Goal: Task Accomplishment & Management: Use online tool/utility

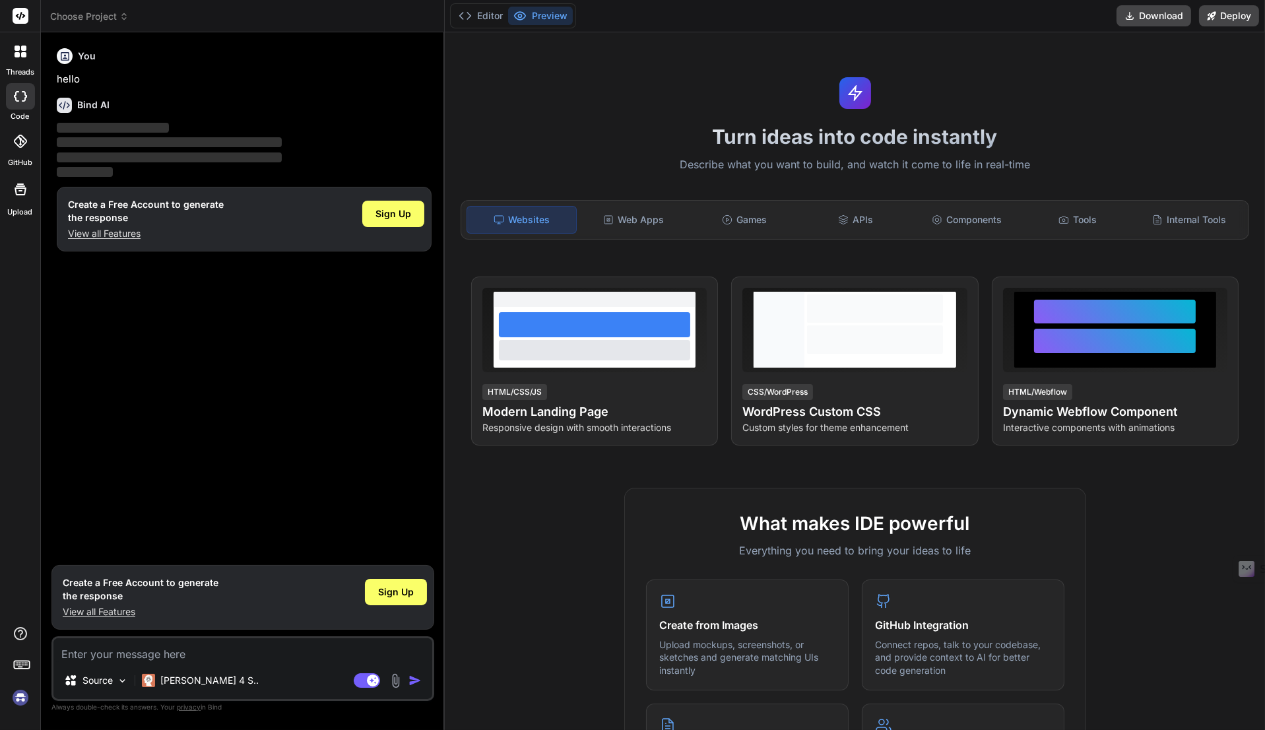
click at [391, 218] on span "Sign Up" at bounding box center [393, 213] width 36 height 13
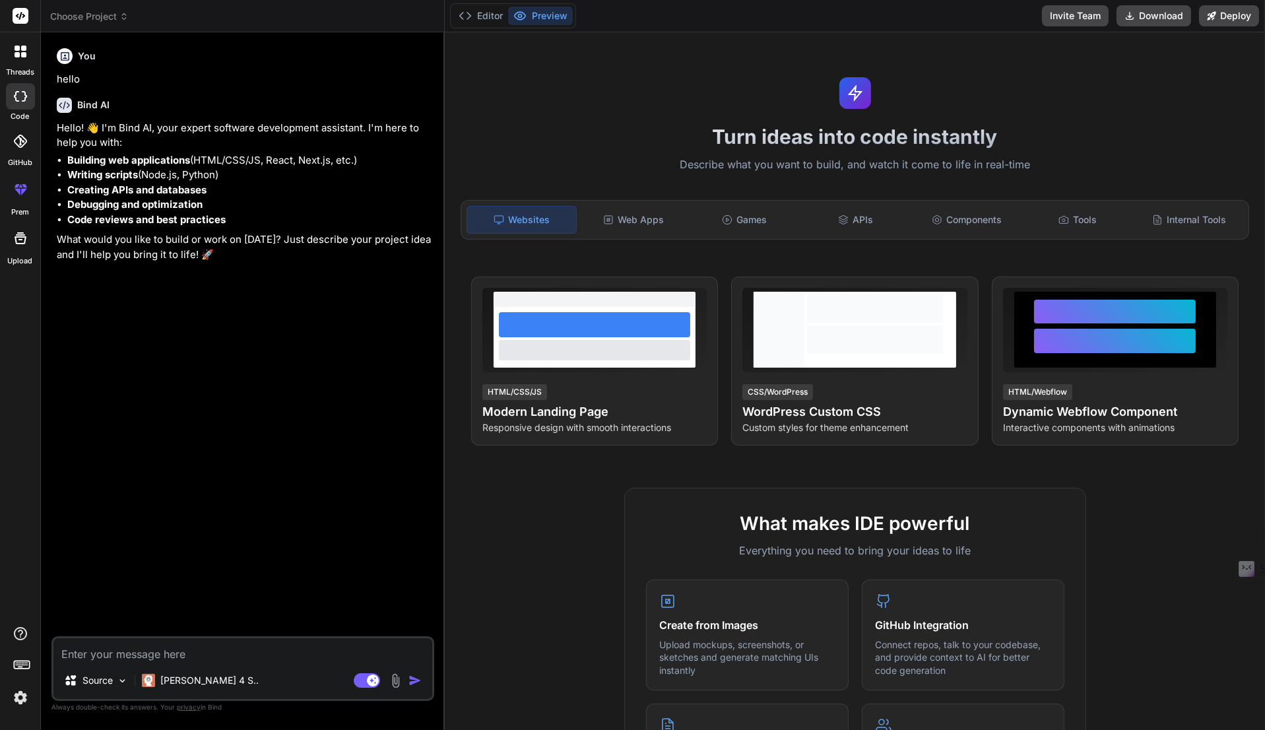
click at [15, 193] on icon at bounding box center [21, 189] width 16 height 16
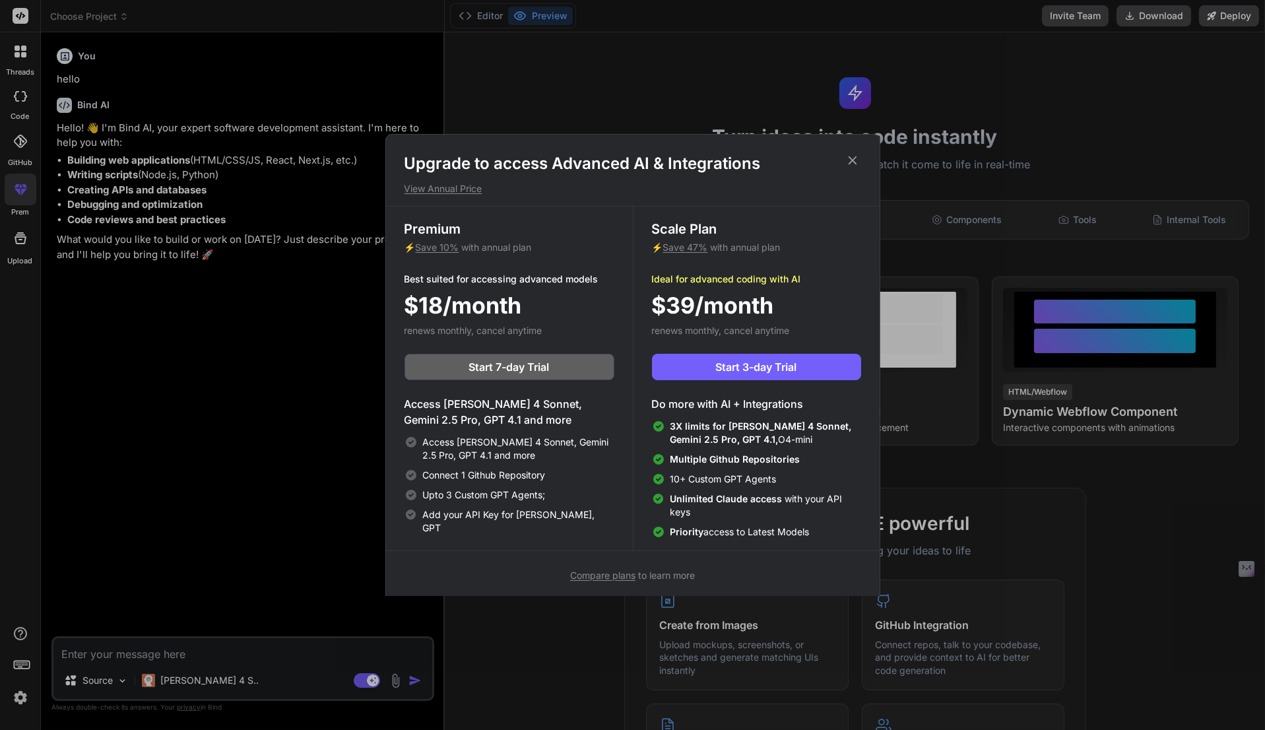
click at [622, 573] on span "Compare plans" at bounding box center [602, 574] width 65 height 11
click at [24, 100] on div "Upgrade to access Advanced AI & Integrations View Annual Price Premium ⚡ Save 1…" at bounding box center [632, 365] width 1265 height 730
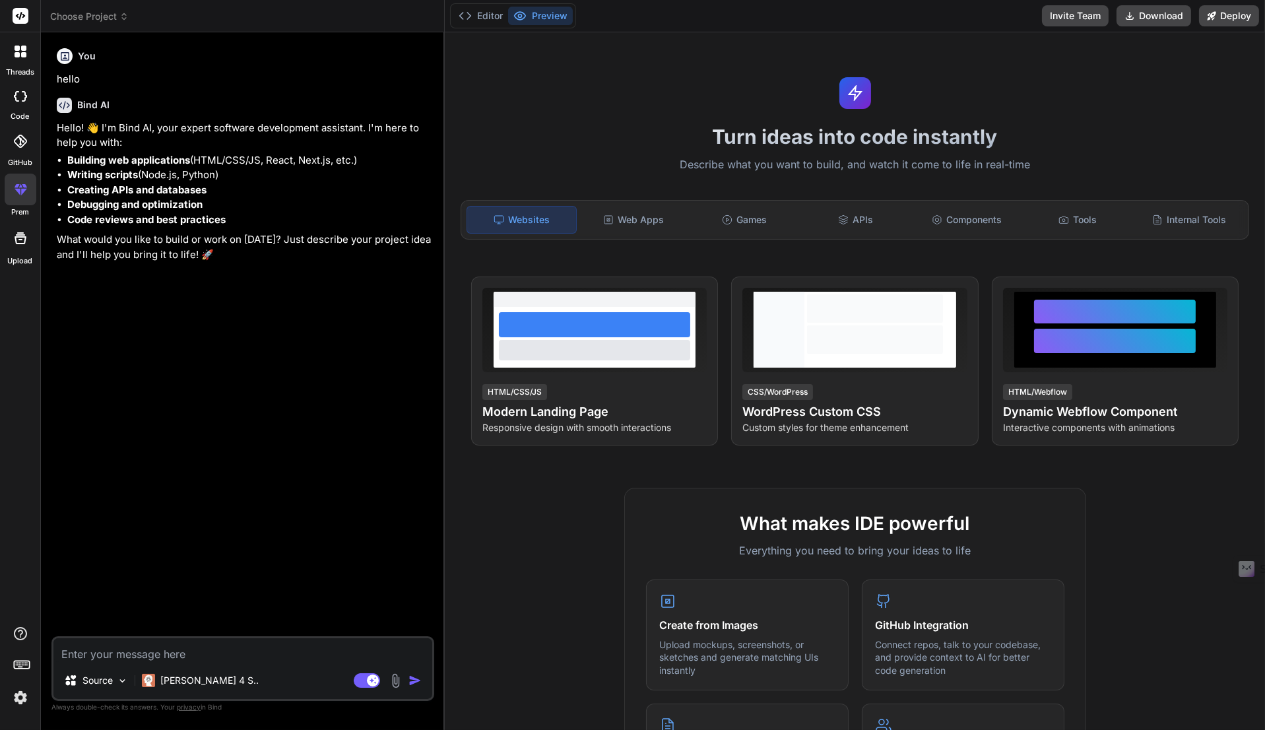
click at [24, 100] on icon at bounding box center [24, 96] width 5 height 11
type textarea "x"
click at [95, 15] on span "Choose Project" at bounding box center [89, 16] width 79 height 13
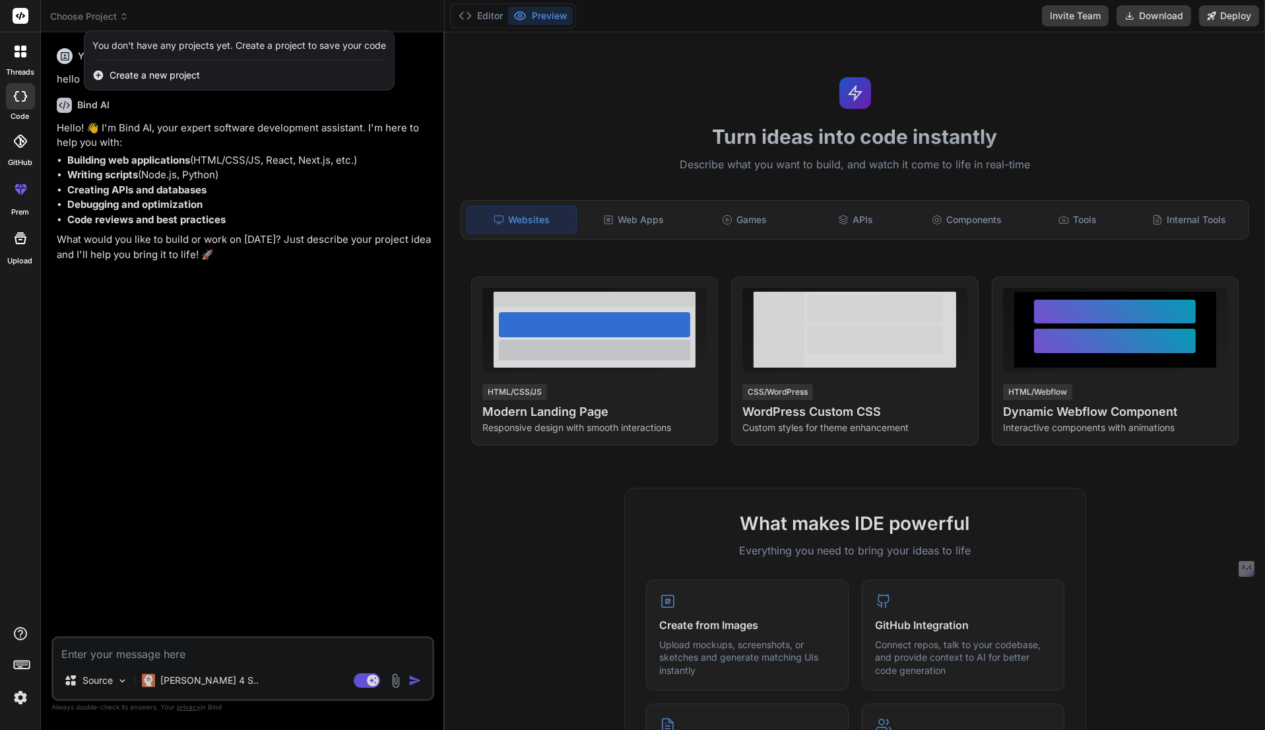
click at [150, 461] on div at bounding box center [632, 365] width 1265 height 730
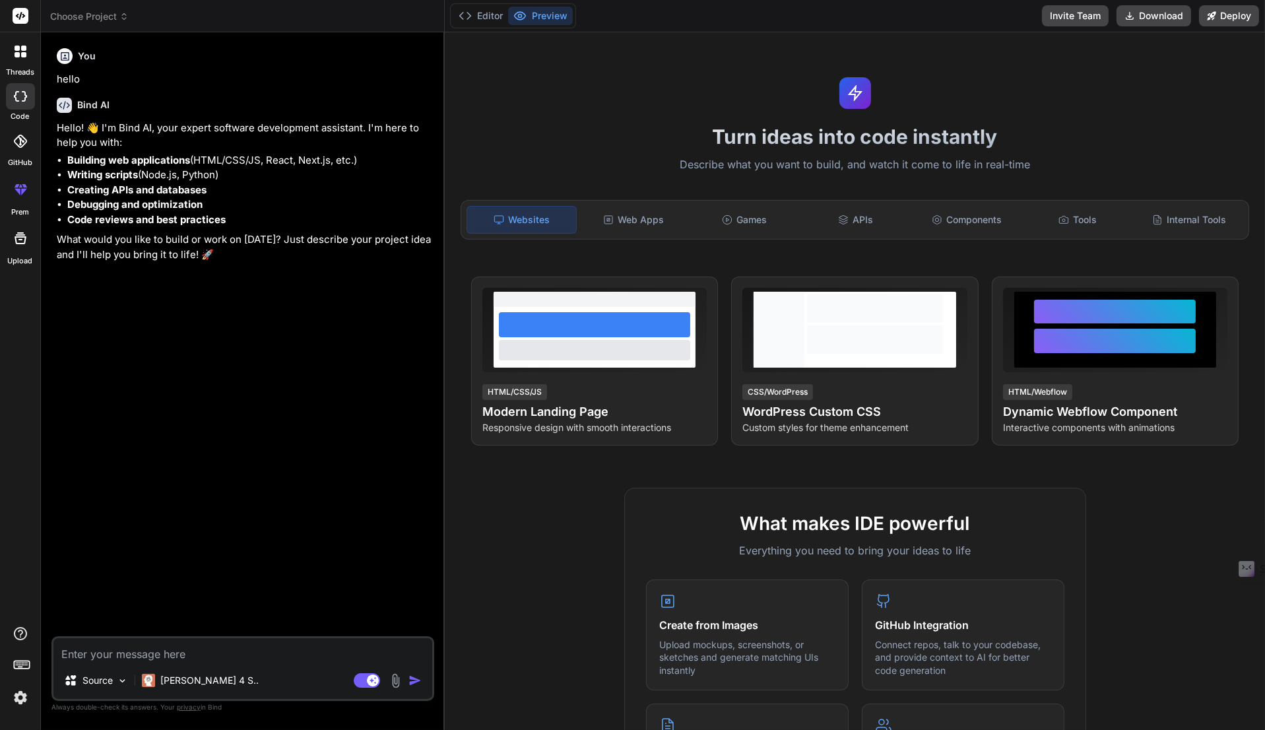
paste textarea "Create an application which is a combination of Twitter and Instagram. On this …"
type textarea "Create an application which is a combination of Twitter and Instagram. On this …"
type textarea "x"
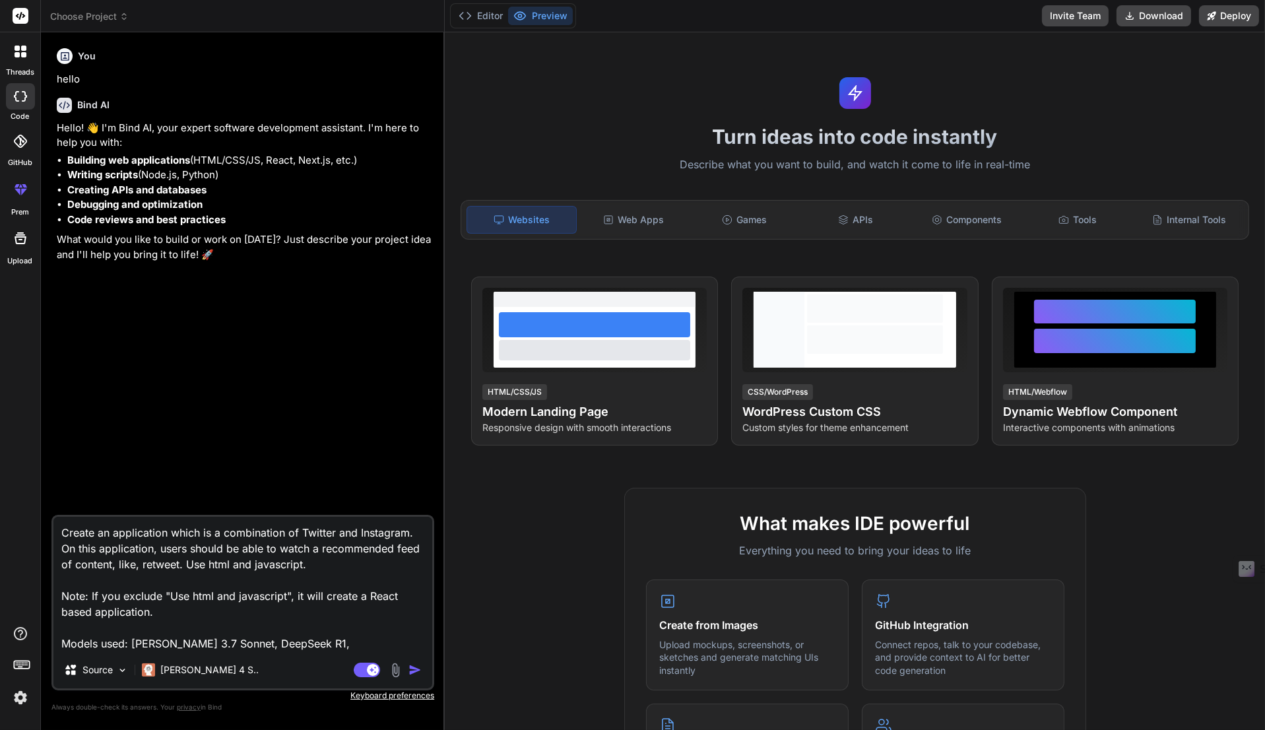
type textarea "Create an application which is a combination of Twitter and Instagram. On this …"
click at [417, 668] on img "button" at bounding box center [414, 669] width 13 height 13
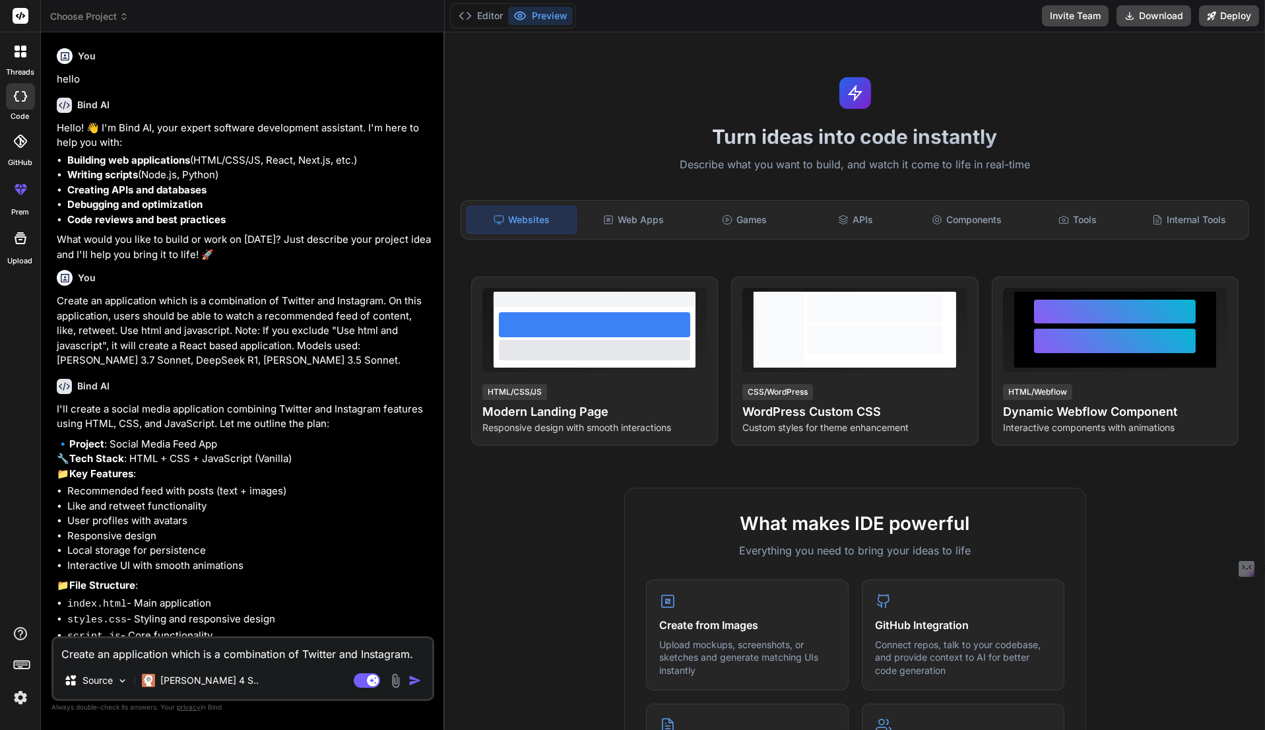
type textarea "x"
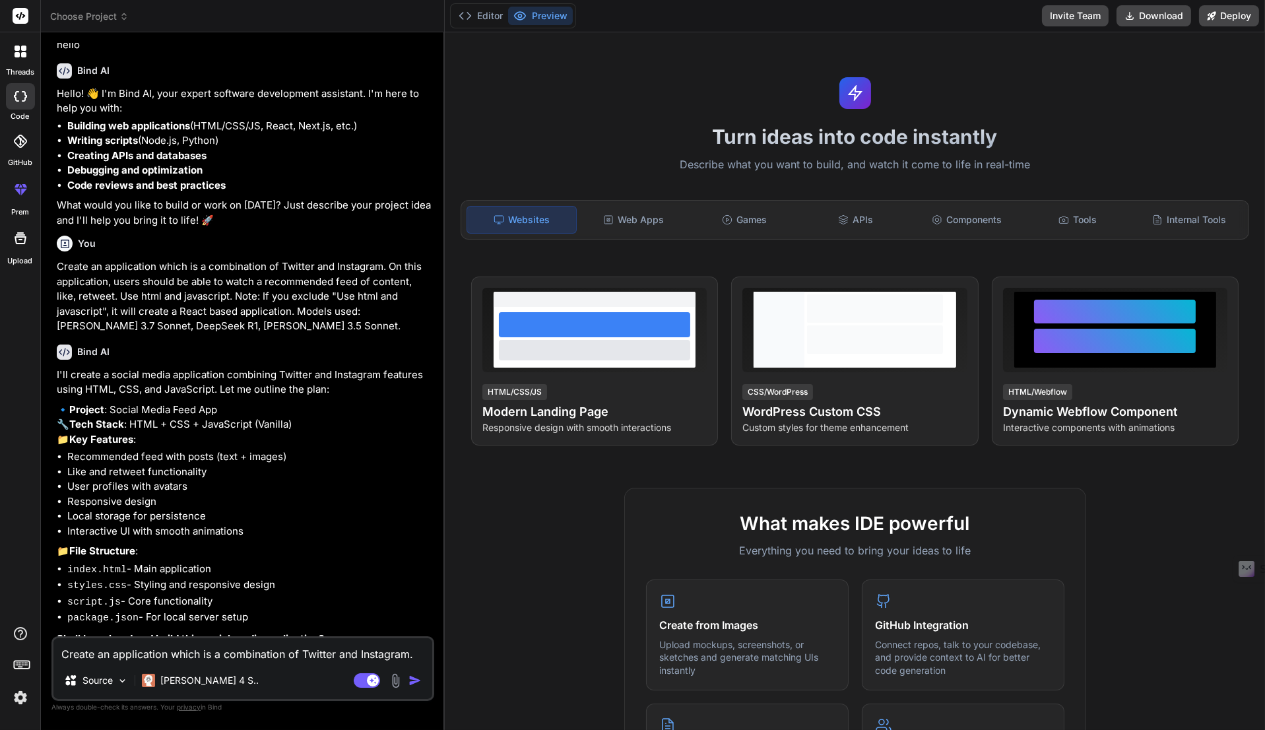
scroll to position [72, 0]
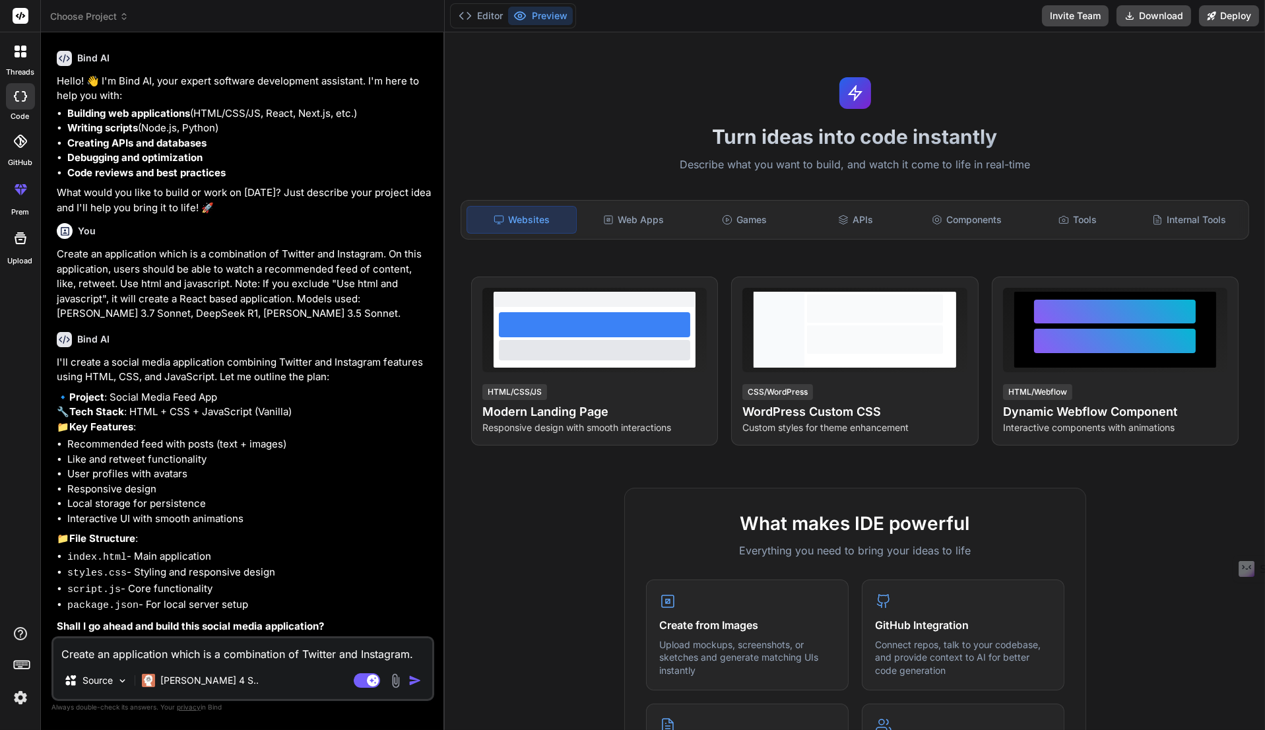
click at [191, 653] on textarea "Create an application which is a combination of Twitter and Instagram. On this …" at bounding box center [242, 650] width 379 height 24
type textarea "y"
type textarea "x"
type textarea "ye"
type textarea "x"
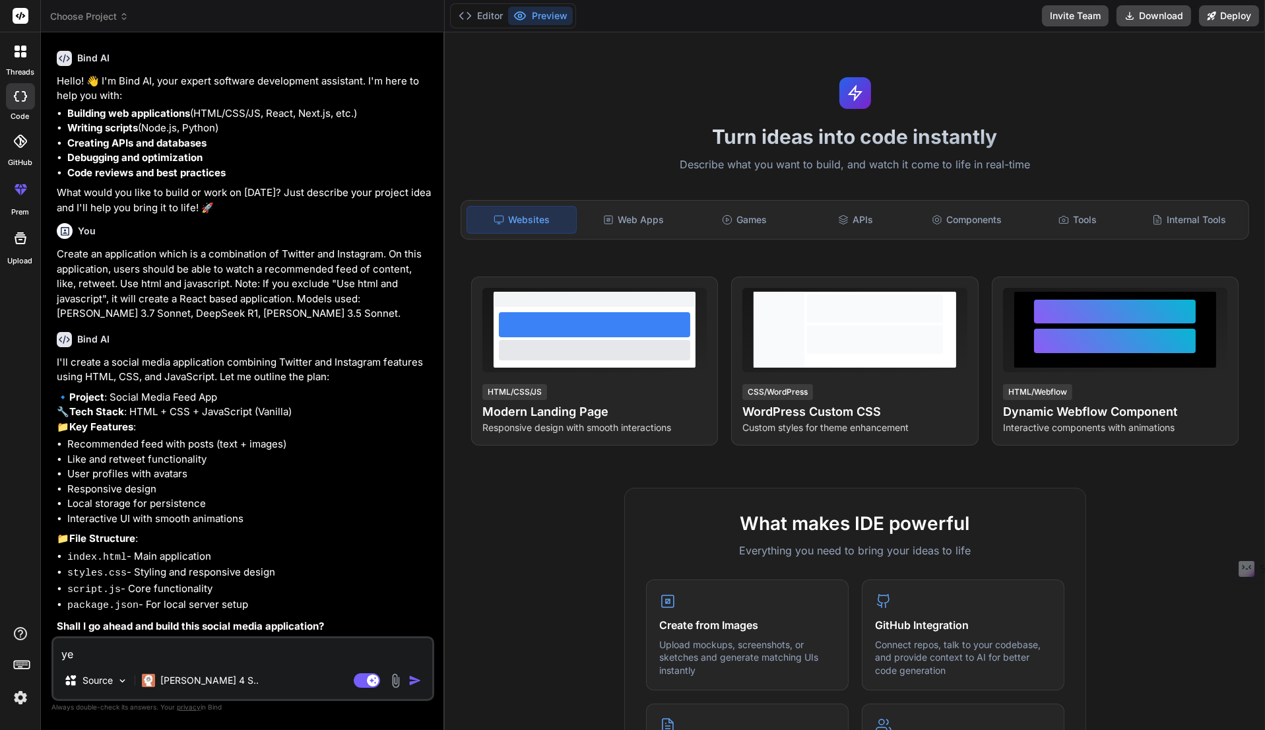
type textarea "yes"
type textarea "x"
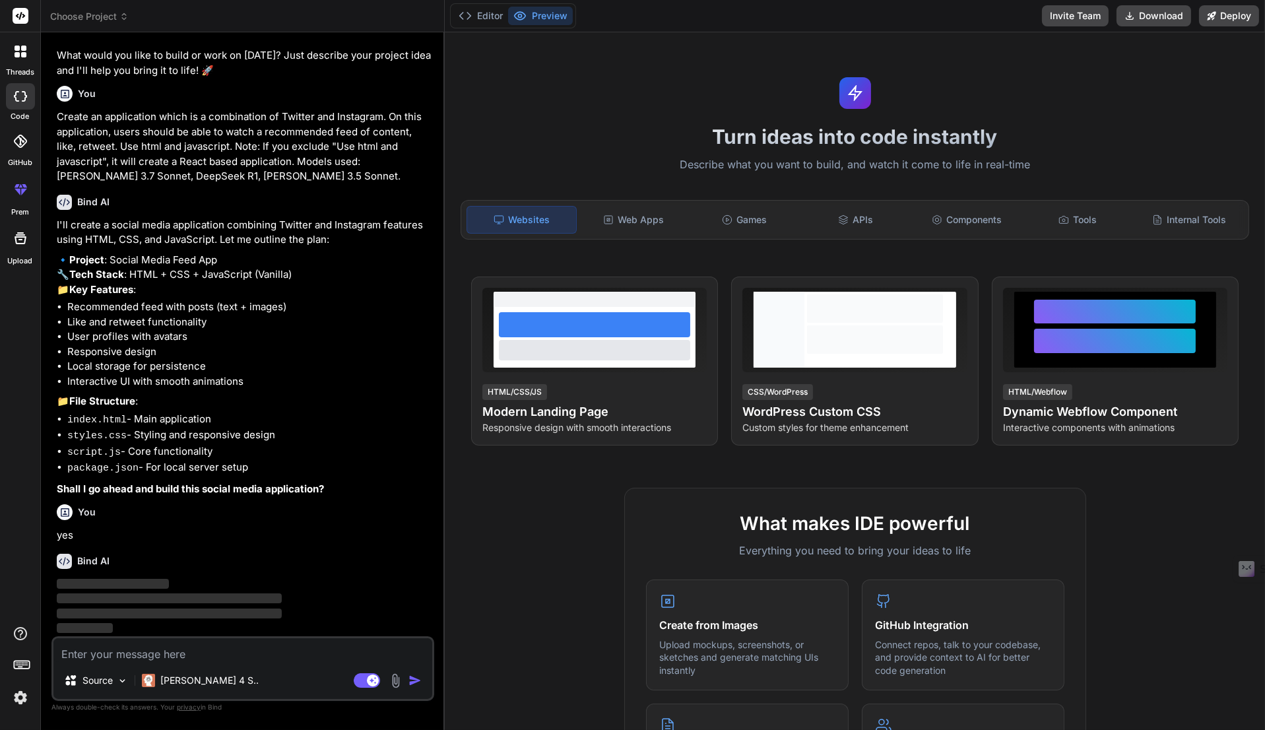
scroll to position [209, 0]
click at [205, 682] on p "Claude 4 S.." at bounding box center [209, 680] width 98 height 13
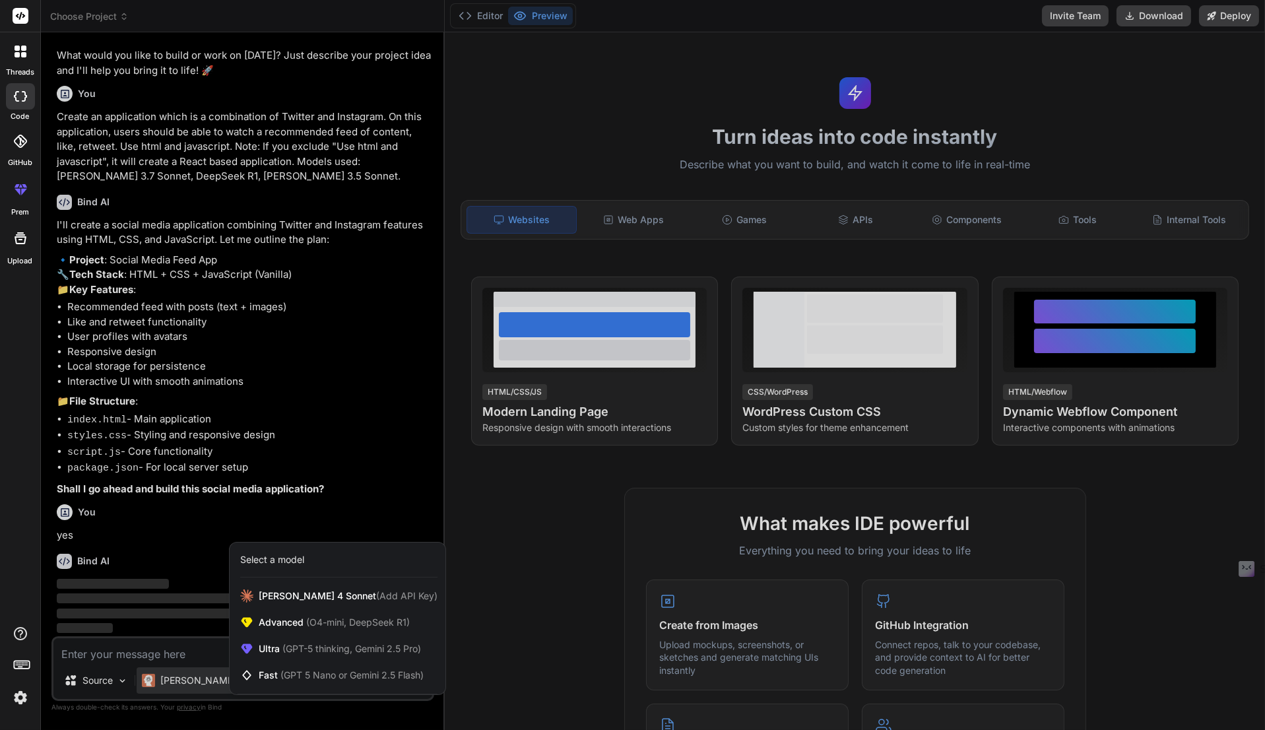
click at [169, 556] on div at bounding box center [632, 365] width 1265 height 730
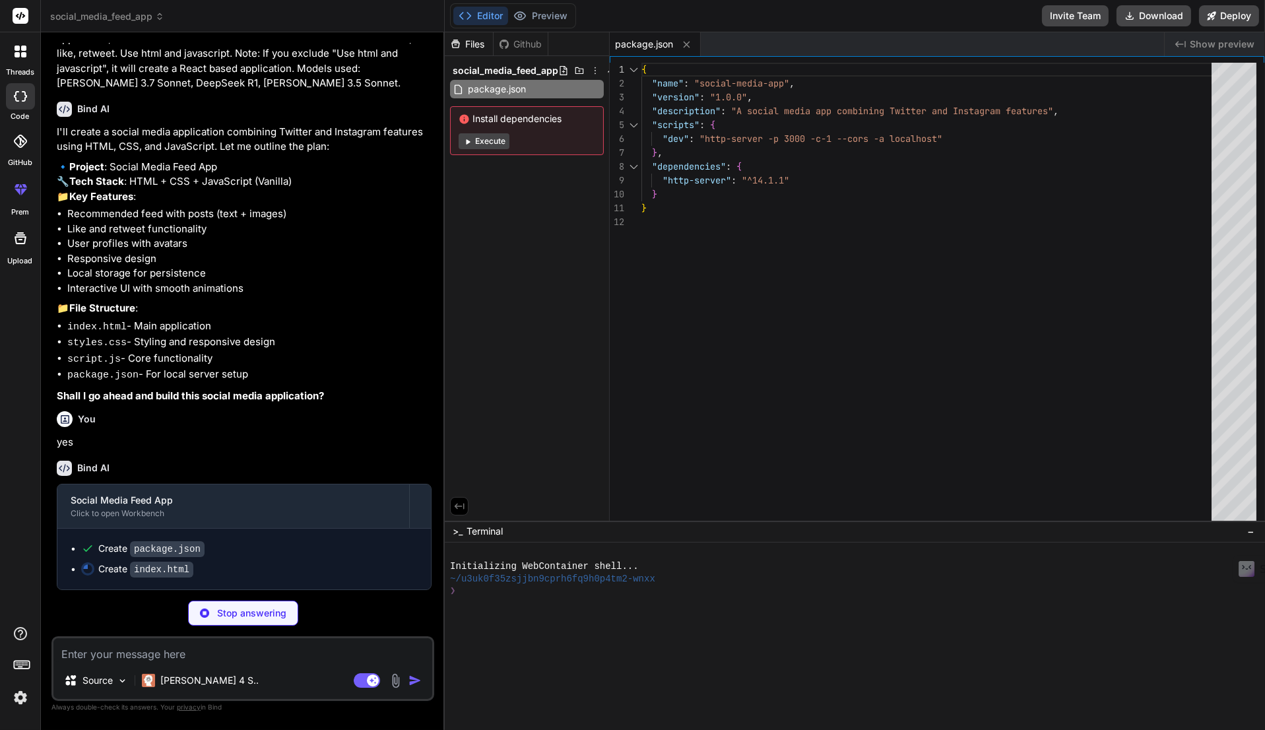
scroll to position [300, 0]
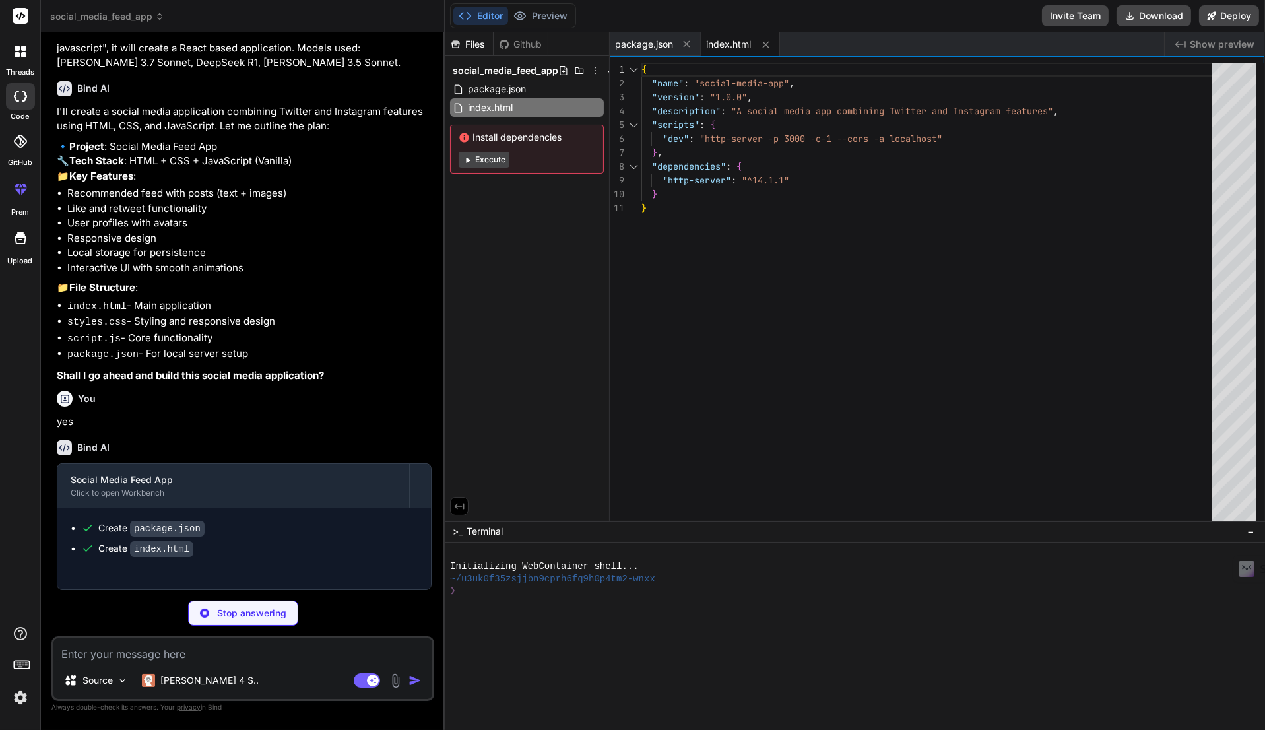
type textarea "x"
type textarea "} .post-btn { width: 100%; } }"
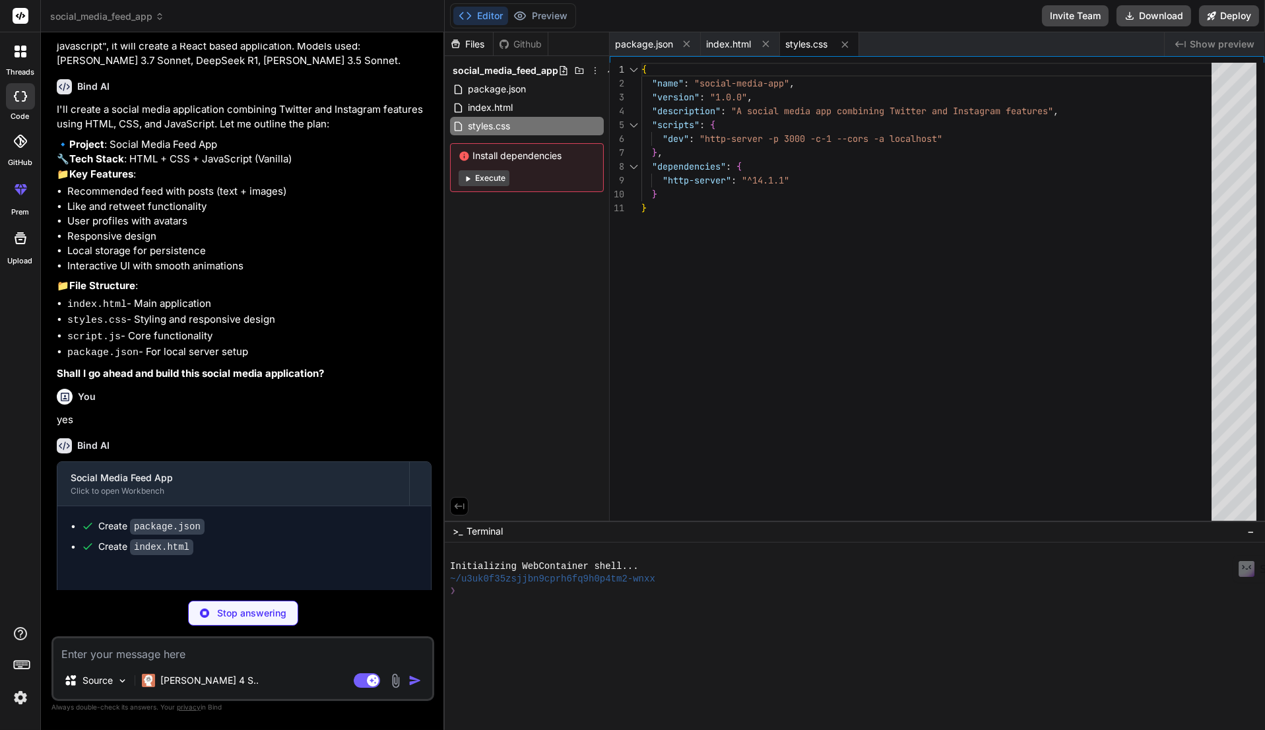
type textarea "x"
type textarea "savePosts() { localStorage.setItem('socialMediaPosts', JSON.stringify(this.post…"
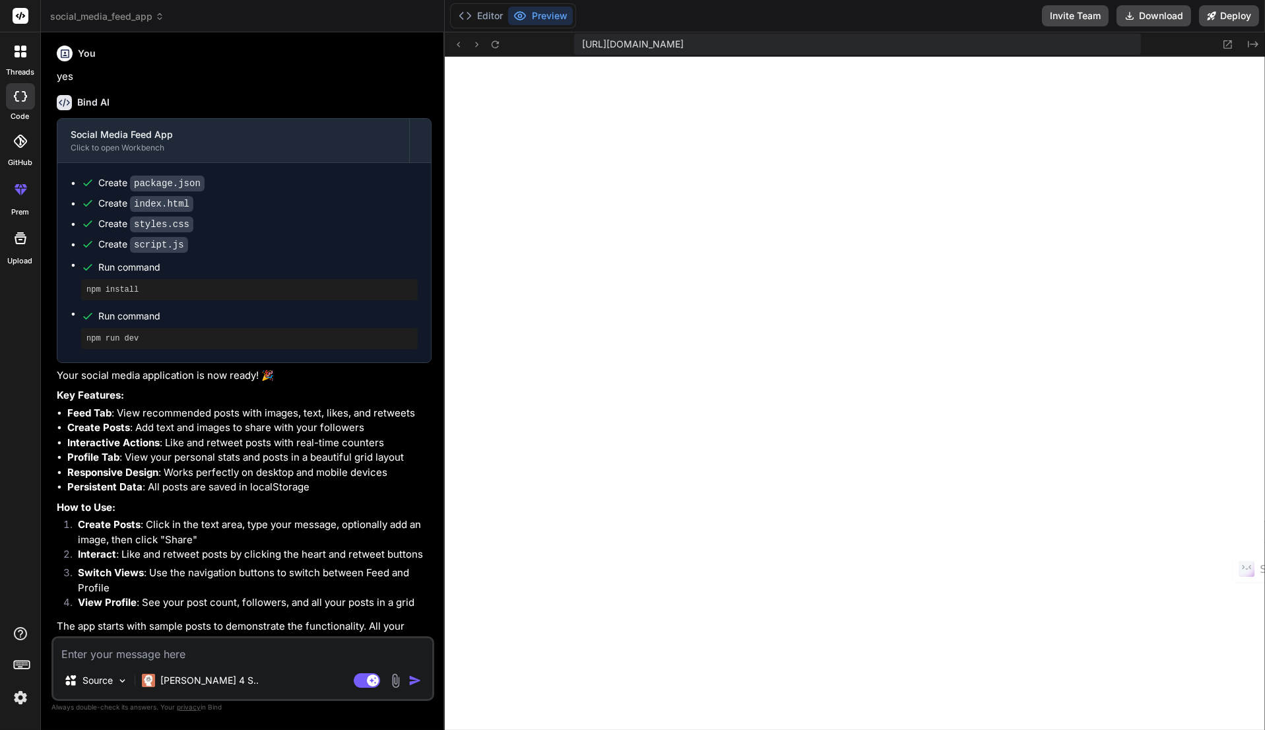
scroll to position [680, 0]
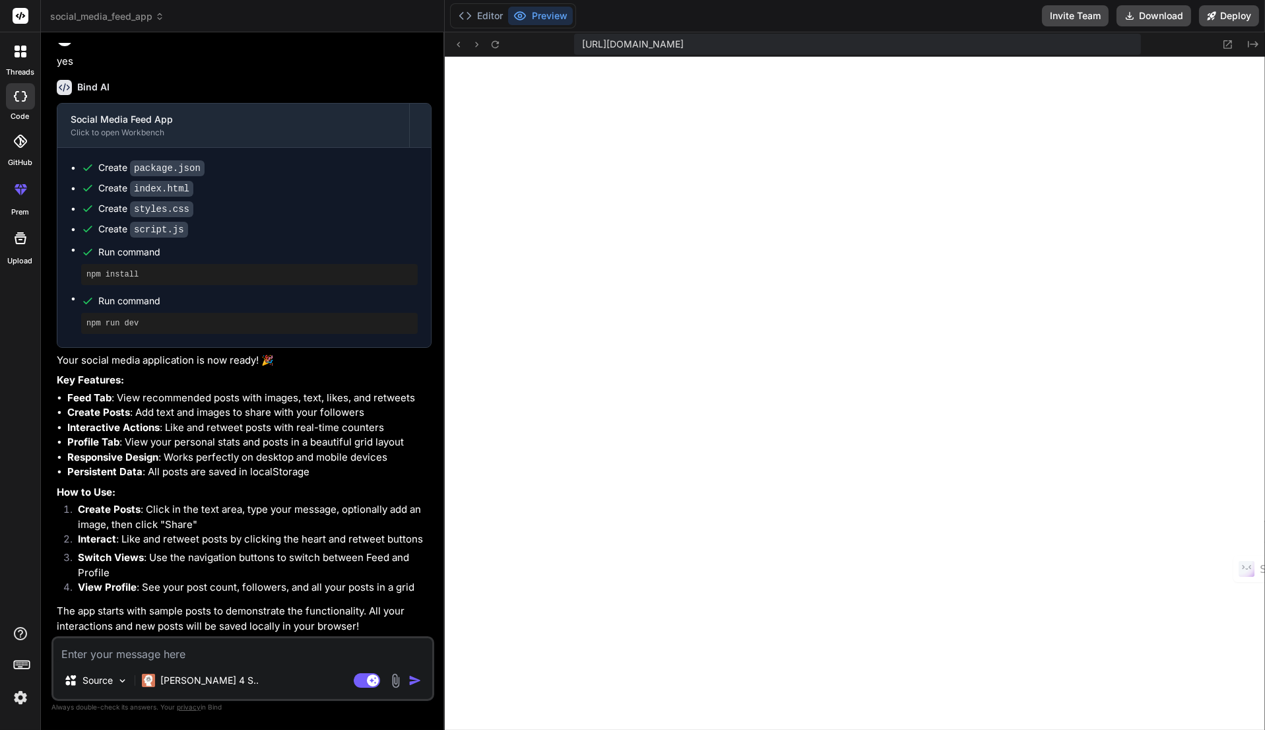
click at [1238, 12] on button "Deploy" at bounding box center [1229, 15] width 60 height 21
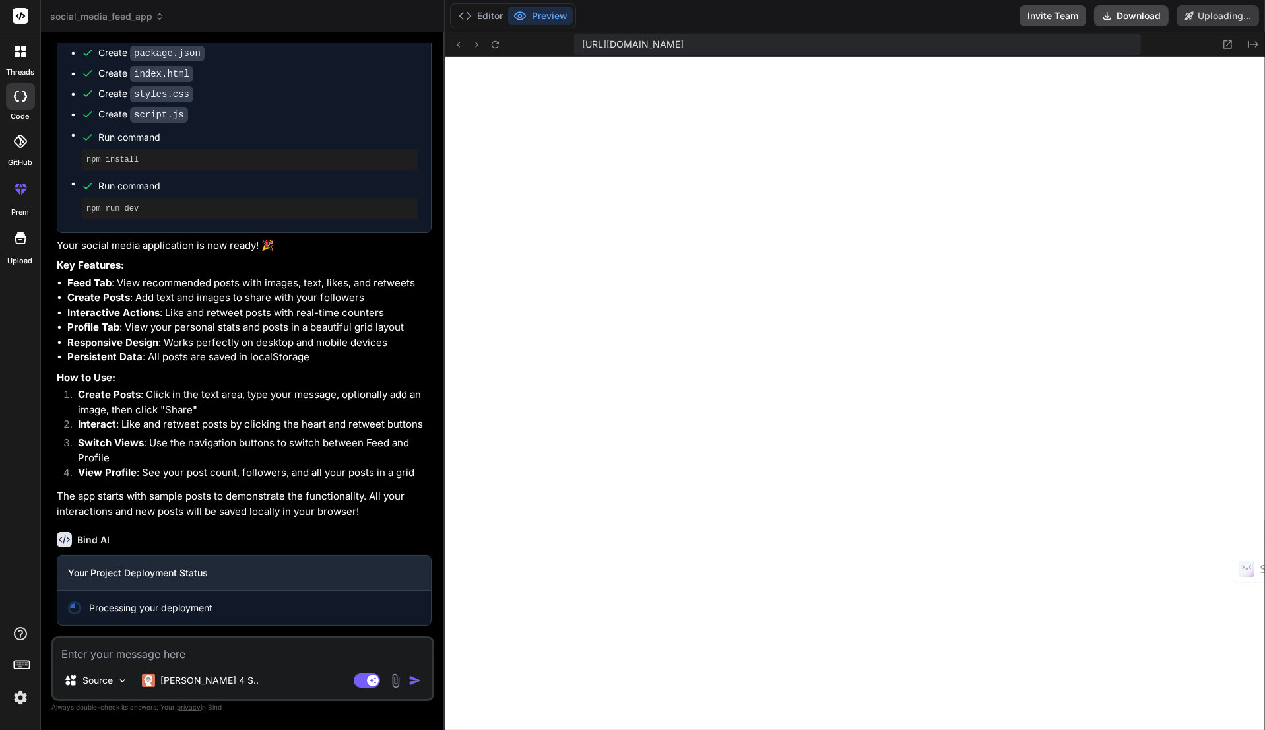
scroll to position [794, 0]
click at [25, 703] on img at bounding box center [20, 697] width 22 height 22
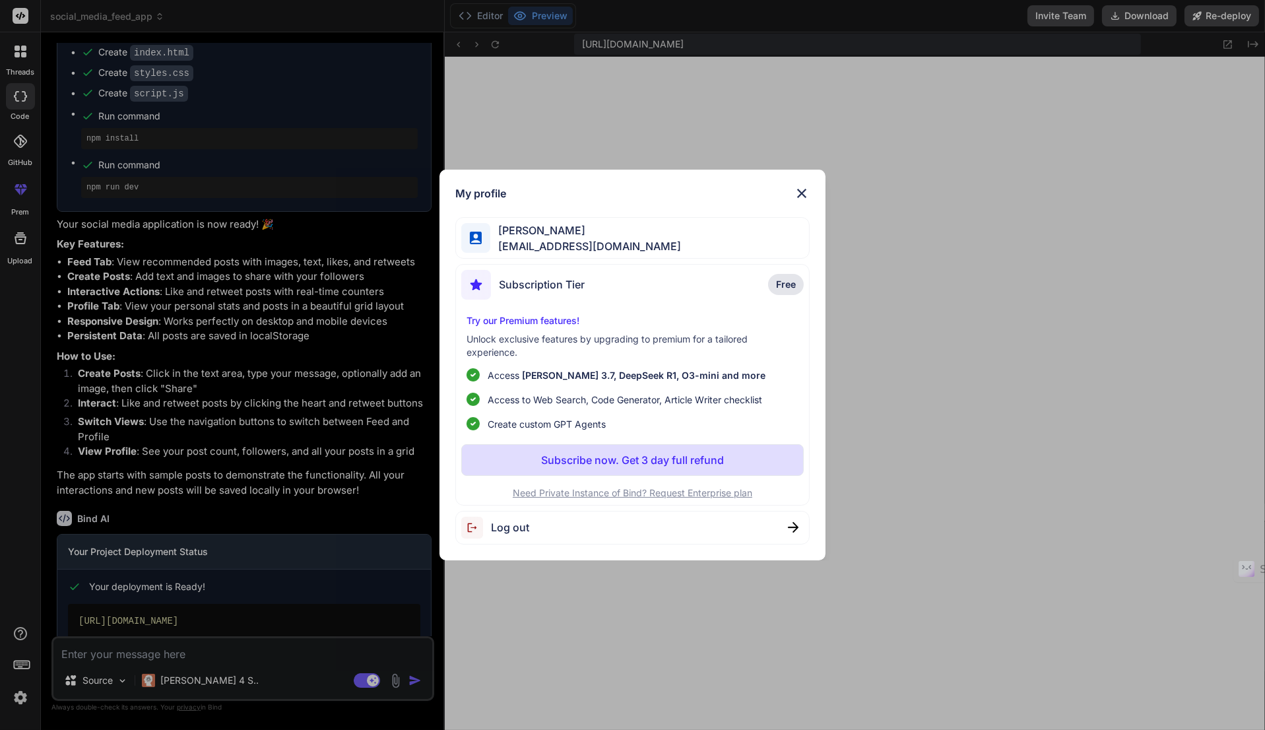
click at [797, 191] on img at bounding box center [802, 193] width 16 height 16
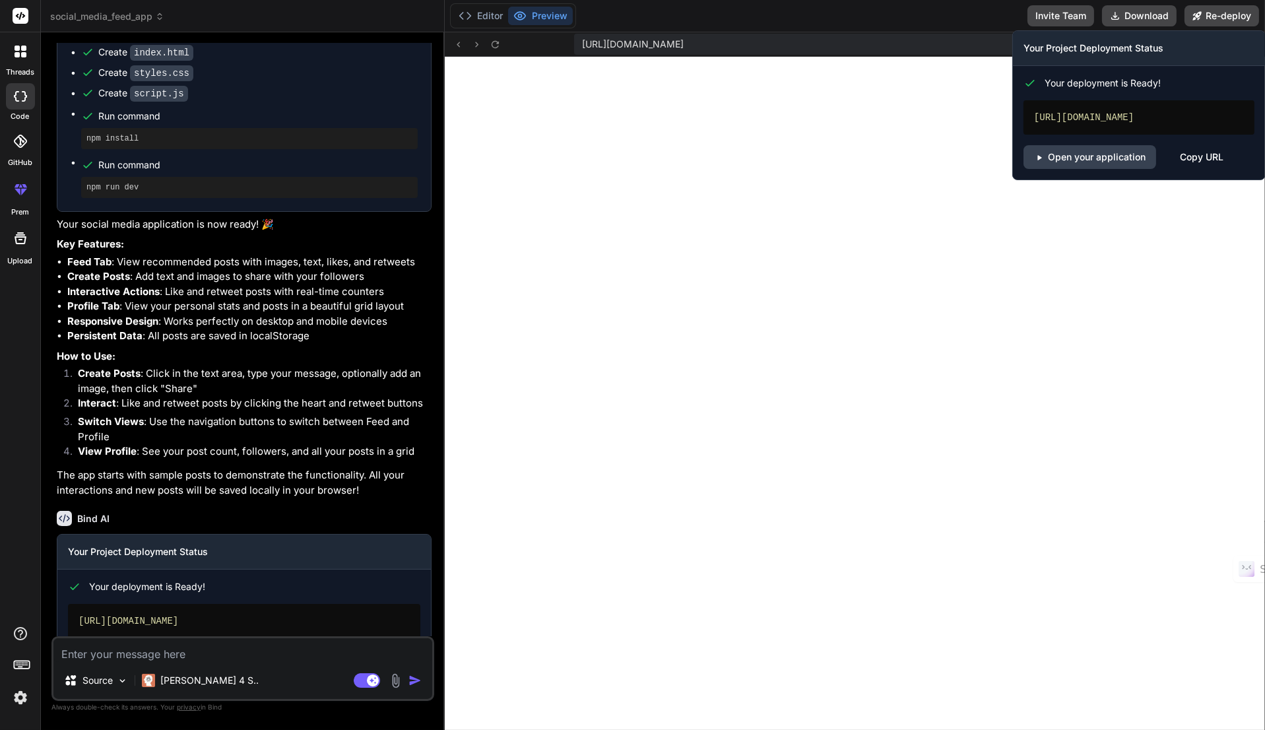
click at [1221, 16] on button "Re-deploy" at bounding box center [1221, 15] width 75 height 21
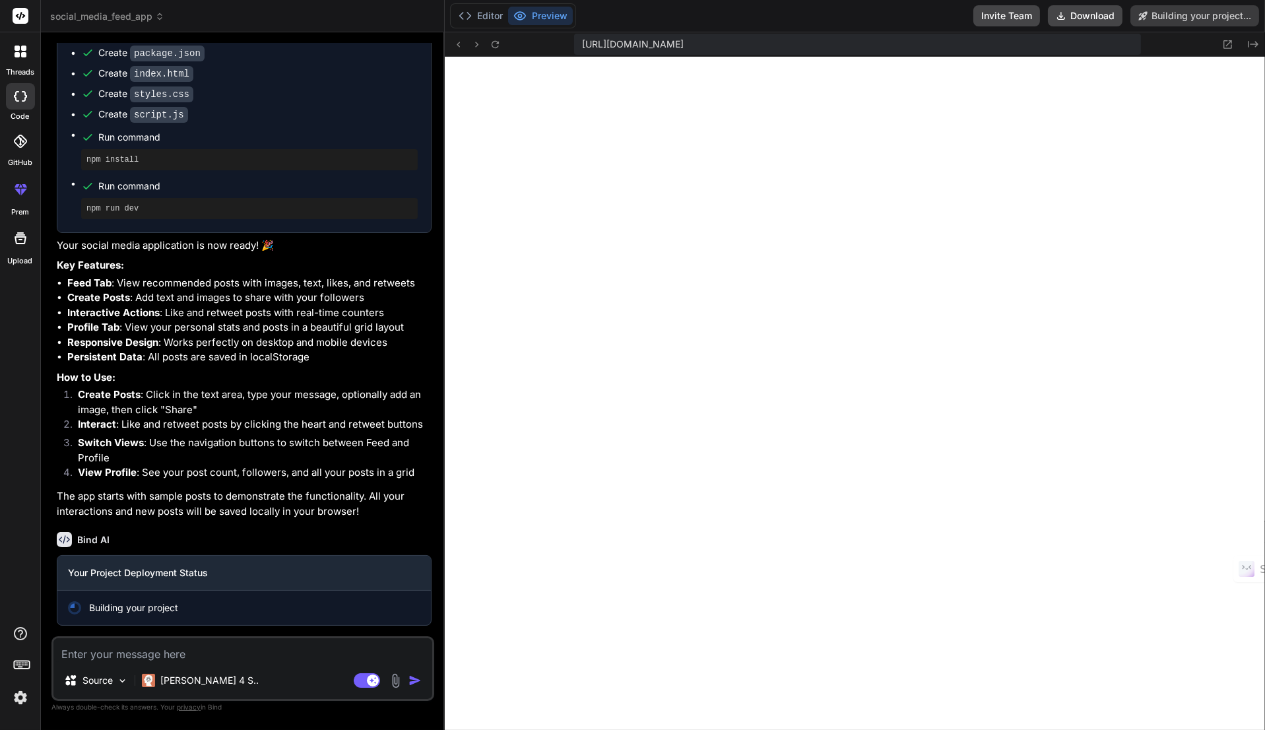
type textarea "x"
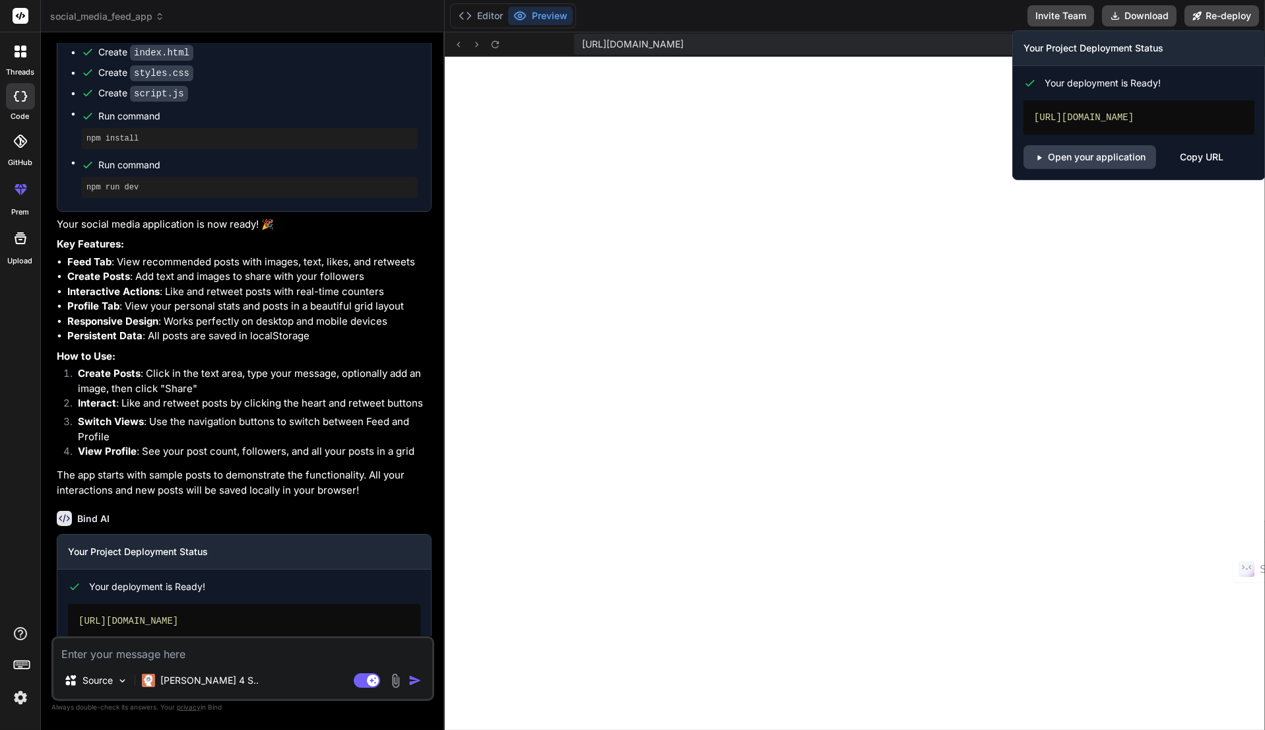
click at [1110, 154] on link "Open your application" at bounding box center [1089, 157] width 133 height 24
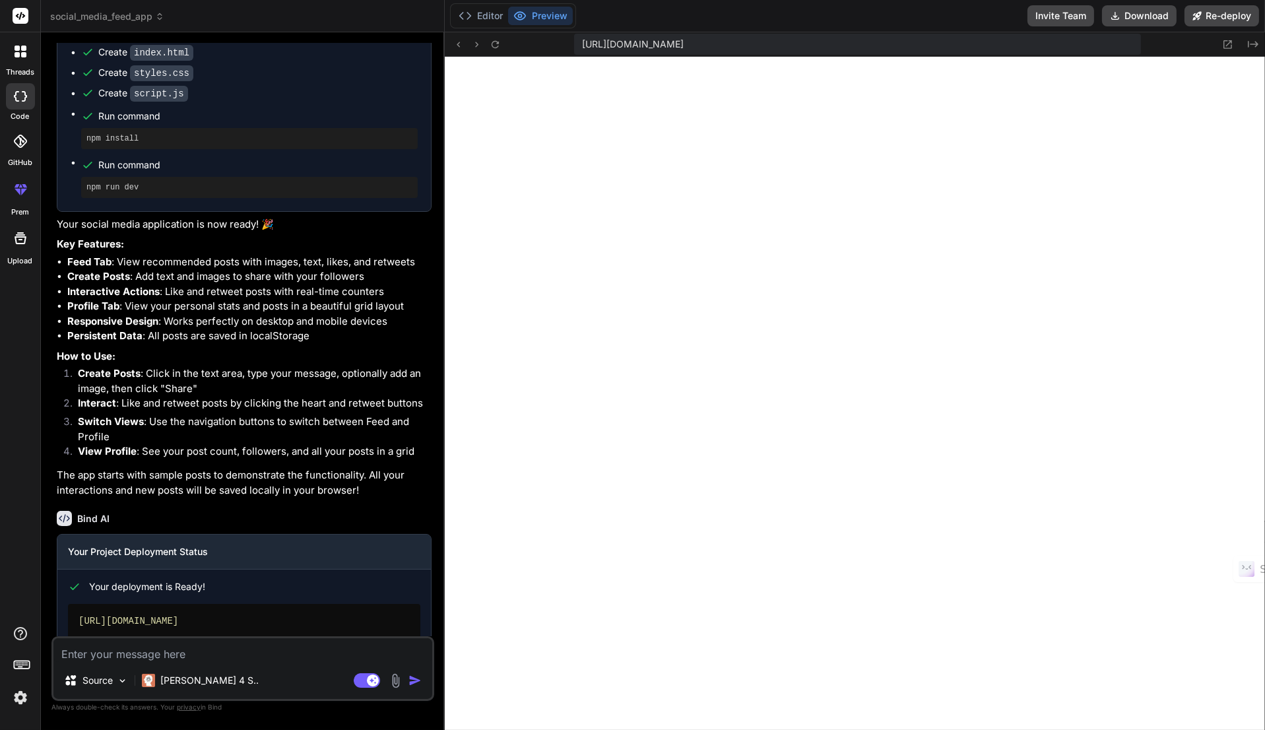
scroll to position [873, 0]
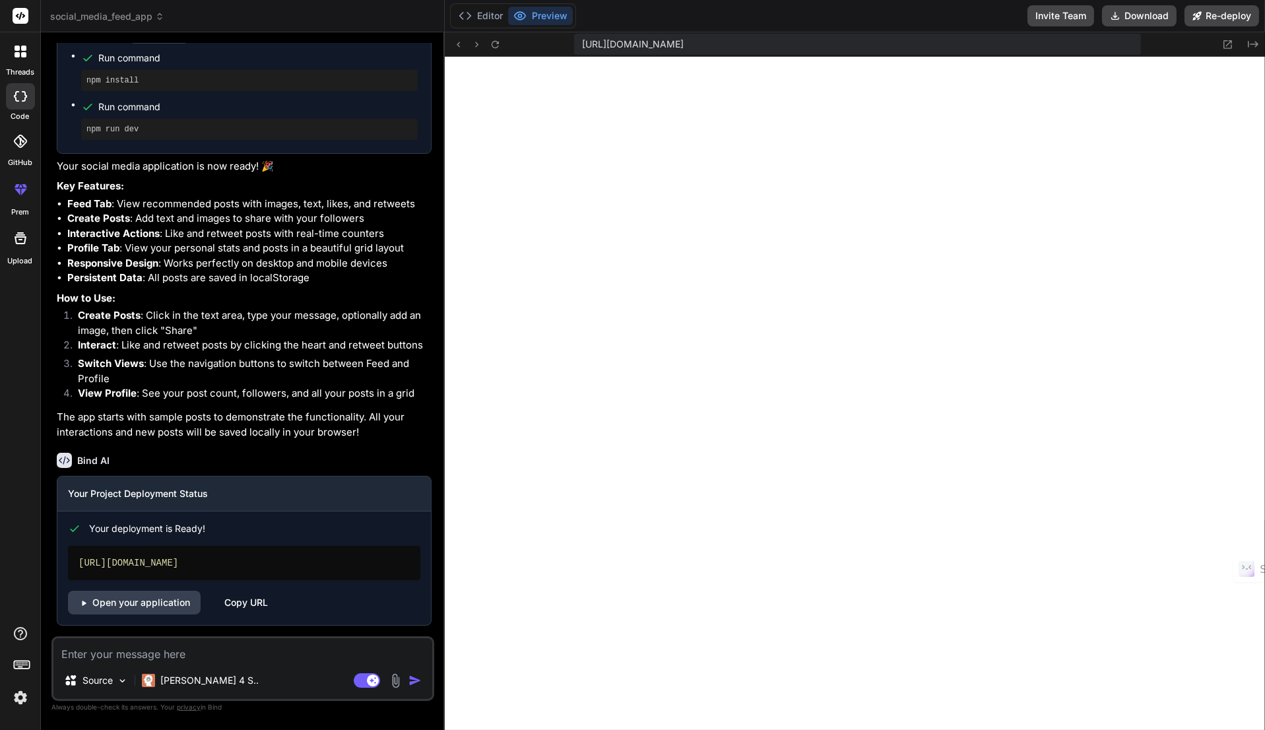
click at [159, 655] on textarea at bounding box center [242, 650] width 379 height 24
type textarea "a"
type textarea "x"
type textarea "ad"
type textarea "x"
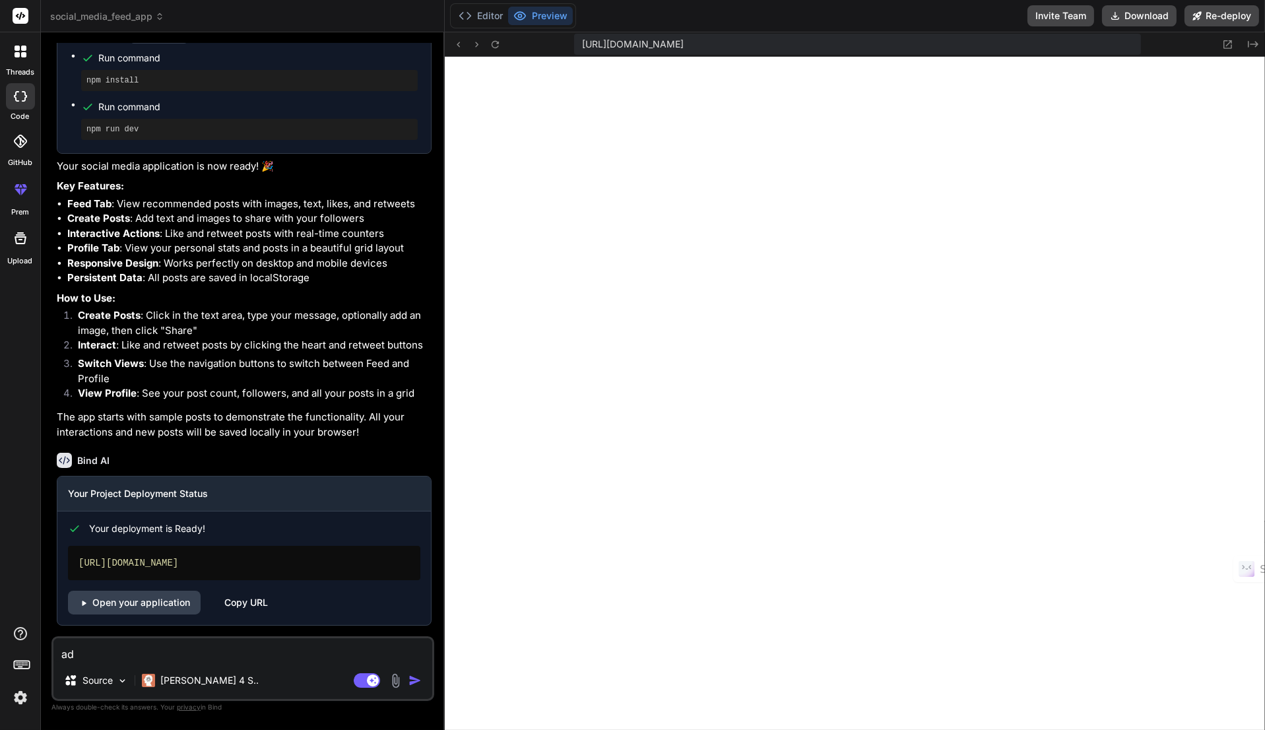
type textarea "add"
type textarea "x"
type textarea "add"
type textarea "x"
type textarea "add p"
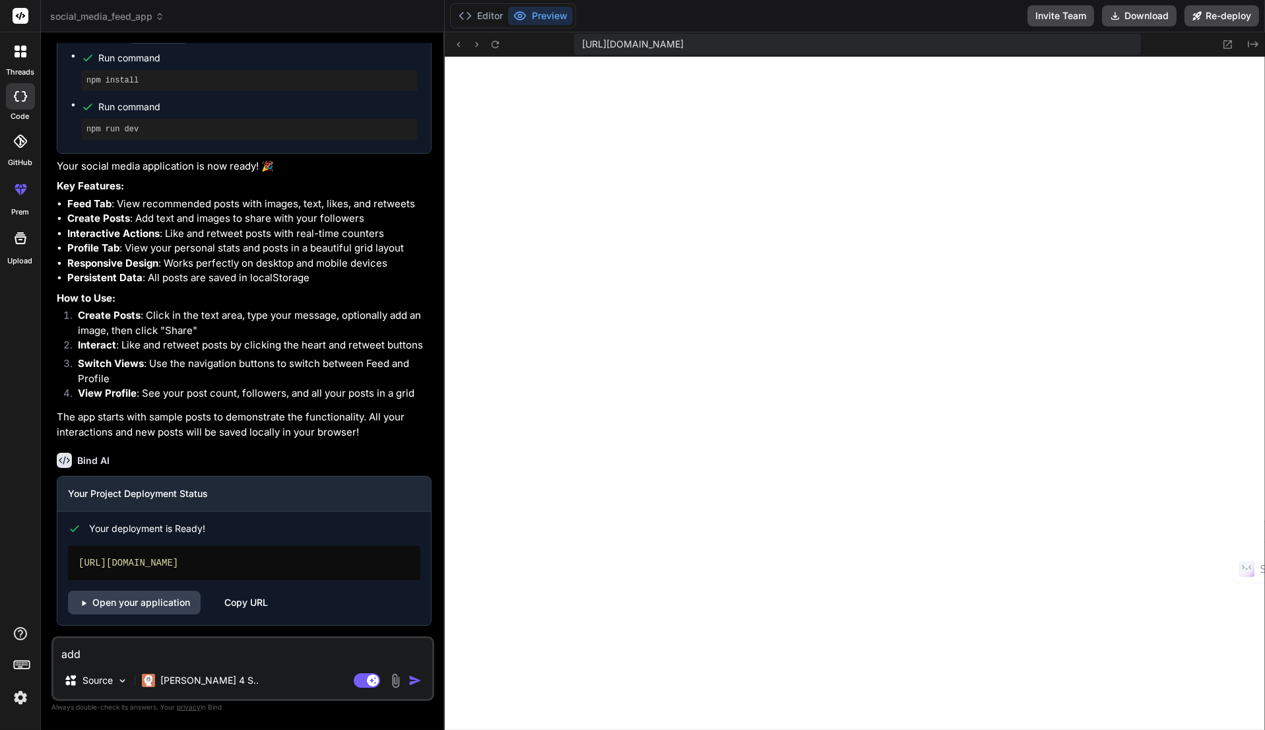
type textarea "x"
type textarea "add po"
type textarea "x"
type textarea "add pos"
type textarea "x"
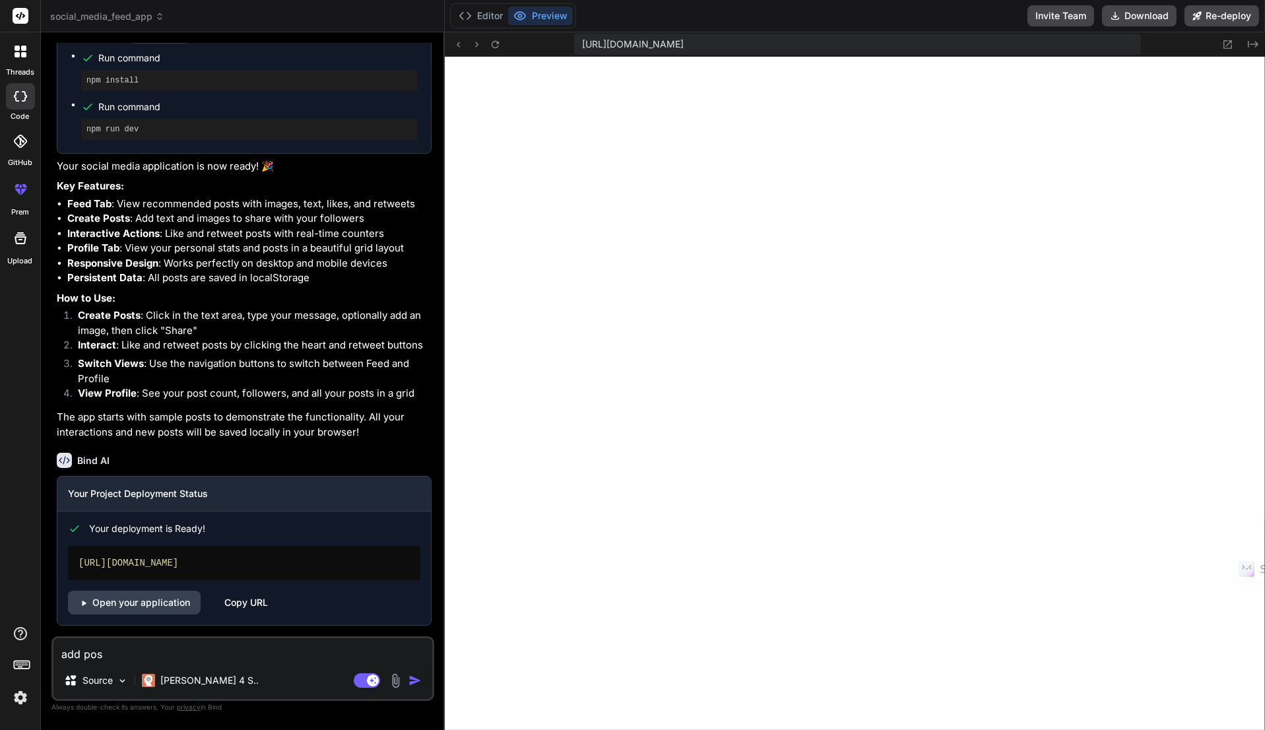
type textarea "add poss"
type textarea "x"
type textarea "add possi"
type textarea "x"
type textarea "add possib"
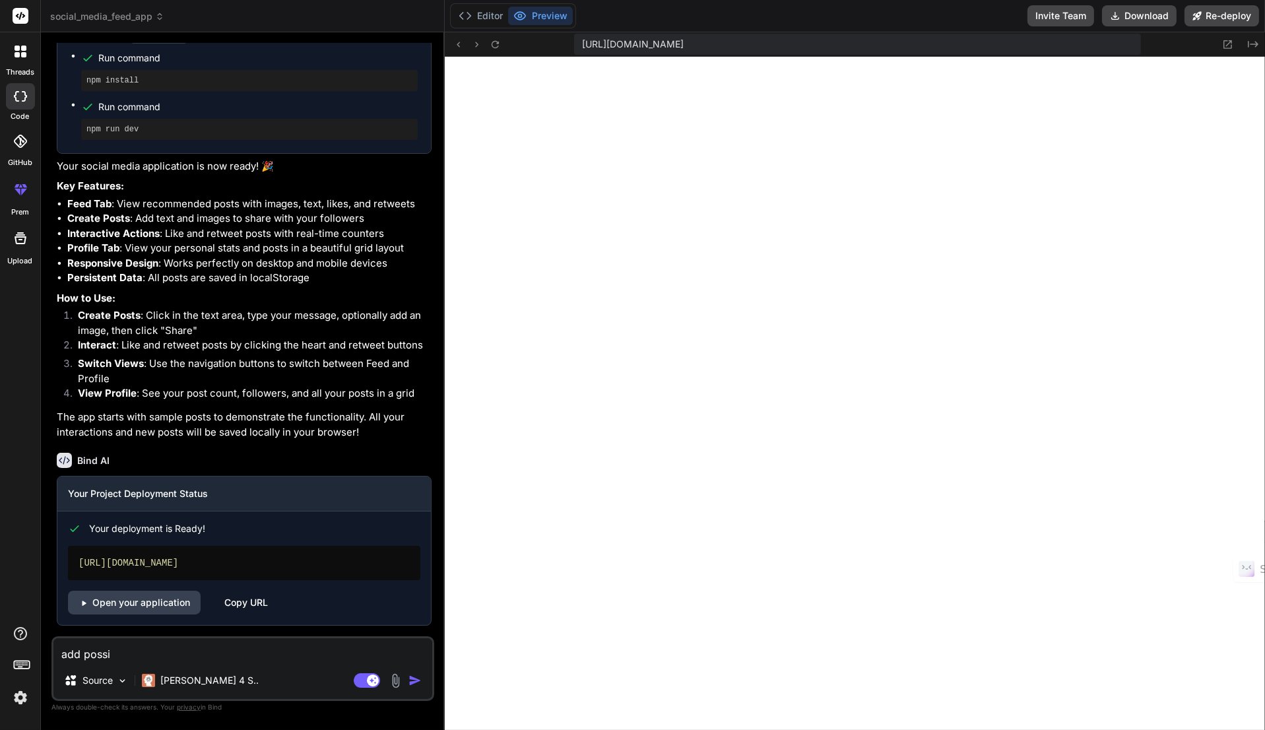
type textarea "x"
type textarea "add possibi"
type textarea "x"
type textarea "add possibil"
type textarea "x"
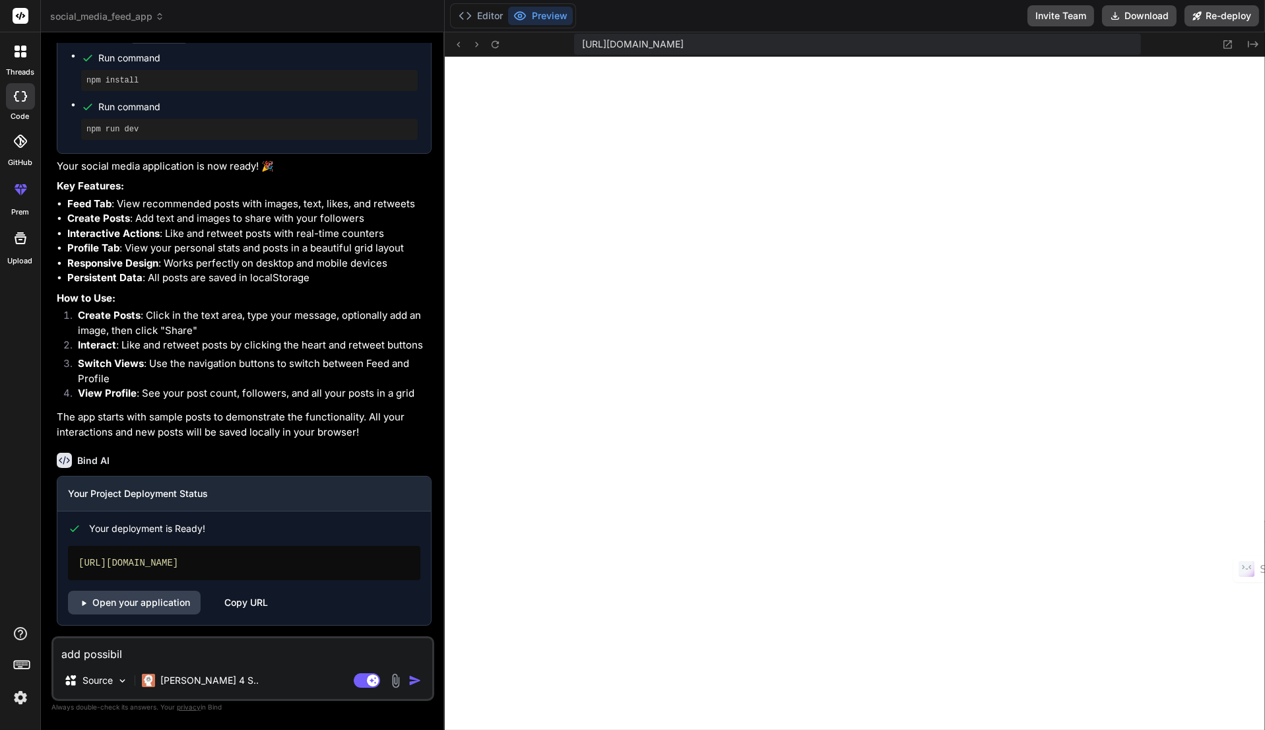
type textarea "add possibilt"
type textarea "x"
type textarea "add possibilty"
type textarea "x"
type textarea "add possibilty"
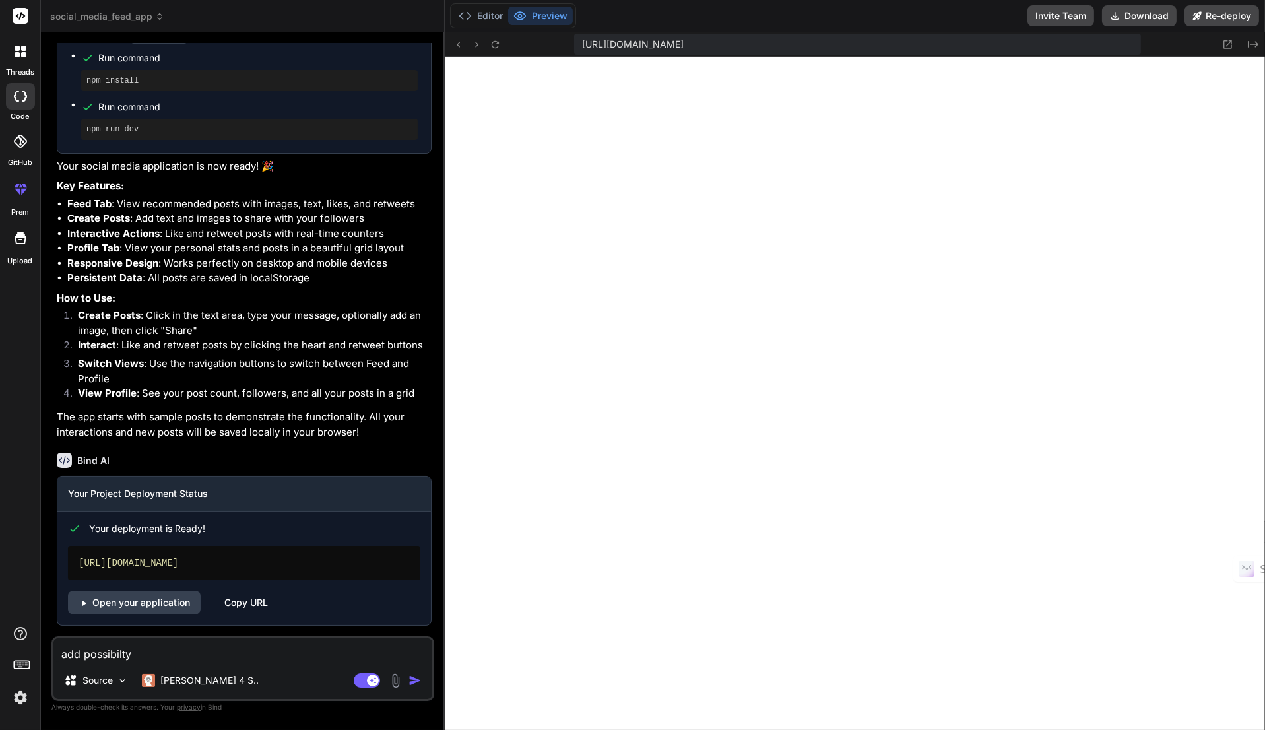
type textarea "x"
type textarea "add possibilty f"
type textarea "x"
type textarea "add possibilty fo"
type textarea "x"
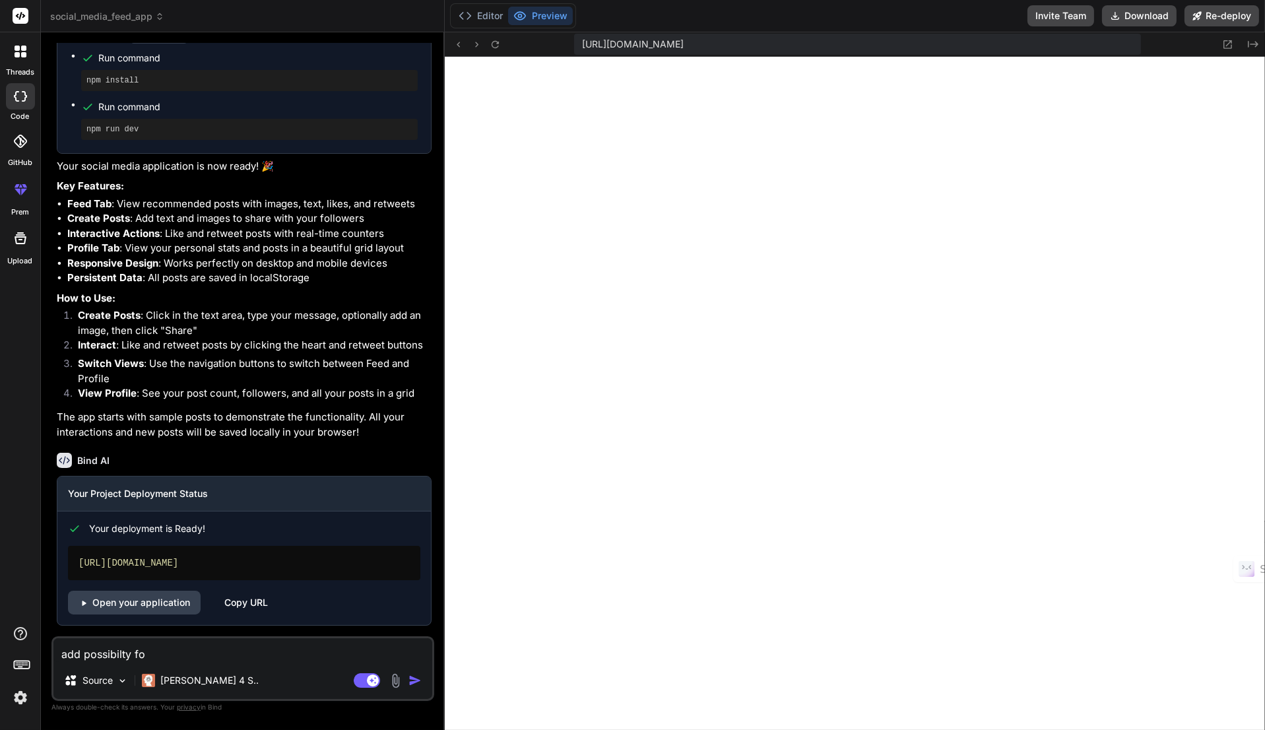
type textarea "add possibilty for"
type textarea "x"
type textarea "add possibilty for"
type textarea "x"
type textarea "add possibilty for u"
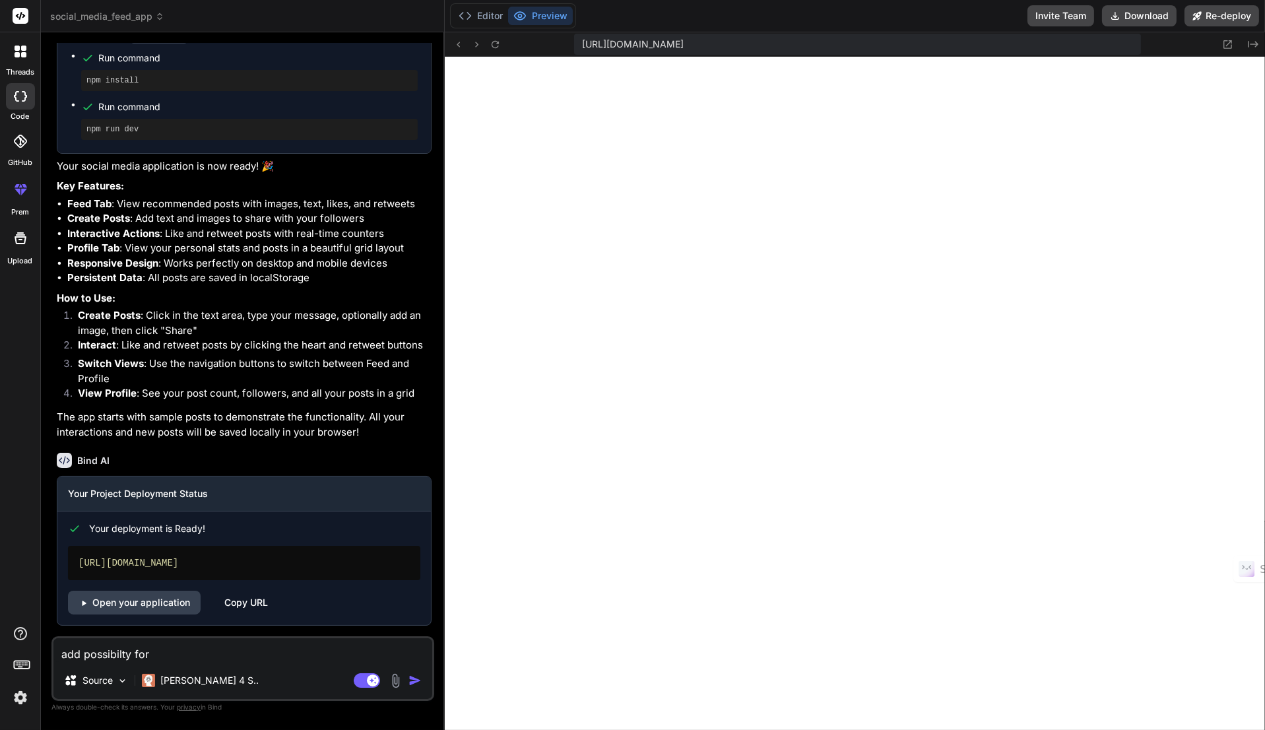
type textarea "x"
type textarea "add possibilty for us"
type textarea "x"
type textarea "add possibilty for use"
type textarea "x"
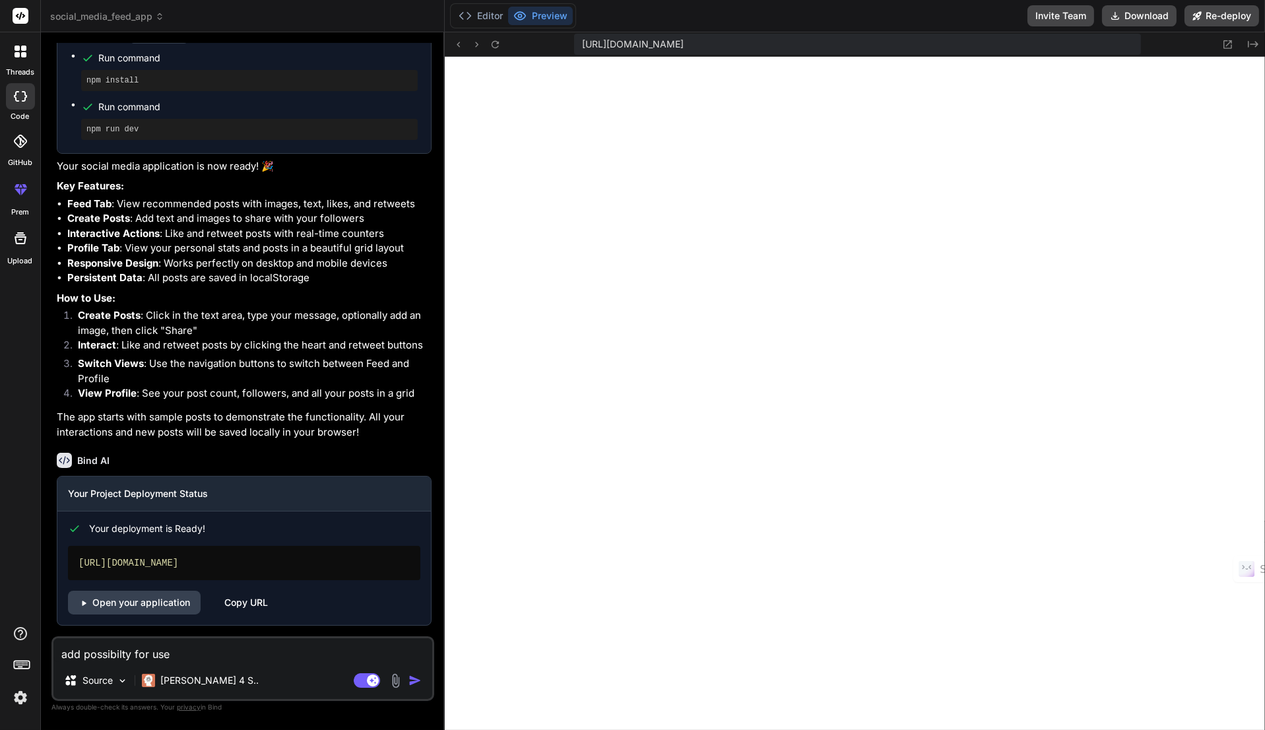
type textarea "add possibilty for user"
type textarea "x"
type textarea "add possibilty for users"
type textarea "x"
type textarea "add possibilty for users"
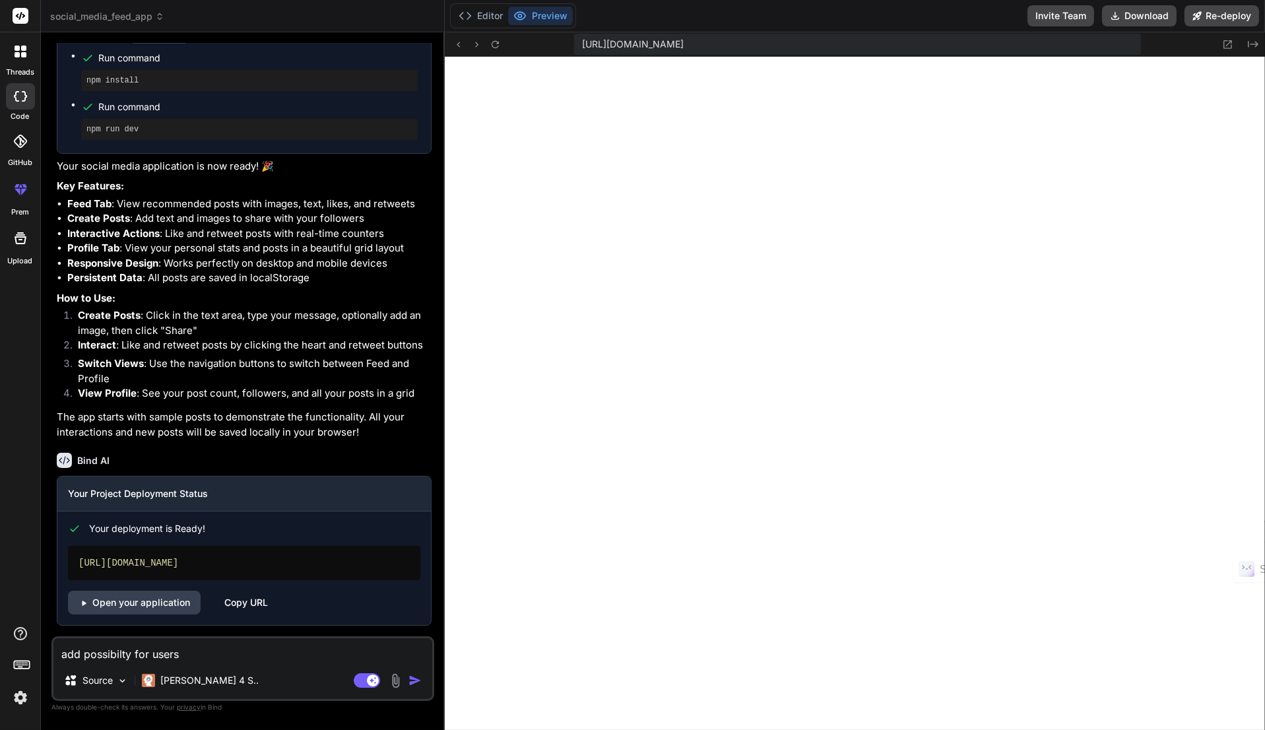
type textarea "x"
type textarea "add possibilty for users t"
type textarea "x"
type textarea "add possibilty for users to"
type textarea "x"
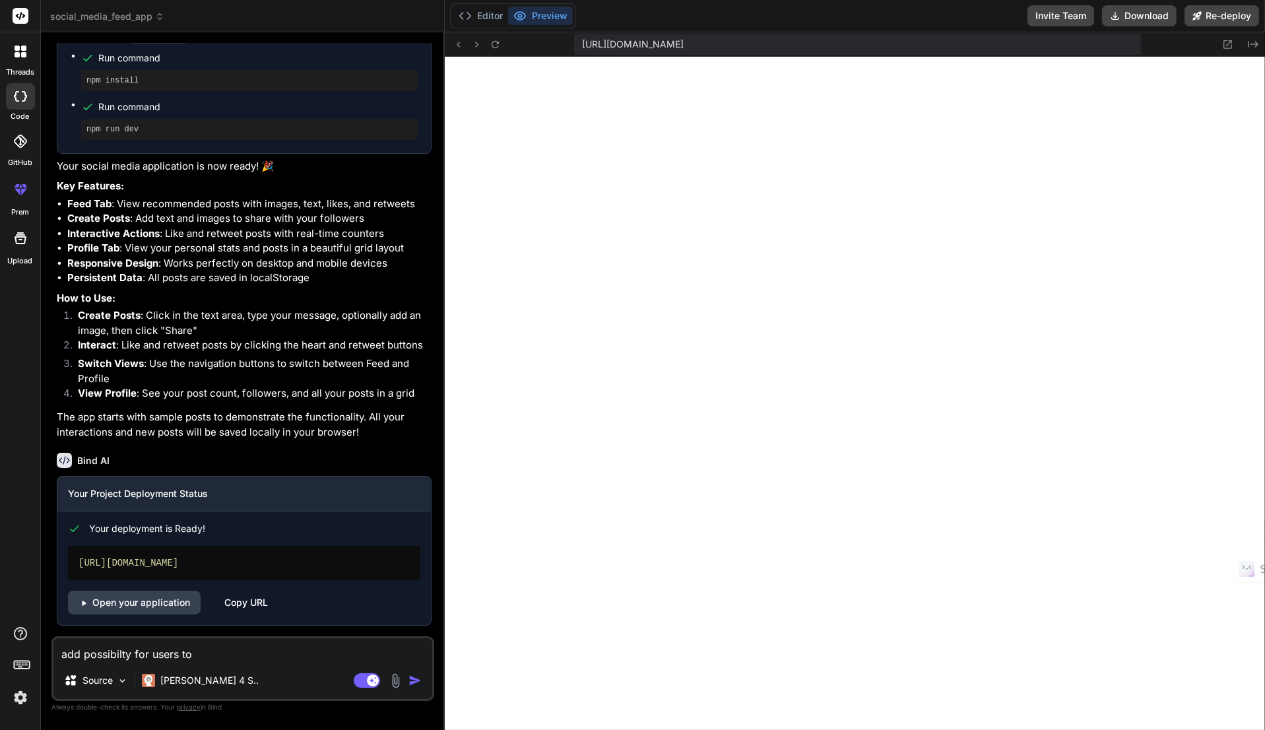
type textarea "add possibilty for users to"
type textarea "x"
type textarea "add possibilty for users to r"
type textarea "x"
type textarea "add possibilty for users to re"
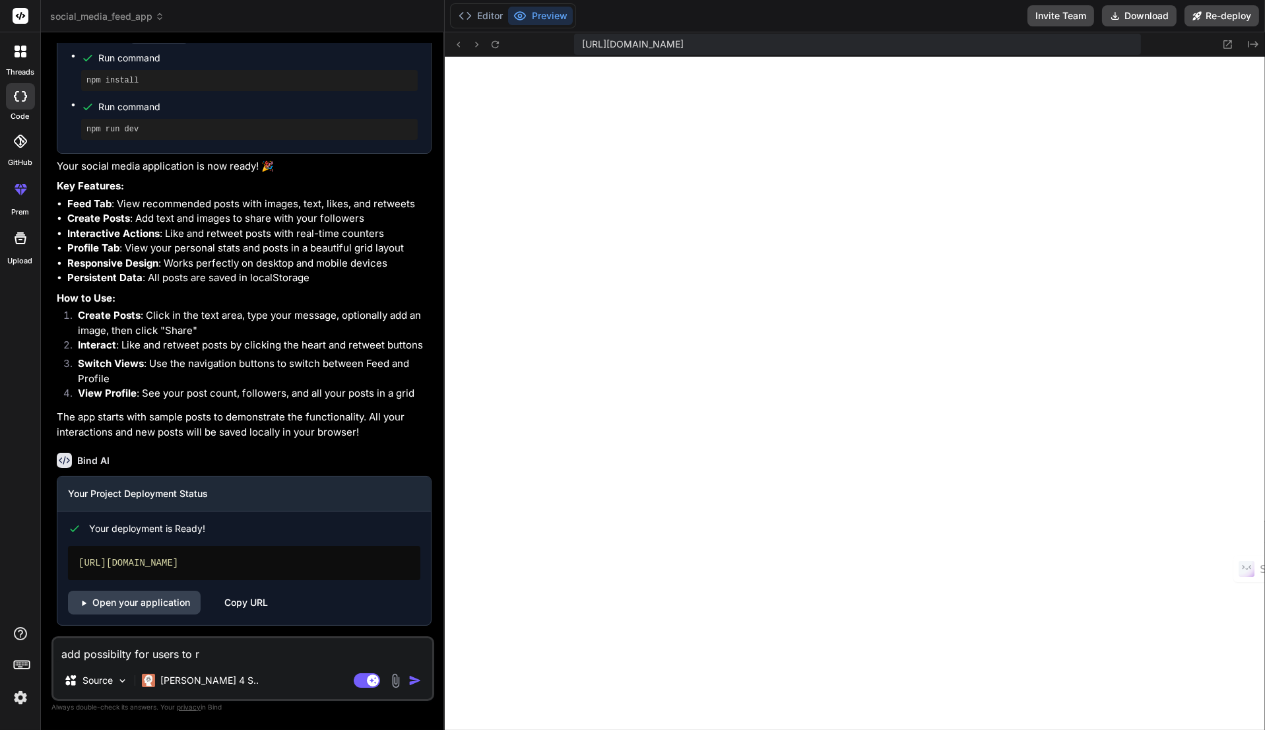
type textarea "x"
type textarea "add possibilty for users to reg"
type textarea "x"
type textarea "add possibilty for users to regi"
type textarea "x"
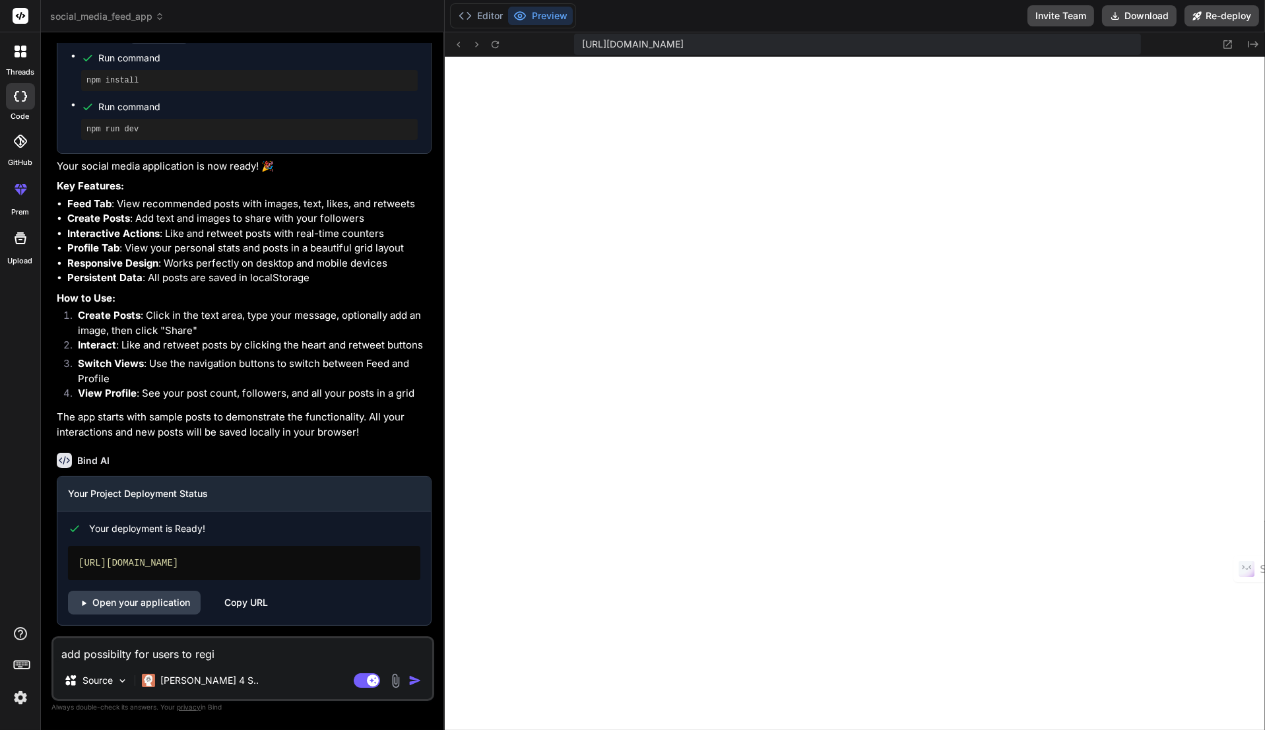
type textarea "add possibilty for users to regis"
type textarea "x"
type textarea "add possibilty for users to regist"
type textarea "x"
type textarea "add possibilty for users to registr"
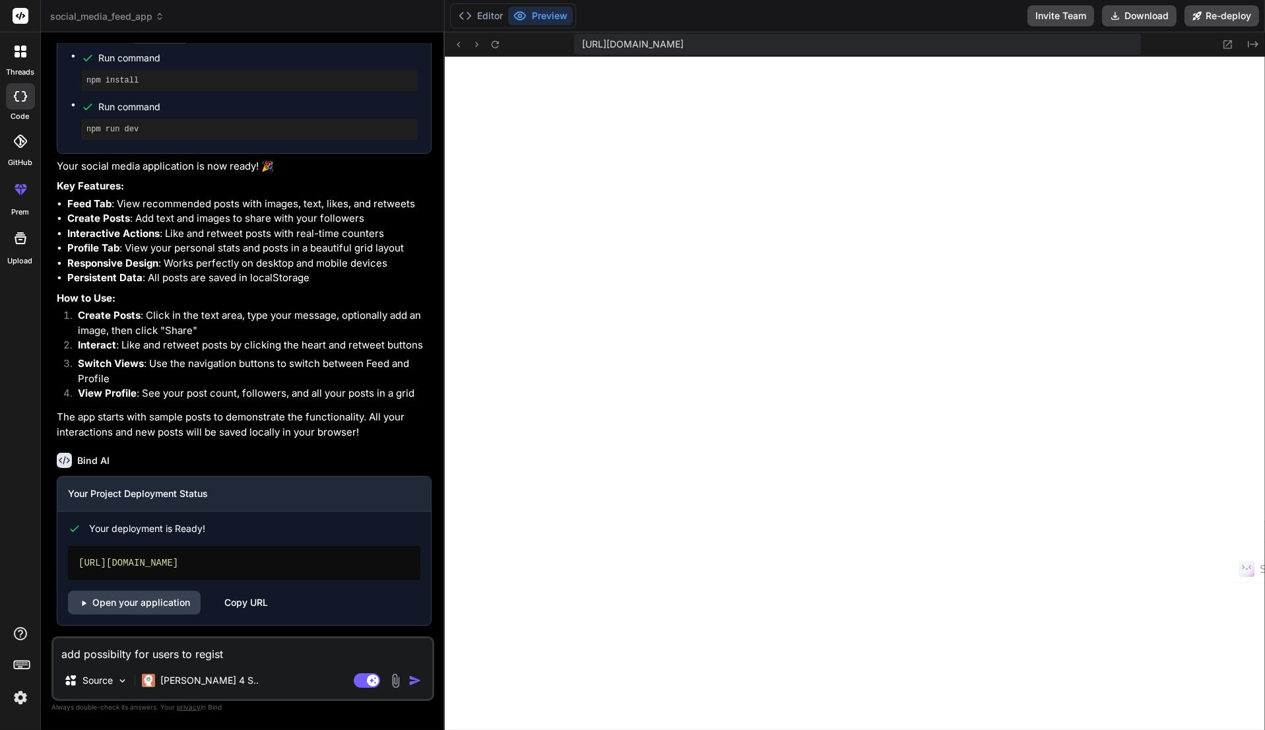
type textarea "x"
type textarea "add possibilty for users to registra"
type textarea "x"
type textarea "add possibilty for users to registrat"
type textarea "x"
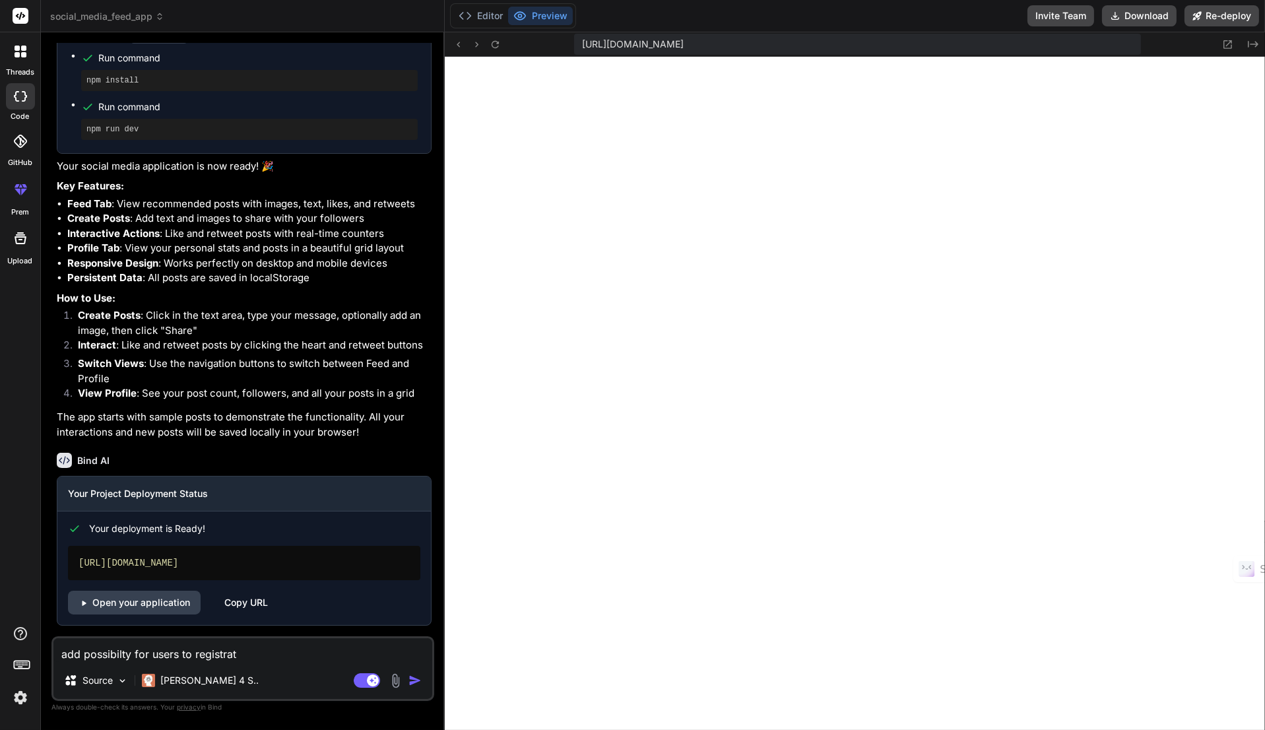
type textarea "add possibilty for users to registrate"
type textarea "x"
type textarea "add possibilty for users to registrated"
type textarea "x"
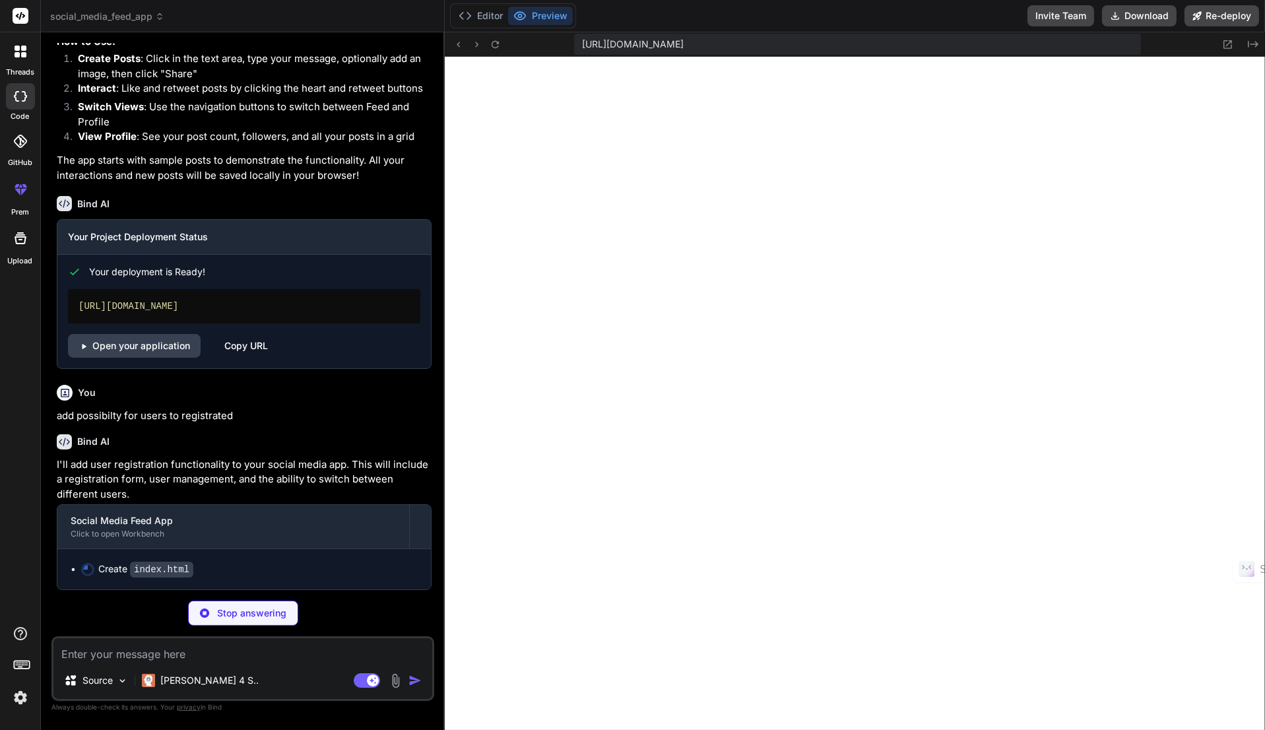
scroll to position [1128, 0]
type textarea "x"
type textarea "</div> </main> <script src="script.js"></script> </body> </html>"
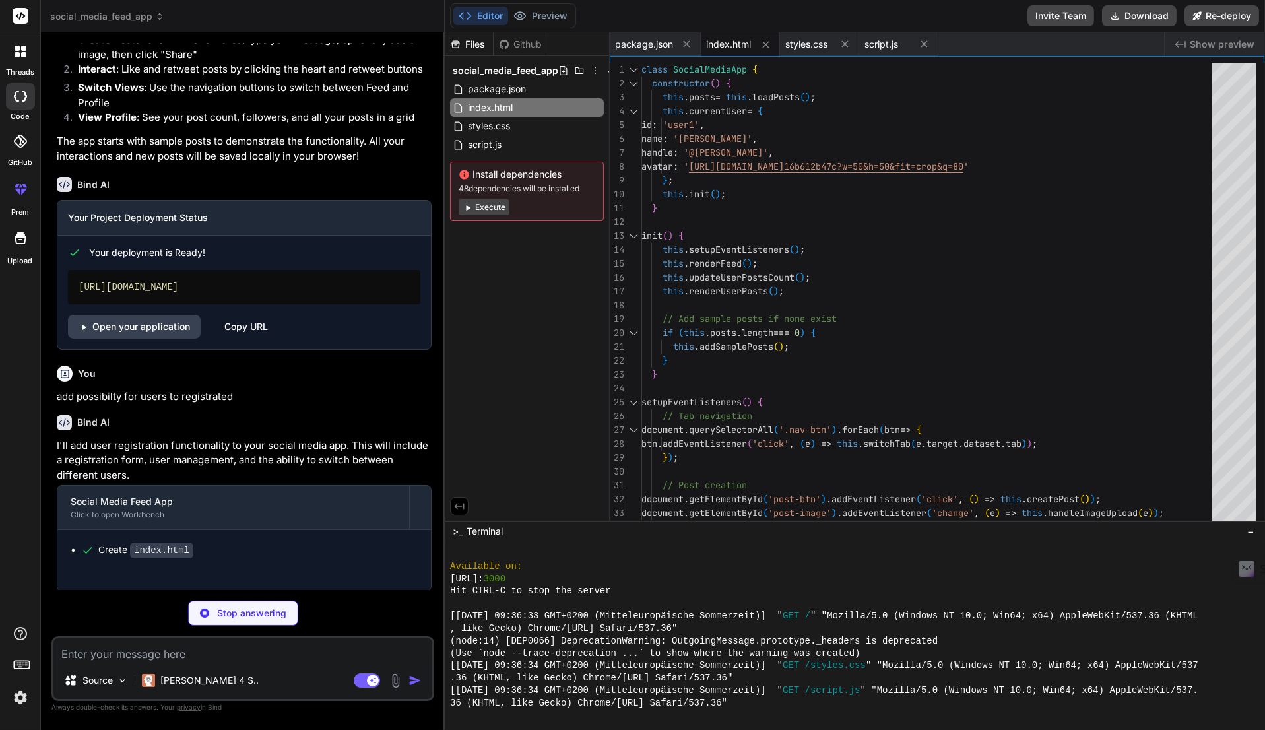
type textarea "x"
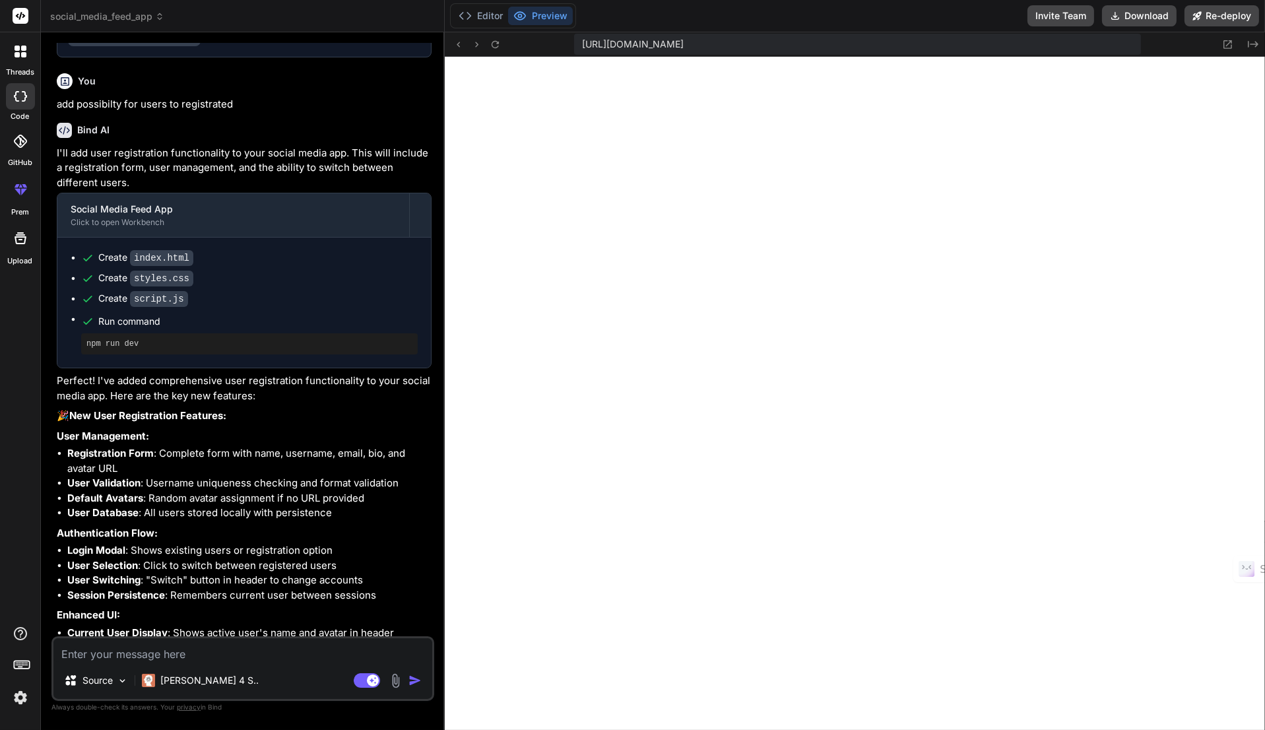
scroll to position [1640, 0]
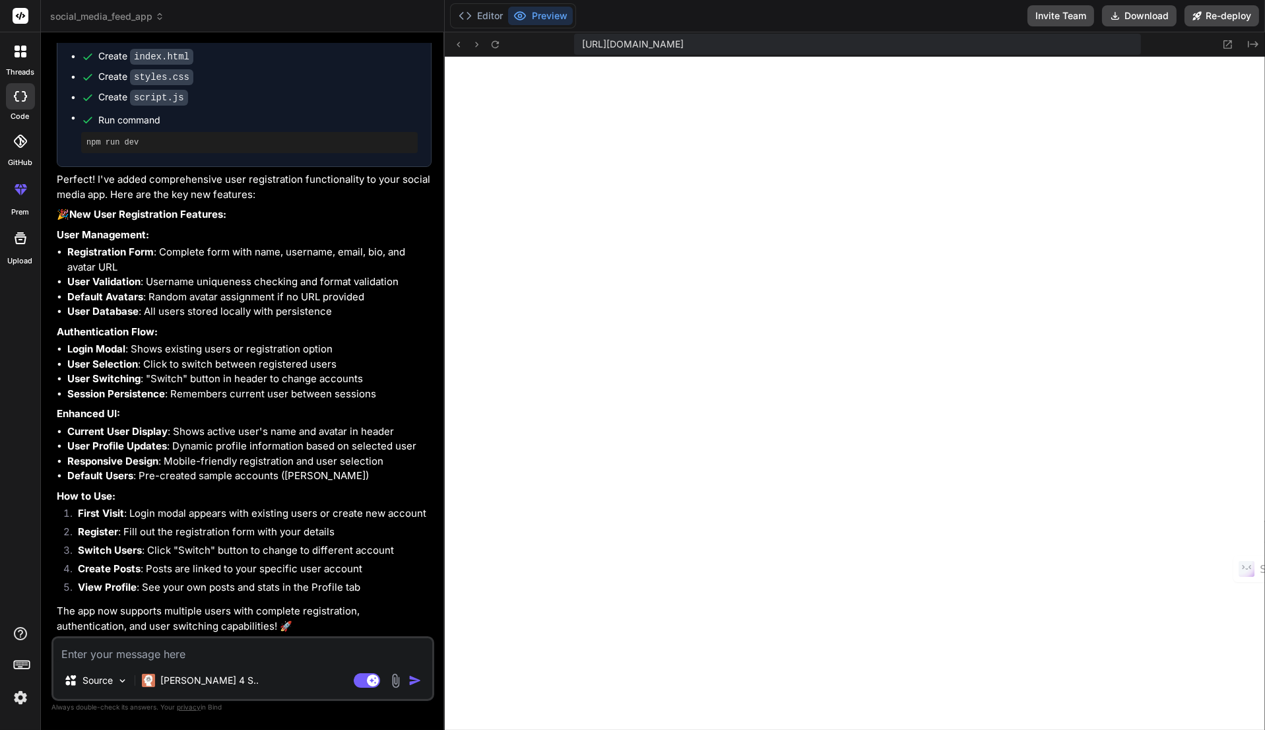
click at [496, 48] on icon at bounding box center [495, 44] width 11 height 11
click at [124, 675] on img at bounding box center [122, 680] width 11 height 11
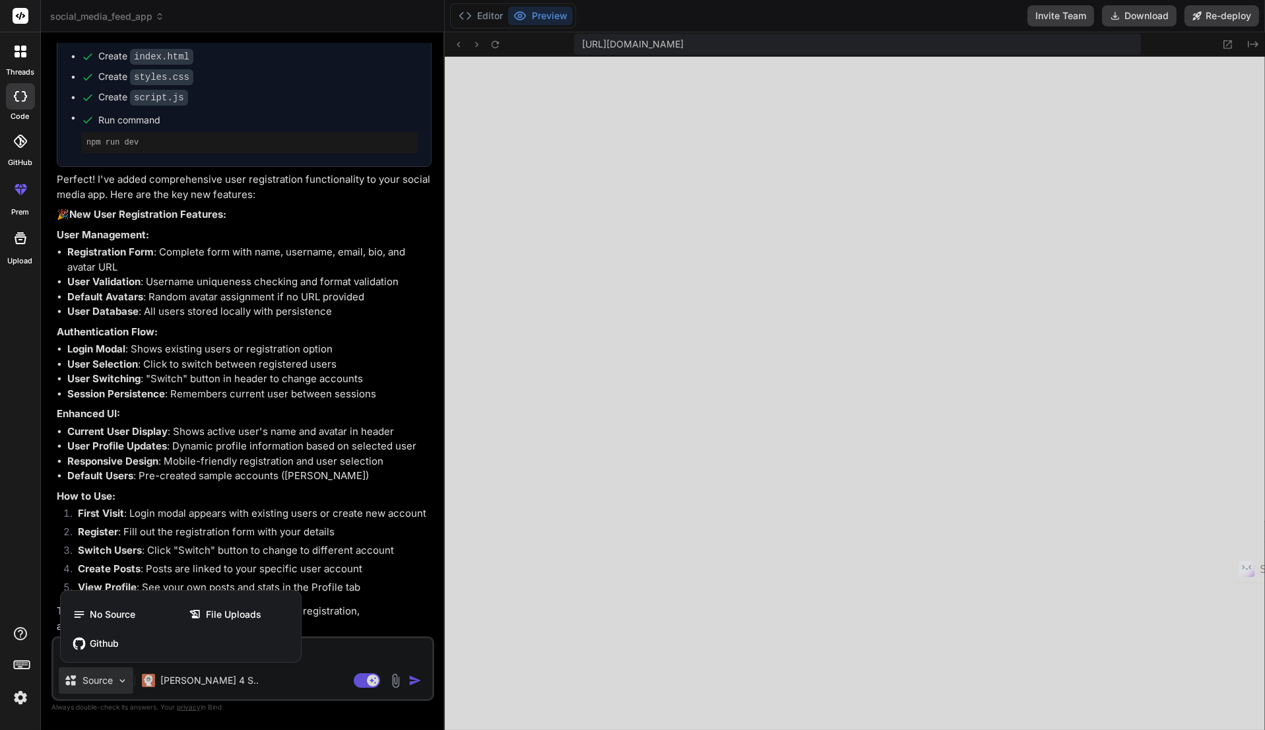
click at [125, 677] on div at bounding box center [632, 365] width 1265 height 730
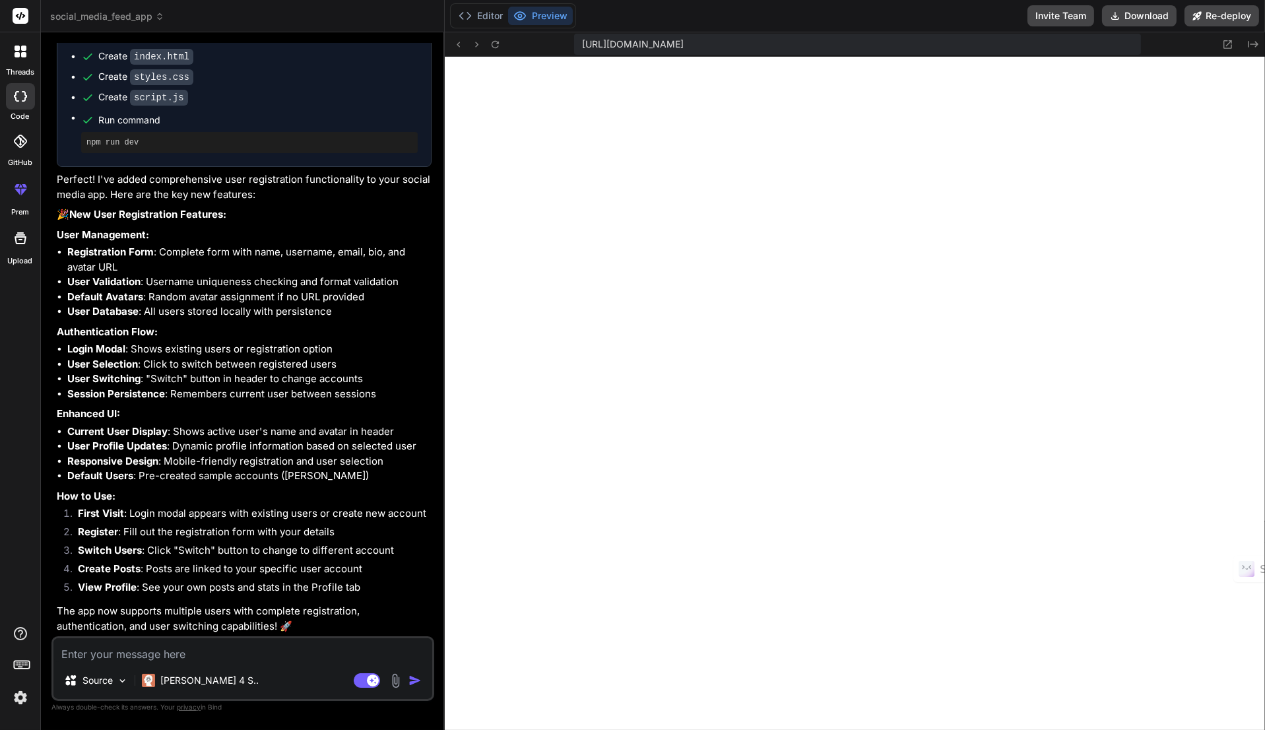
click at [88, 684] on p "Source" at bounding box center [97, 680] width 30 height 13
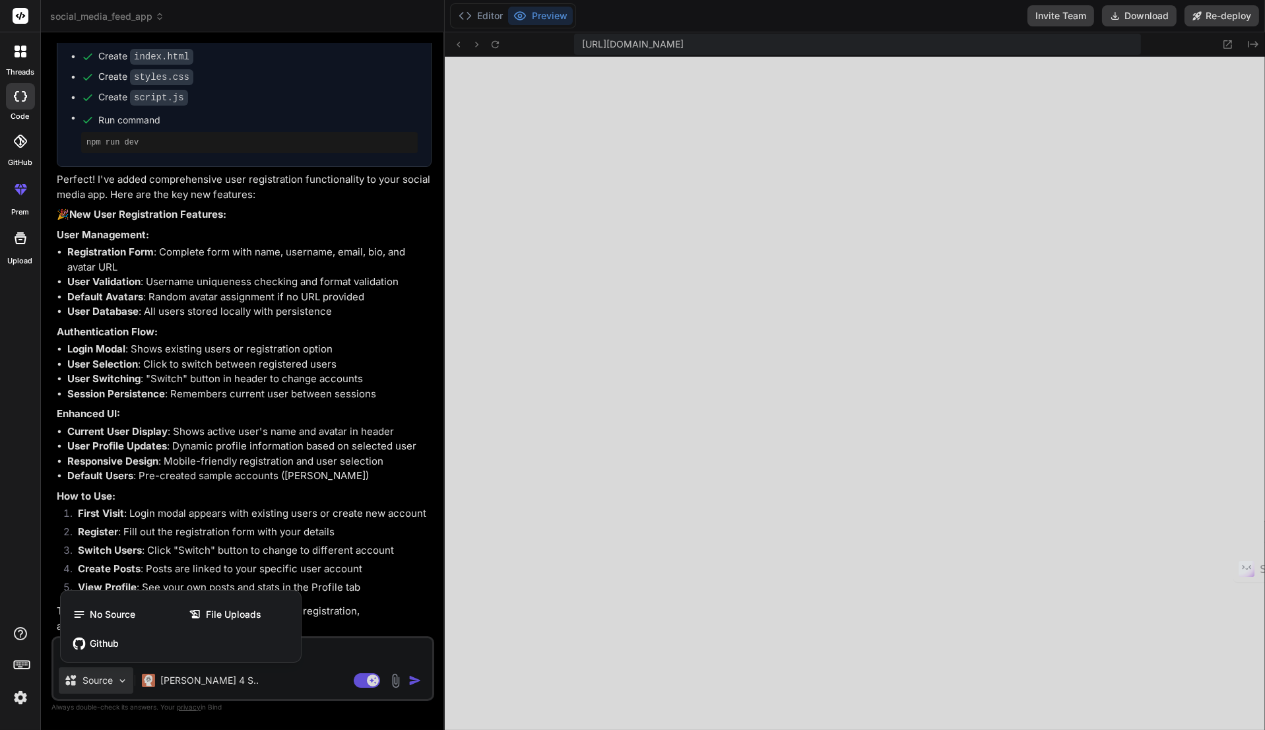
click at [90, 683] on div at bounding box center [632, 365] width 1265 height 730
type textarea "x"
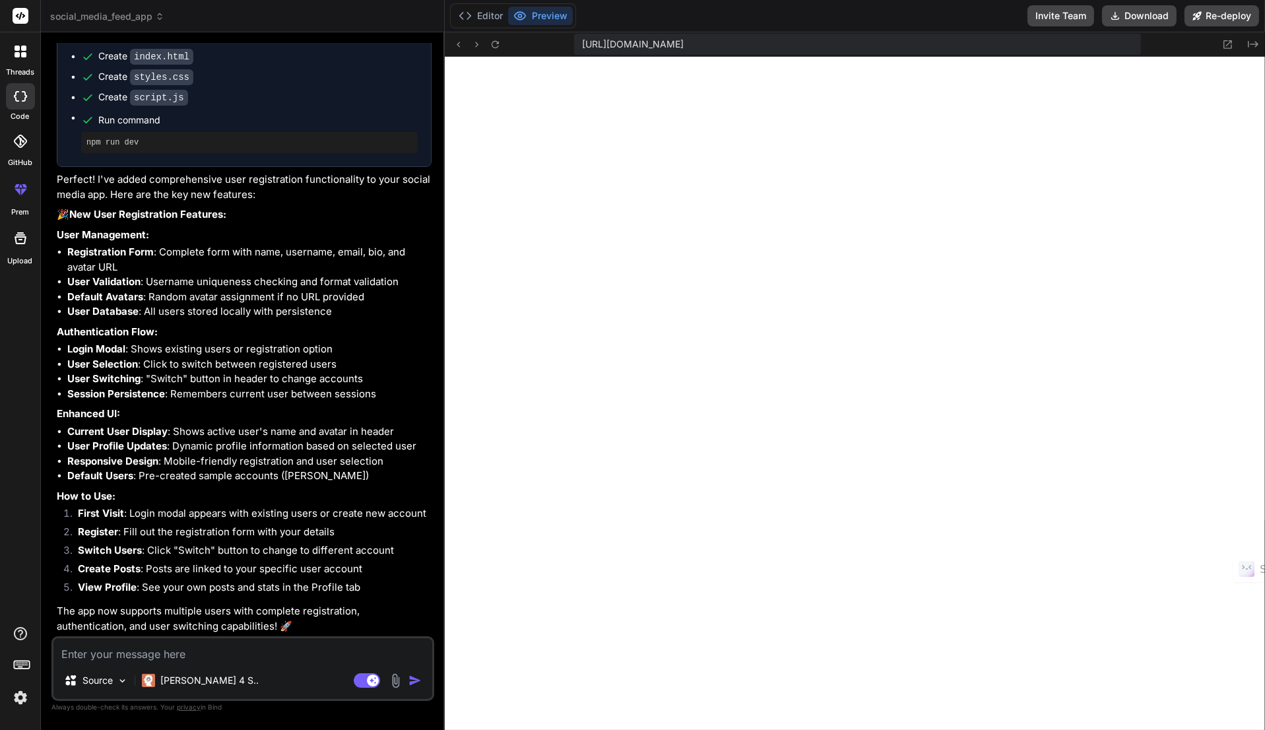
click at [12, 693] on img at bounding box center [20, 697] width 22 height 22
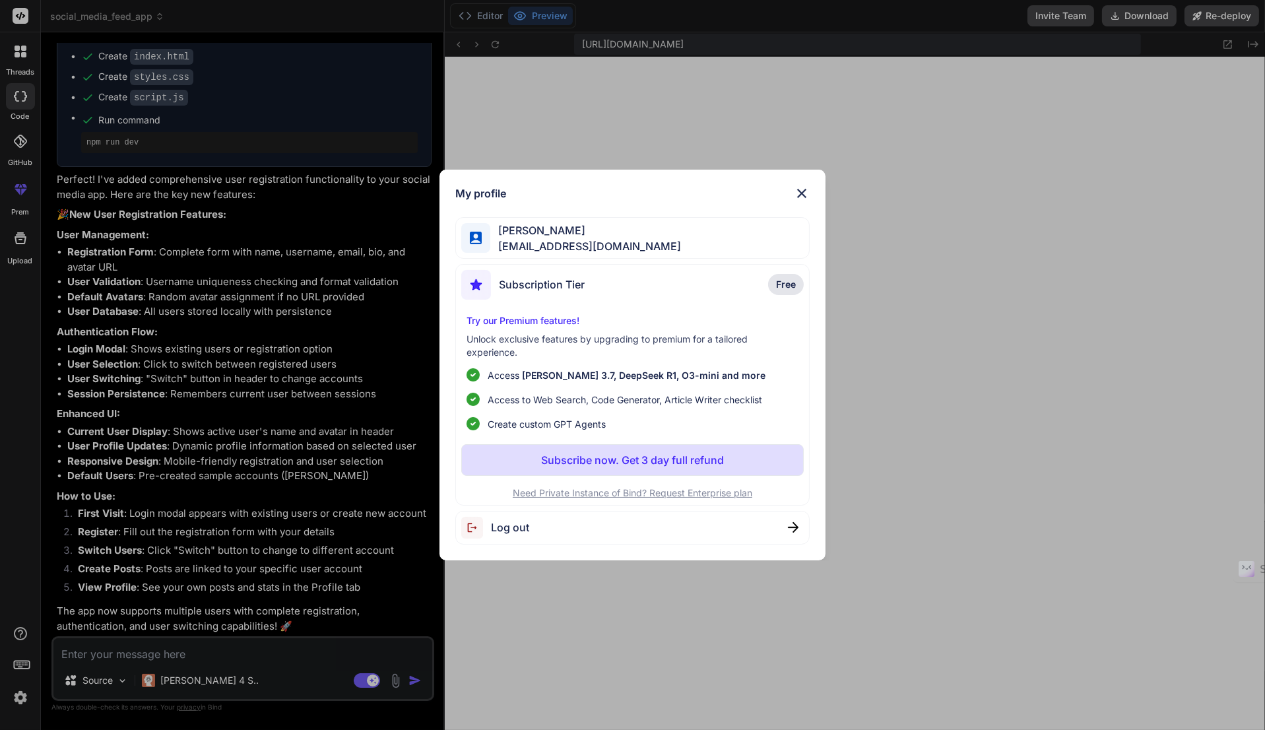
click at [620, 284] on div "Subscription Tier Free" at bounding box center [632, 287] width 343 height 35
click at [632, 463] on p "Subscribe now. Get 3 day full refund" at bounding box center [632, 460] width 183 height 16
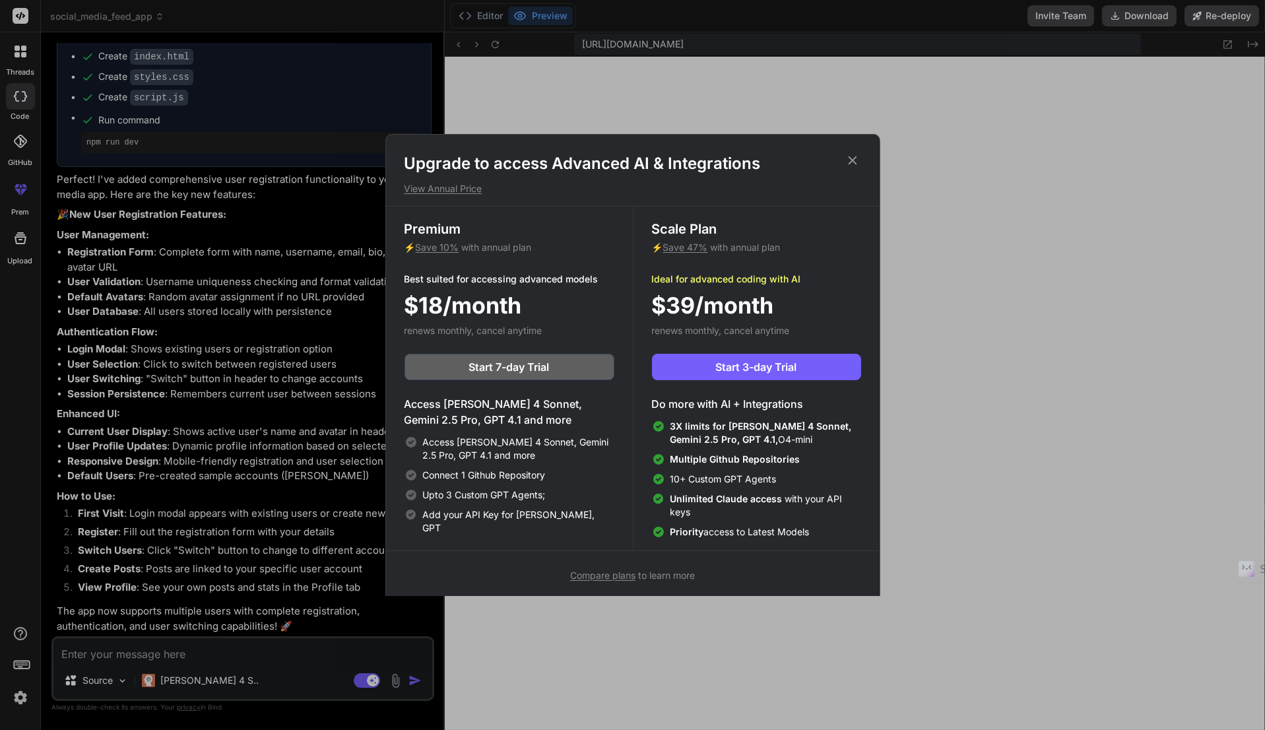
click at [600, 573] on span "Compare plans" at bounding box center [602, 574] width 65 height 11
click at [859, 160] on icon at bounding box center [852, 160] width 15 height 15
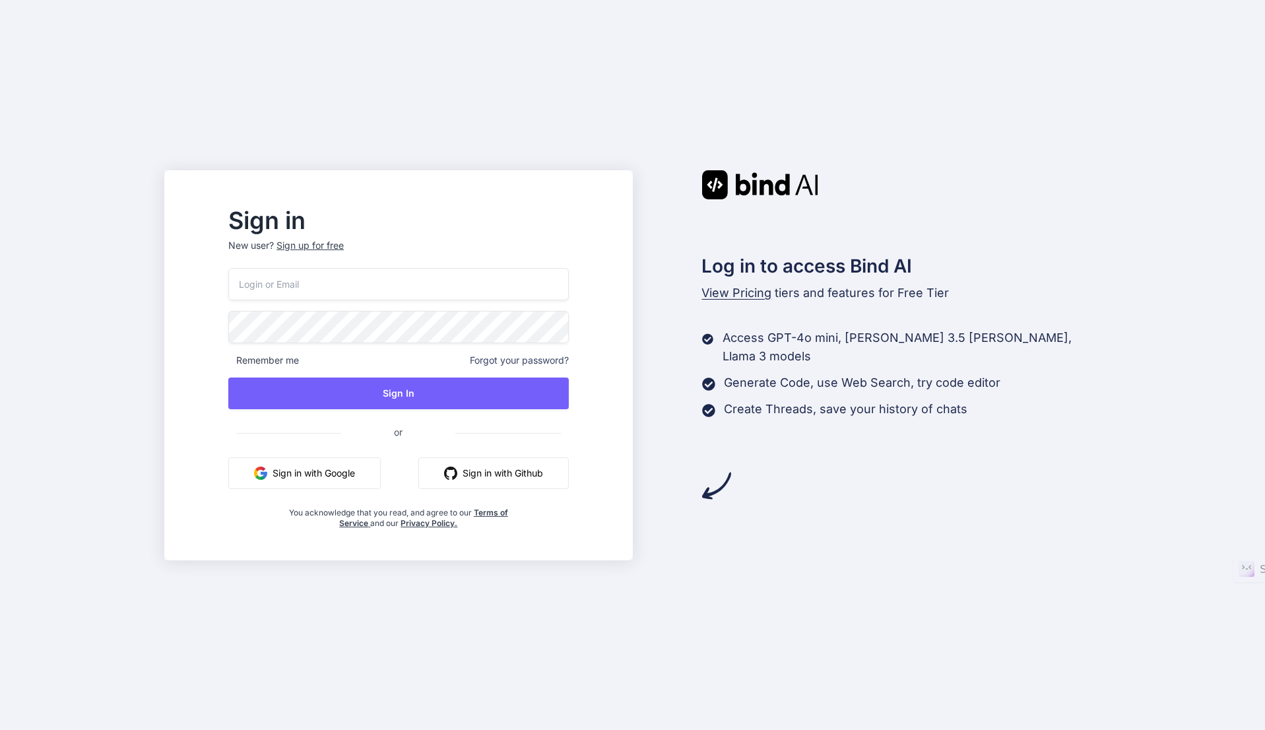
click at [384, 296] on input "email" at bounding box center [398, 284] width 340 height 32
click at [408, 236] on div "Sign in New user? Sign up for free" at bounding box center [398, 239] width 340 height 58
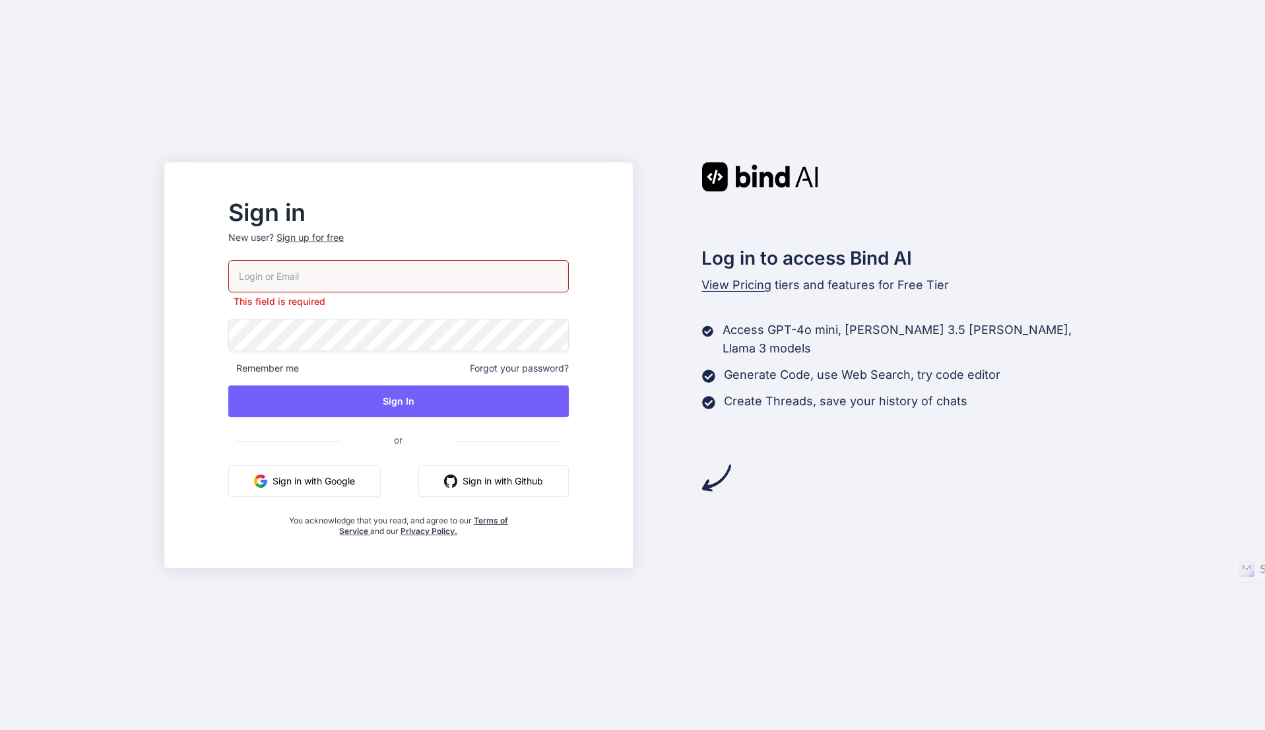
click at [390, 284] on input "email" at bounding box center [398, 276] width 340 height 32
type input "getbind"
click at [344, 234] on div "Sign up for free" at bounding box center [309, 237] width 67 height 13
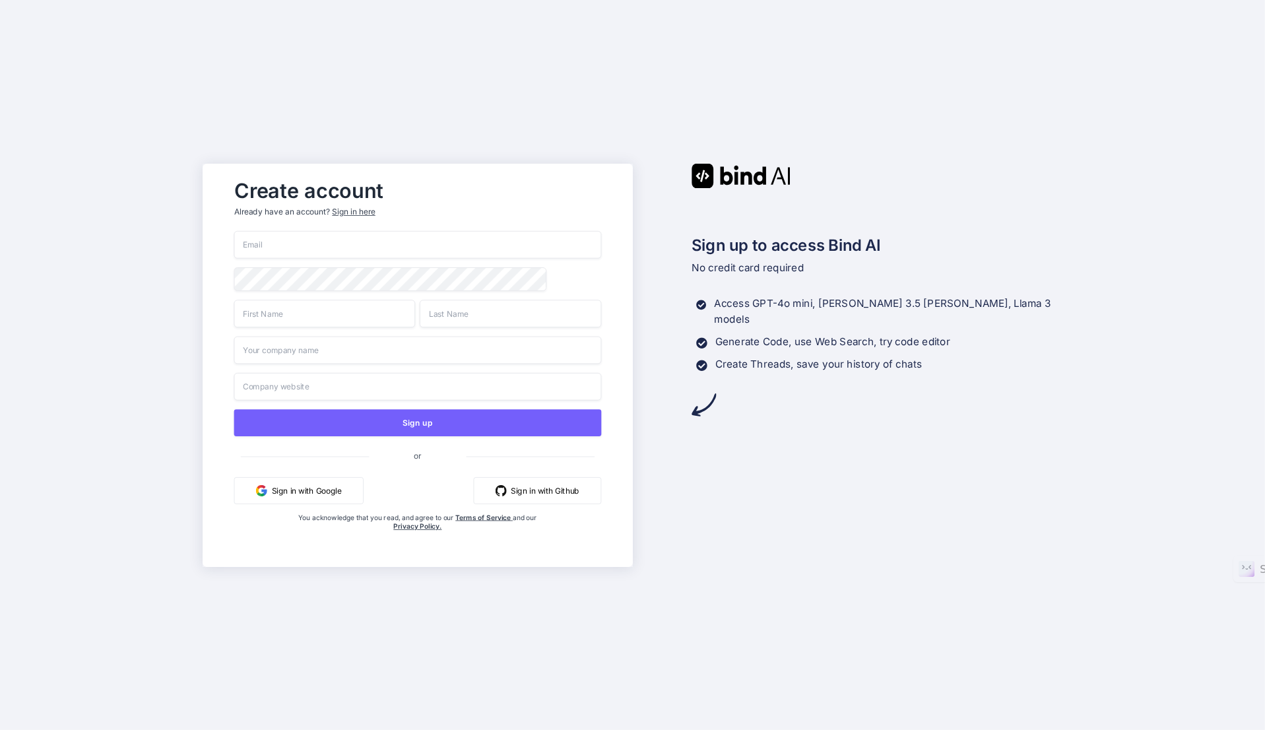
click at [326, 241] on input "email" at bounding box center [418, 245] width 368 height 28
type input "[EMAIL_ADDRESS][DOMAIN_NAME]"
type input "Michael"
type input "Maurer"
type input "private"
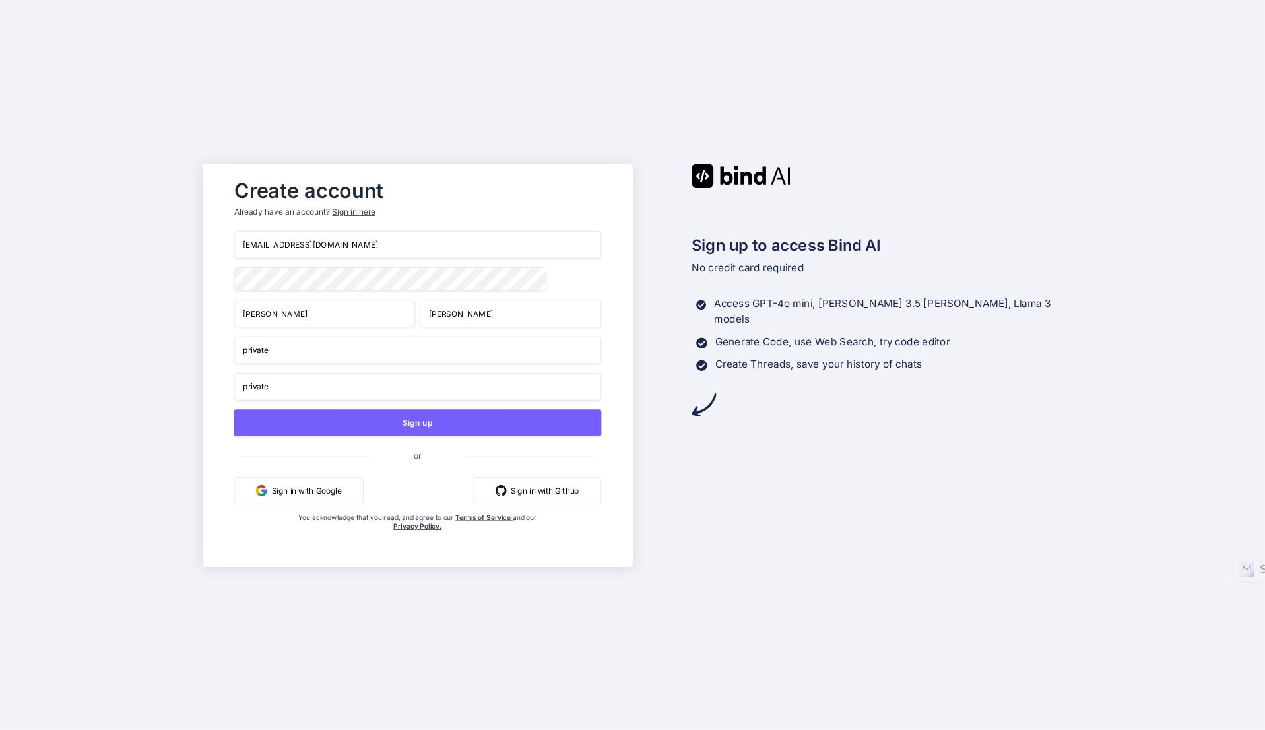
type input "private"
click at [426, 420] on button "Sign up" at bounding box center [418, 422] width 368 height 27
click at [364, 209] on div "Sign in here" at bounding box center [353, 211] width 43 height 11
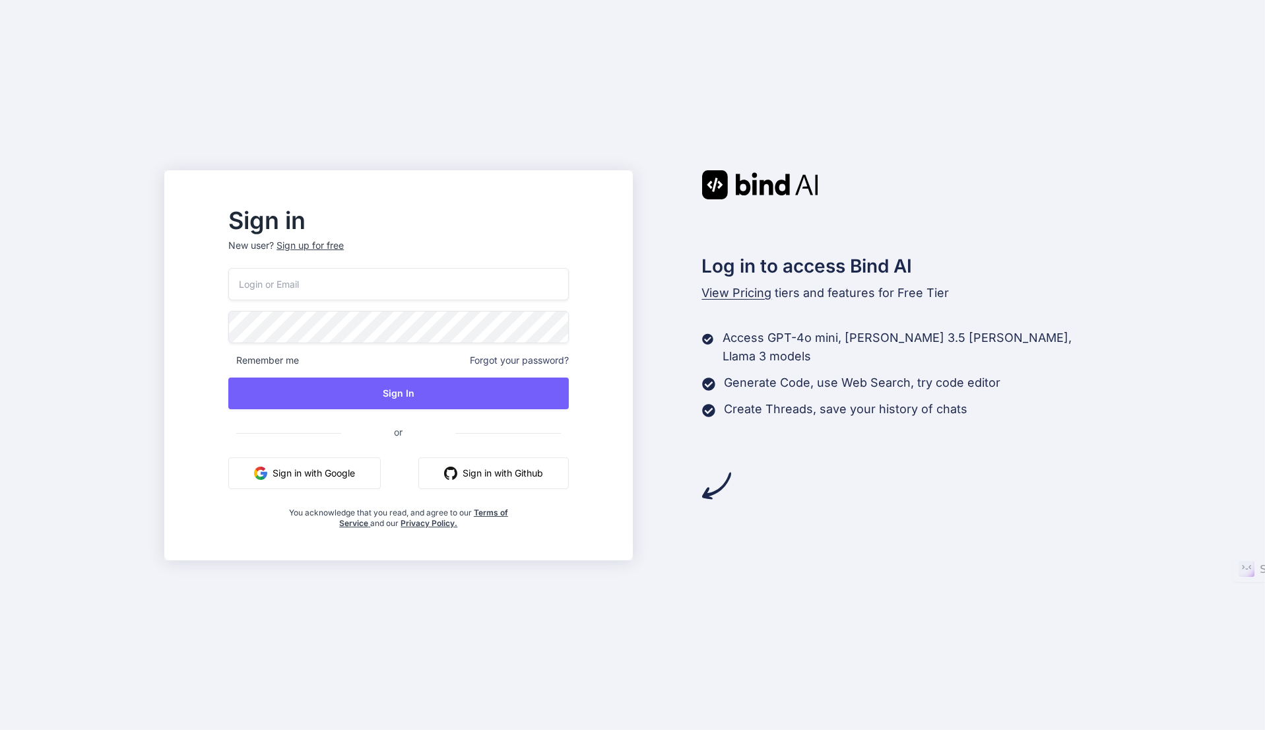
click at [369, 280] on input "email" at bounding box center [398, 284] width 340 height 32
type input "[EMAIL_ADDRESS][DOMAIN_NAME]"
click at [462, 397] on button "Sign In" at bounding box center [398, 393] width 340 height 32
click at [396, 391] on button "Sign In" at bounding box center [398, 393] width 340 height 32
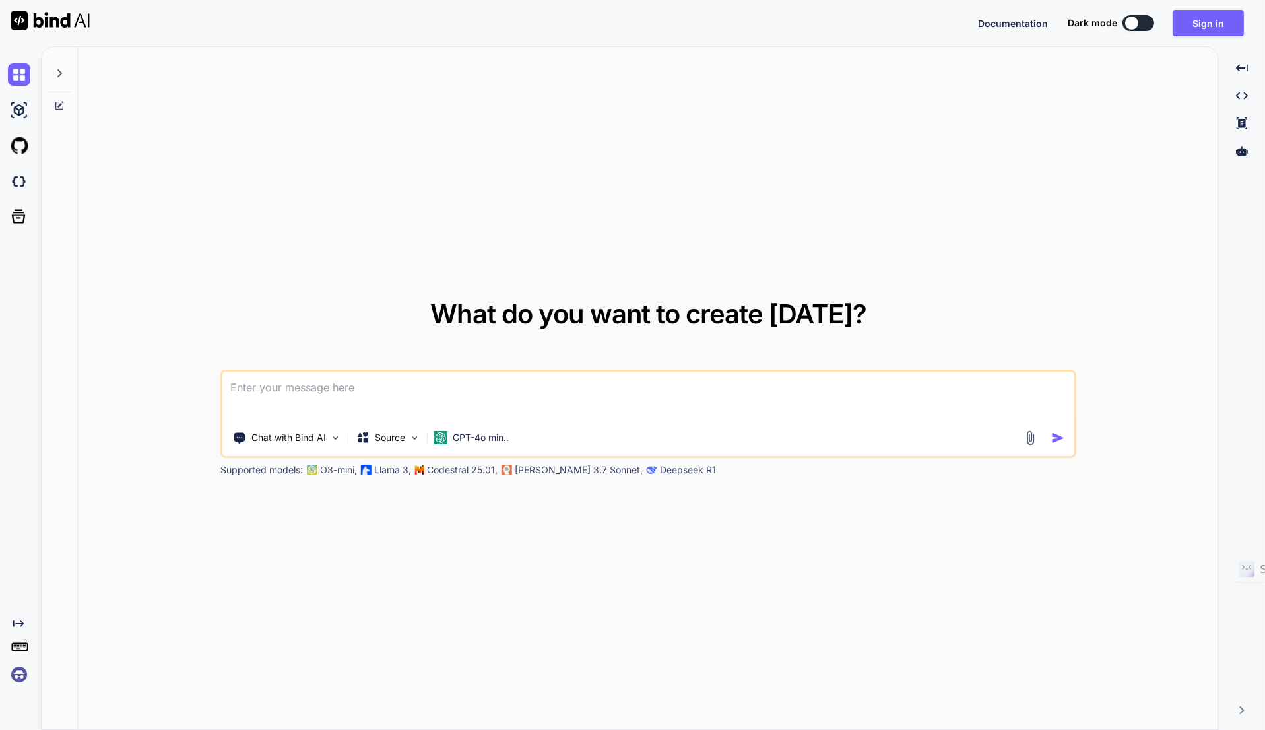
click at [321, 438] on p "Chat with Bind AI" at bounding box center [288, 437] width 75 height 13
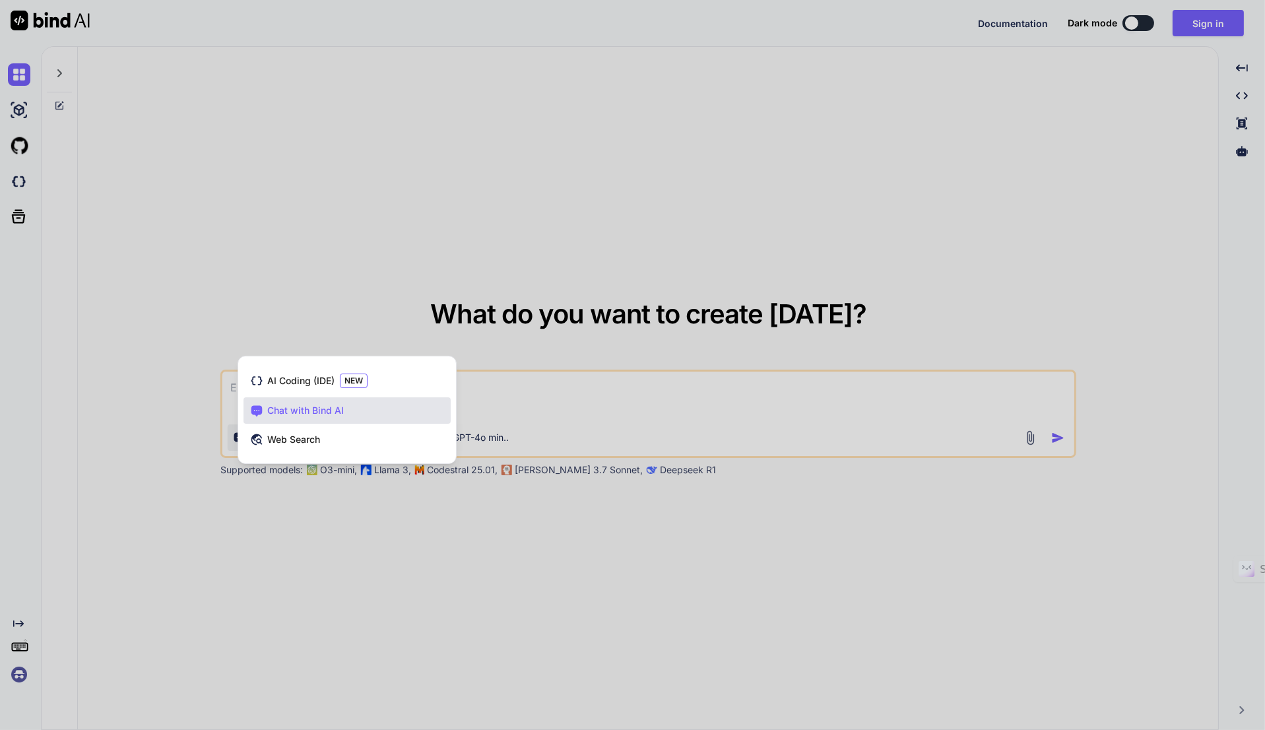
click at [389, 381] on div "AI Coding (IDE) NEW" at bounding box center [346, 381] width 207 height 28
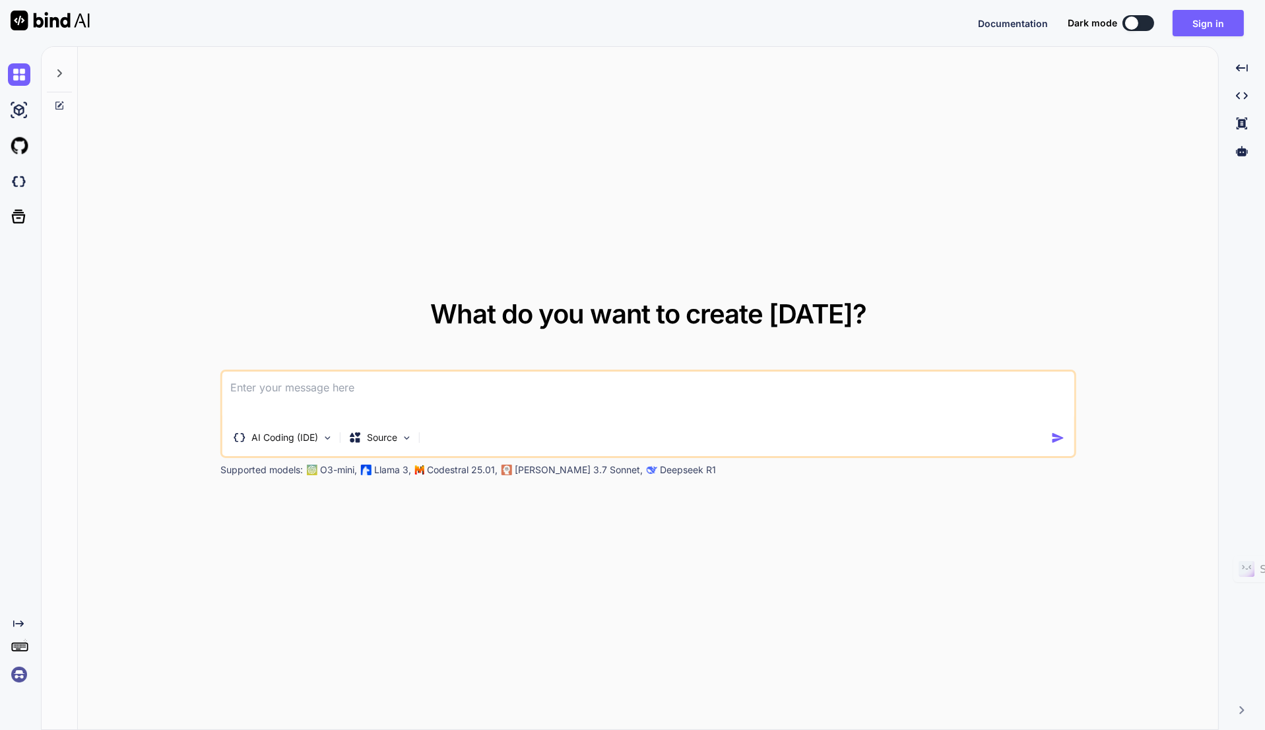
click at [311, 446] on div "AI Coding (IDE)" at bounding box center [283, 437] width 111 height 26
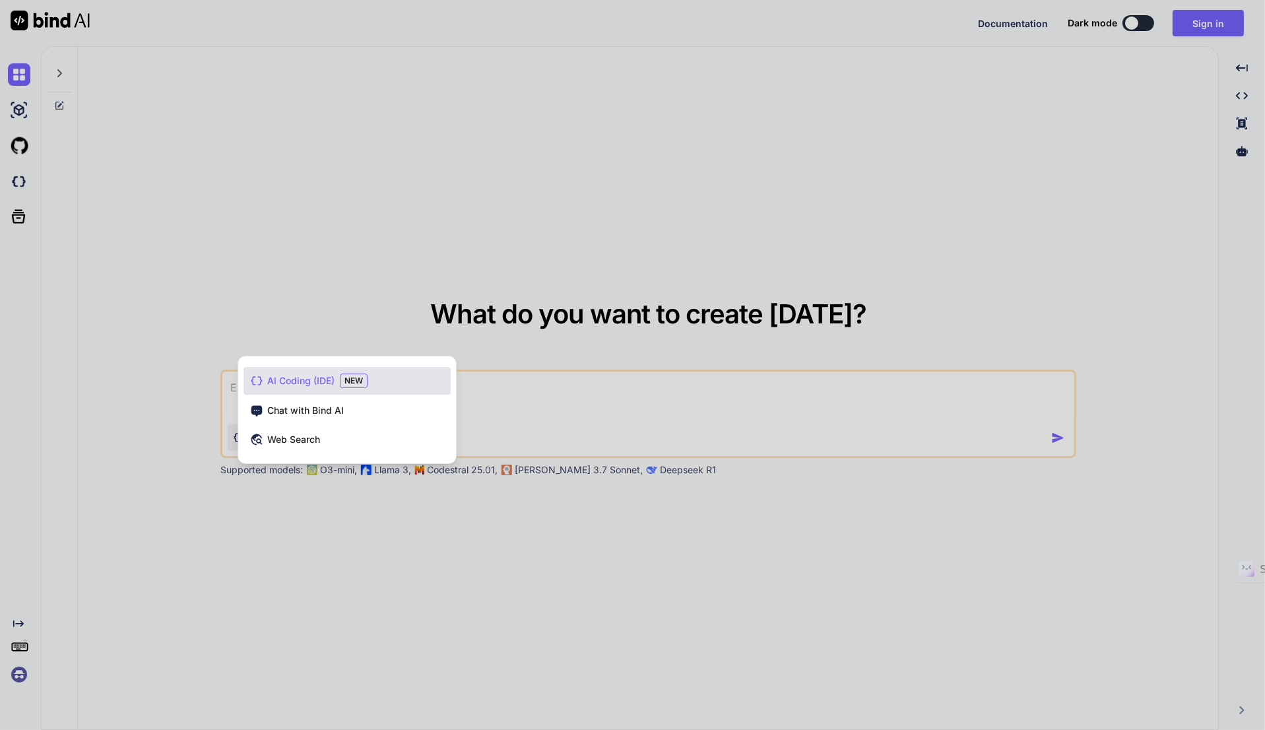
click at [319, 409] on span "Chat with Bind AI" at bounding box center [305, 410] width 77 height 13
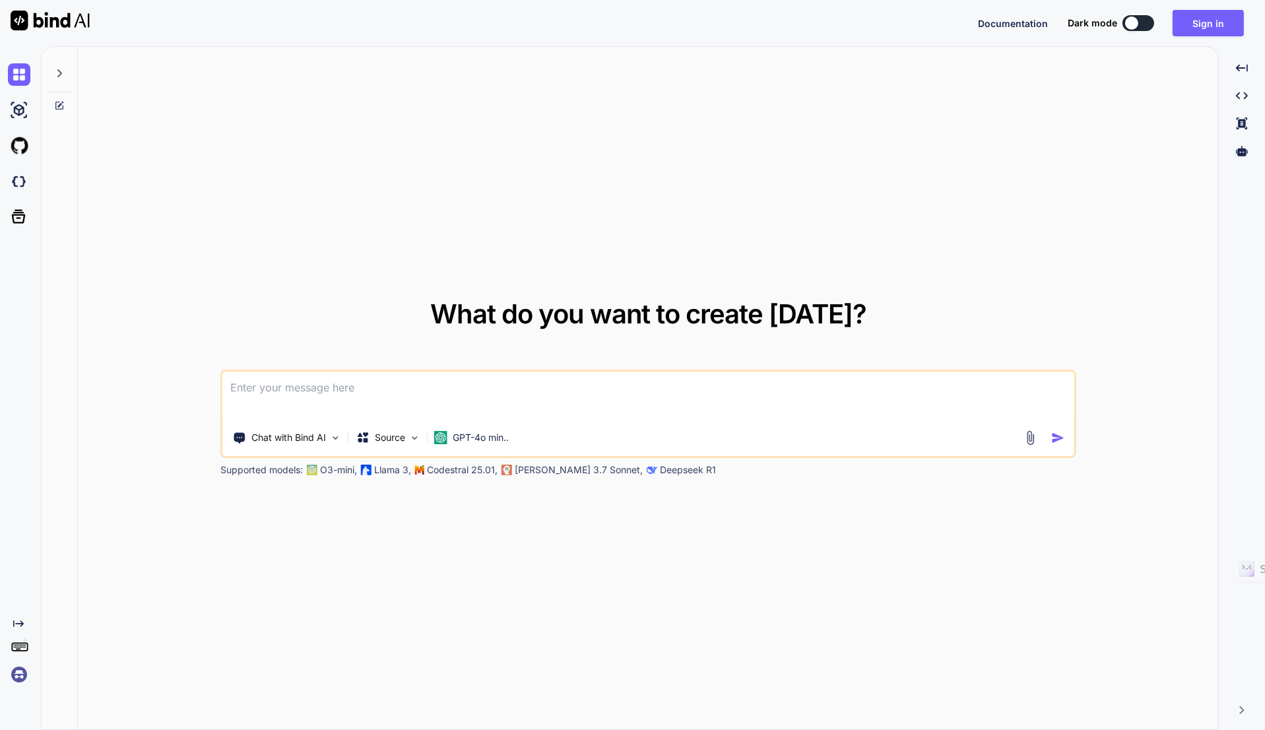
click at [328, 389] on textarea at bounding box center [647, 395] width 851 height 49
click at [406, 441] on div "Source" at bounding box center [388, 437] width 75 height 26
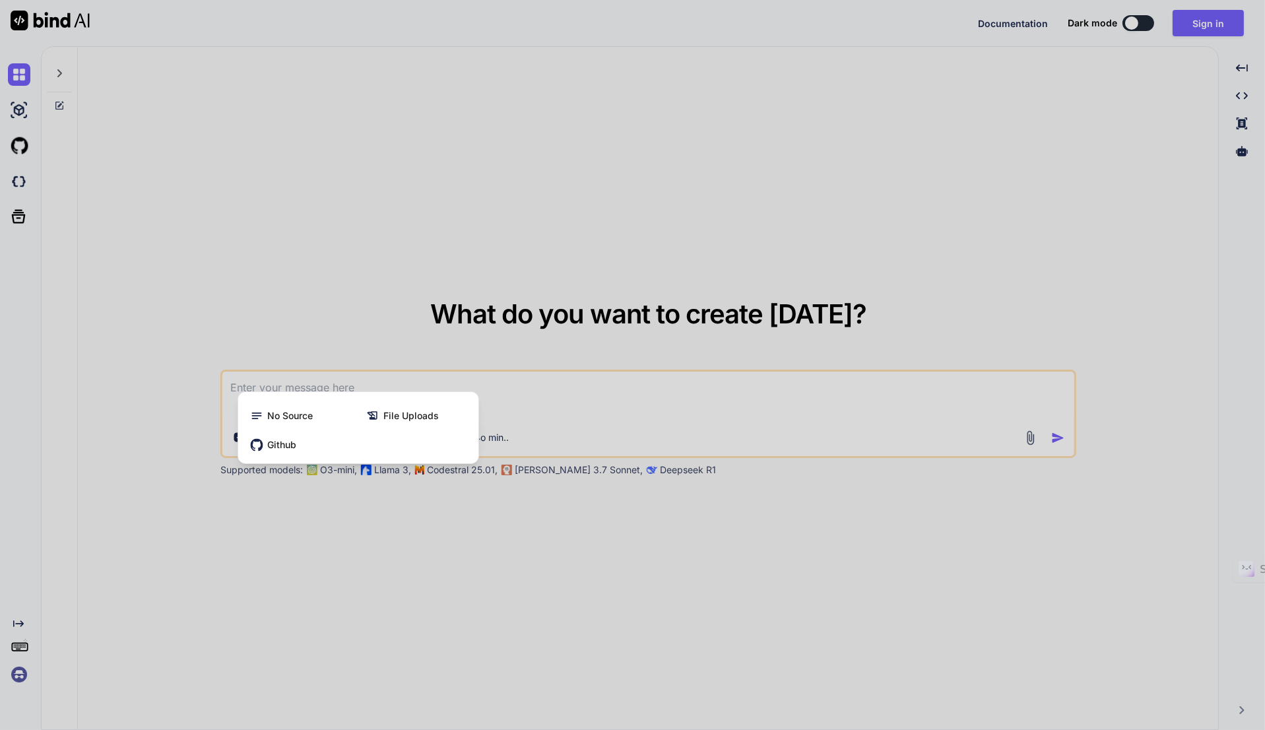
click at [422, 509] on div at bounding box center [632, 365] width 1265 height 730
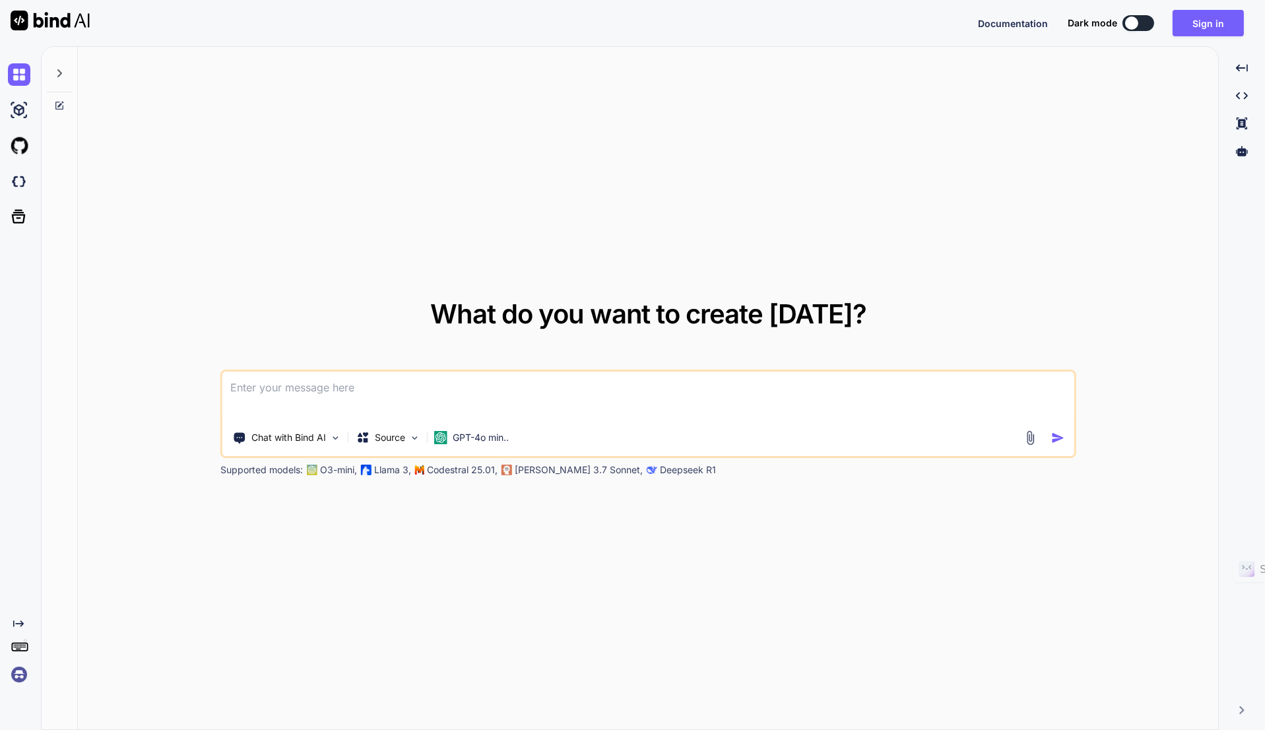
click at [469, 442] on p "GPT-4o min.." at bounding box center [481, 437] width 56 height 13
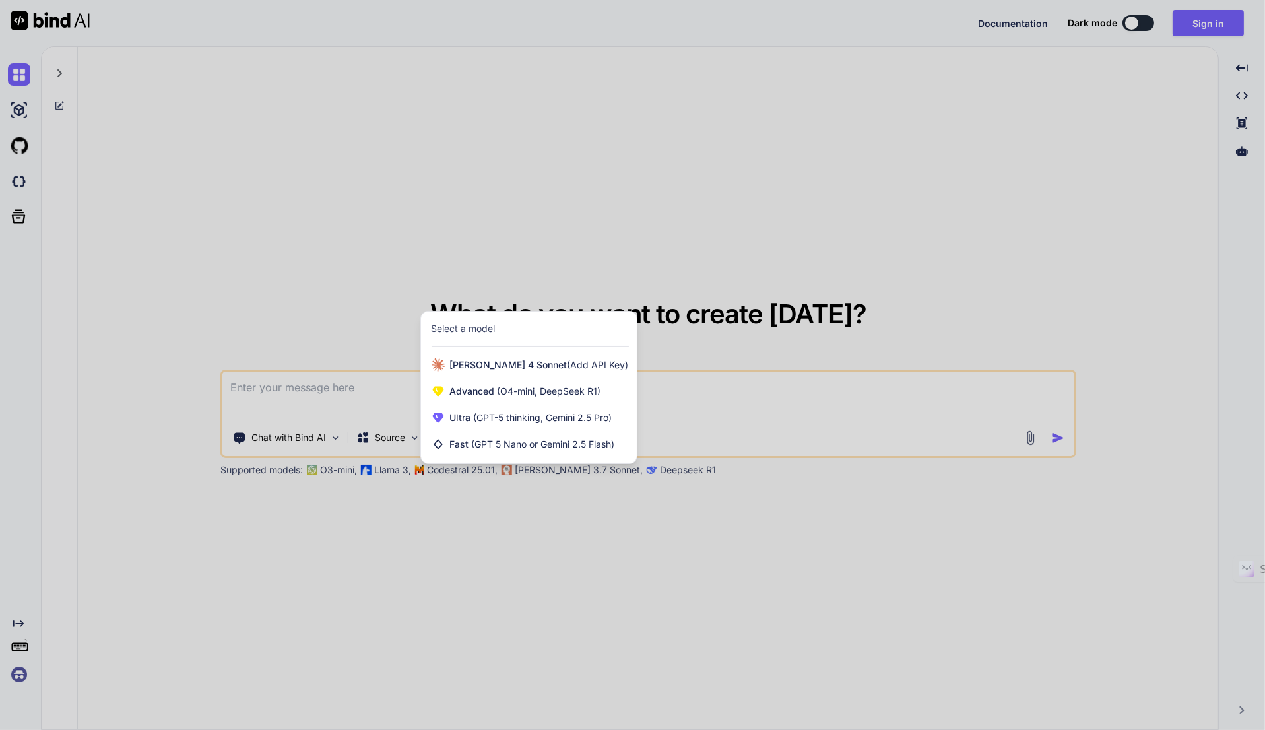
click at [500, 540] on div at bounding box center [632, 365] width 1265 height 730
type textarea "x"
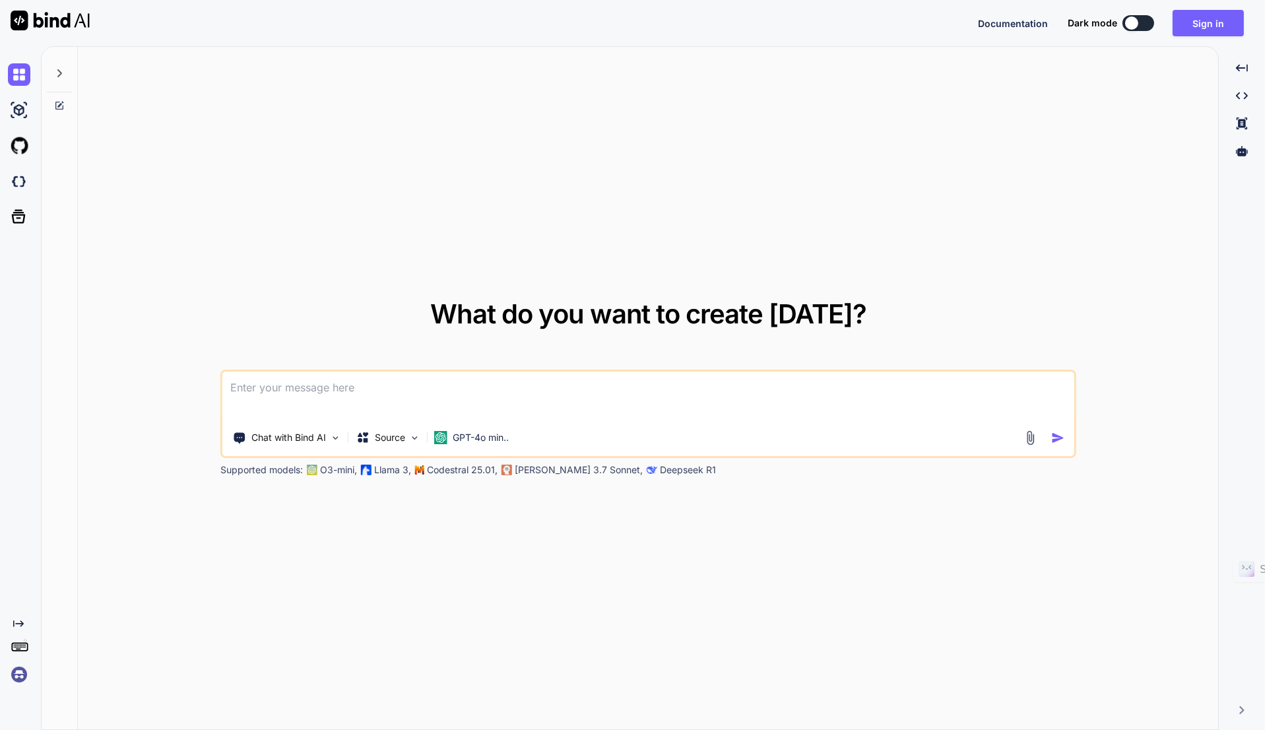
click at [546, 471] on p "[PERSON_NAME] 3.7 Sonnet," at bounding box center [579, 469] width 128 height 13
click at [660, 474] on p "Deepseek R1" at bounding box center [688, 469] width 56 height 13
click at [243, 387] on textarea at bounding box center [647, 395] width 851 height 49
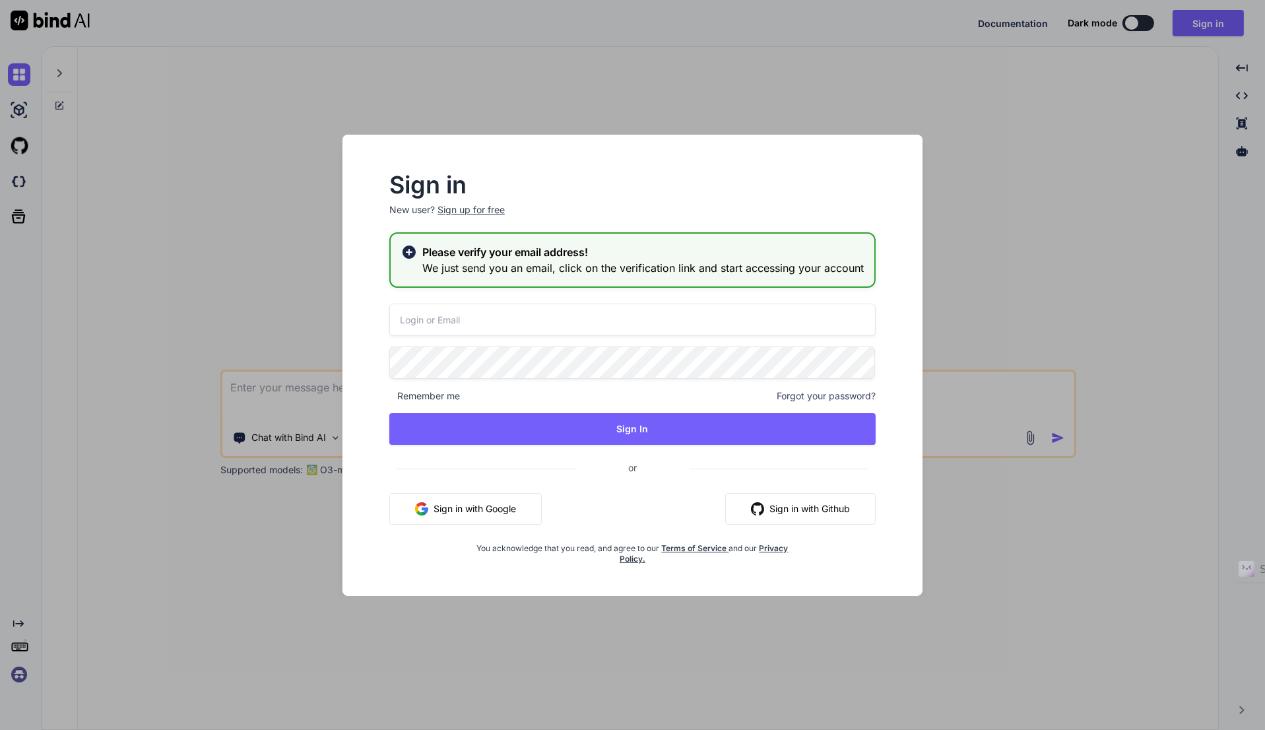
click at [462, 315] on input "email" at bounding box center [632, 320] width 486 height 32
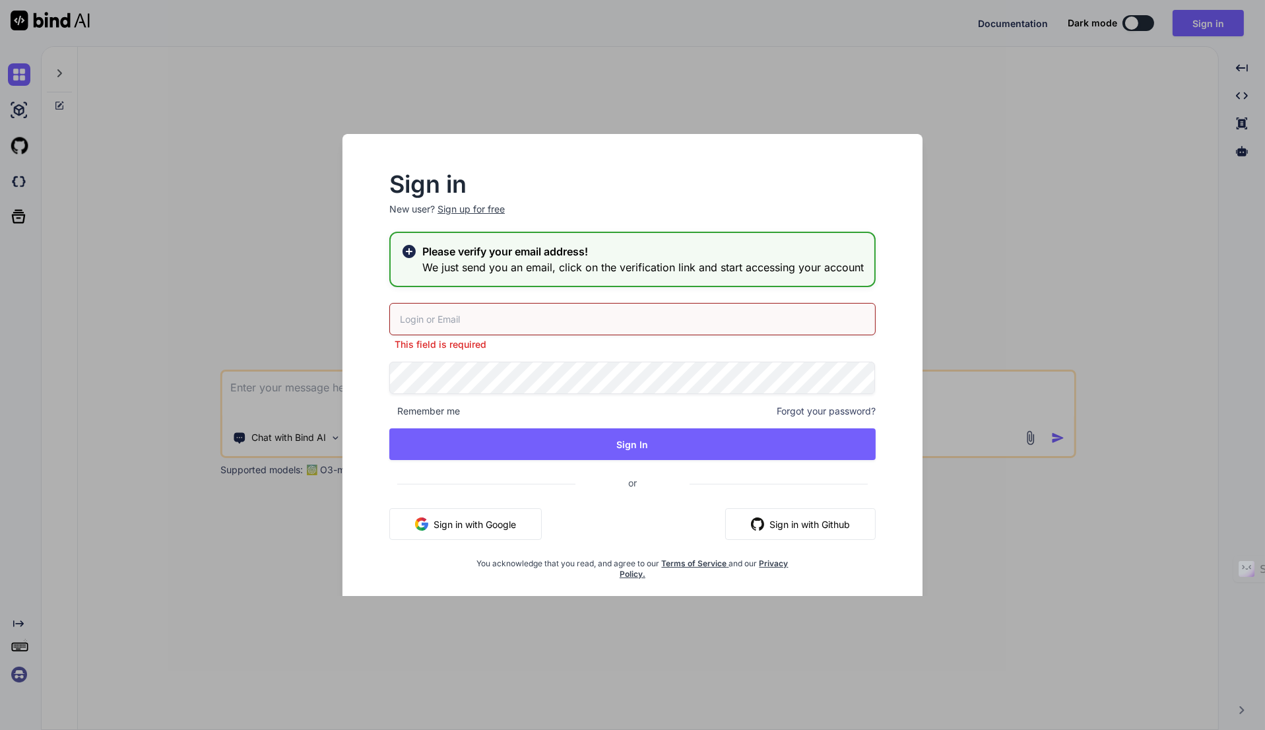
type input "[EMAIL_ADDRESS][DOMAIN_NAME]"
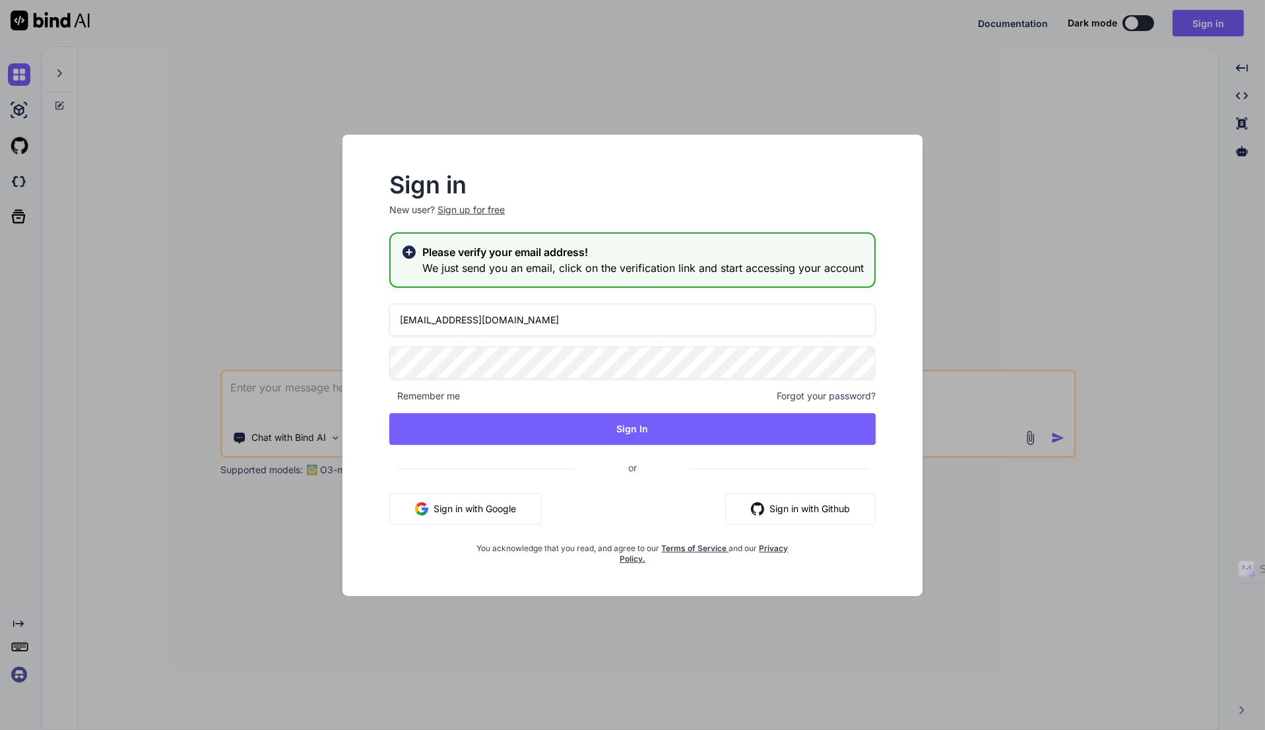
click at [629, 428] on button "Sign In" at bounding box center [632, 429] width 486 height 32
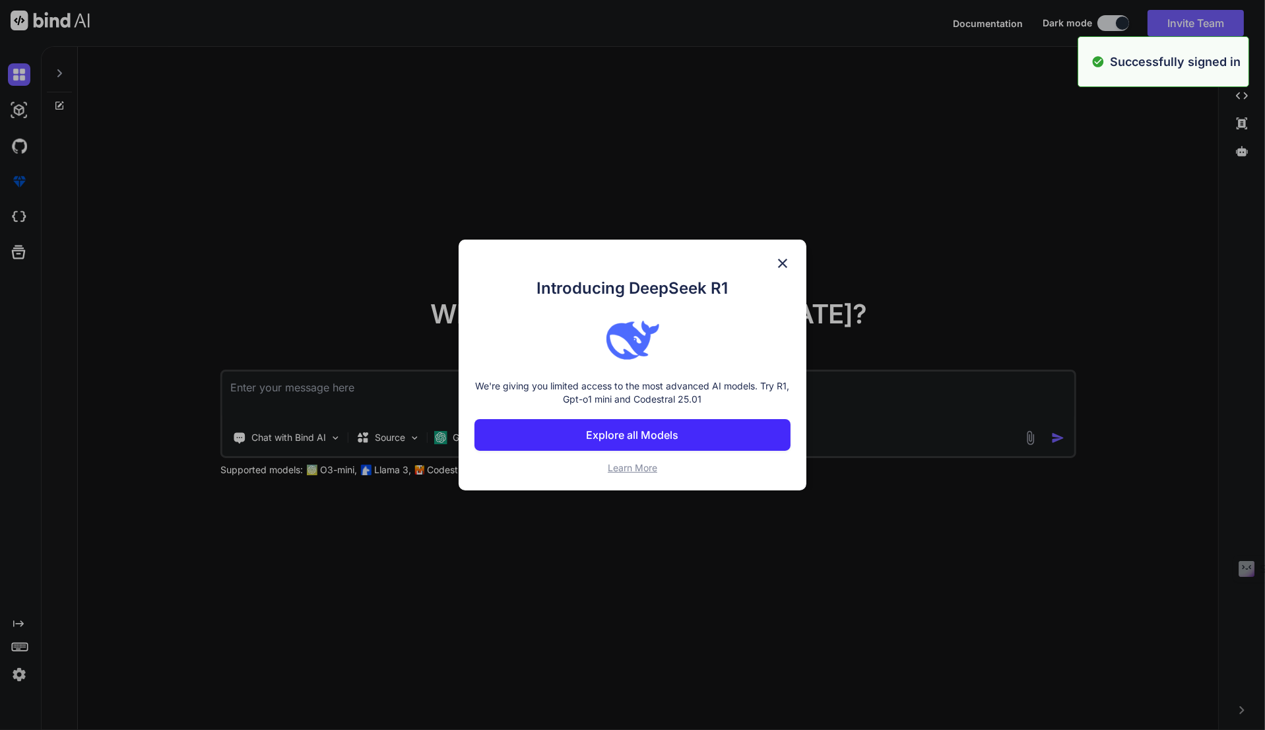
click at [470, 404] on div "Introducing DeepSeek R1 We're giving you limited access to the most advanced AI…" at bounding box center [633, 365] width 348 height 251
click at [651, 431] on p "Explore all Models" at bounding box center [633, 435] width 92 height 16
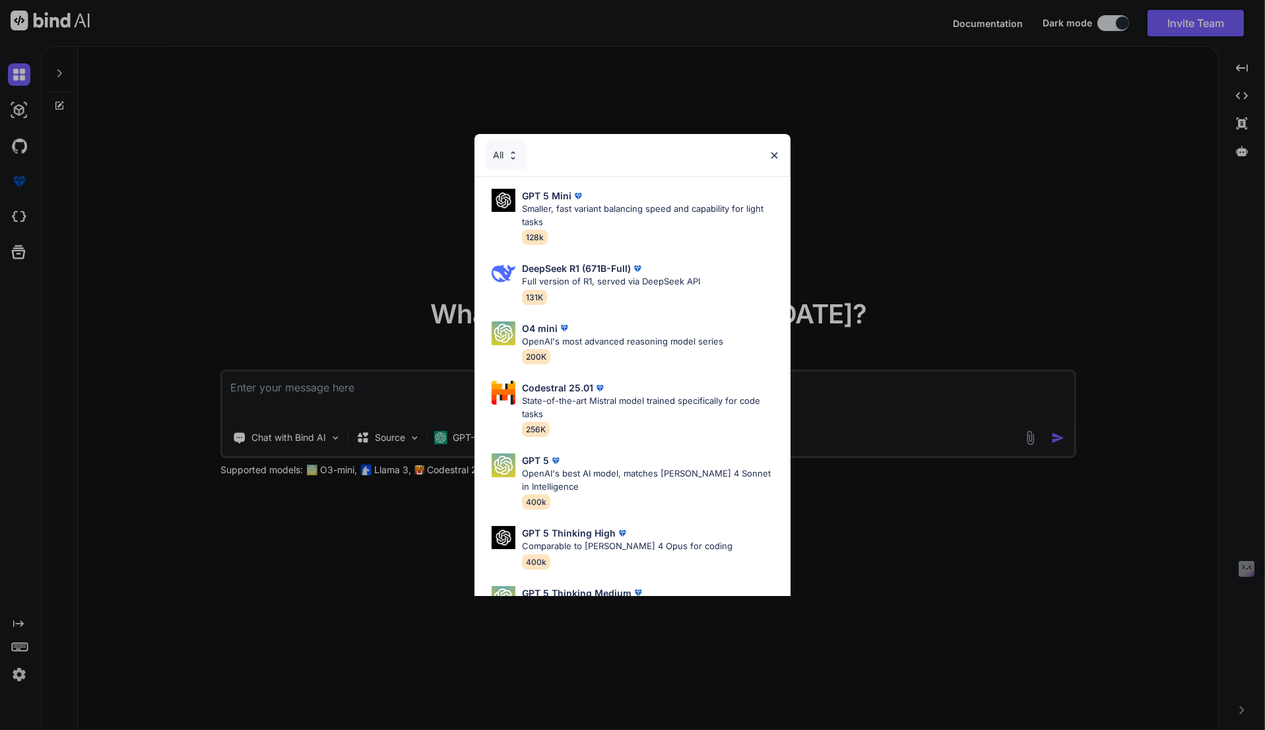
click at [783, 149] on div "All" at bounding box center [632, 155] width 316 height 42
click at [776, 155] on img at bounding box center [774, 155] width 11 height 11
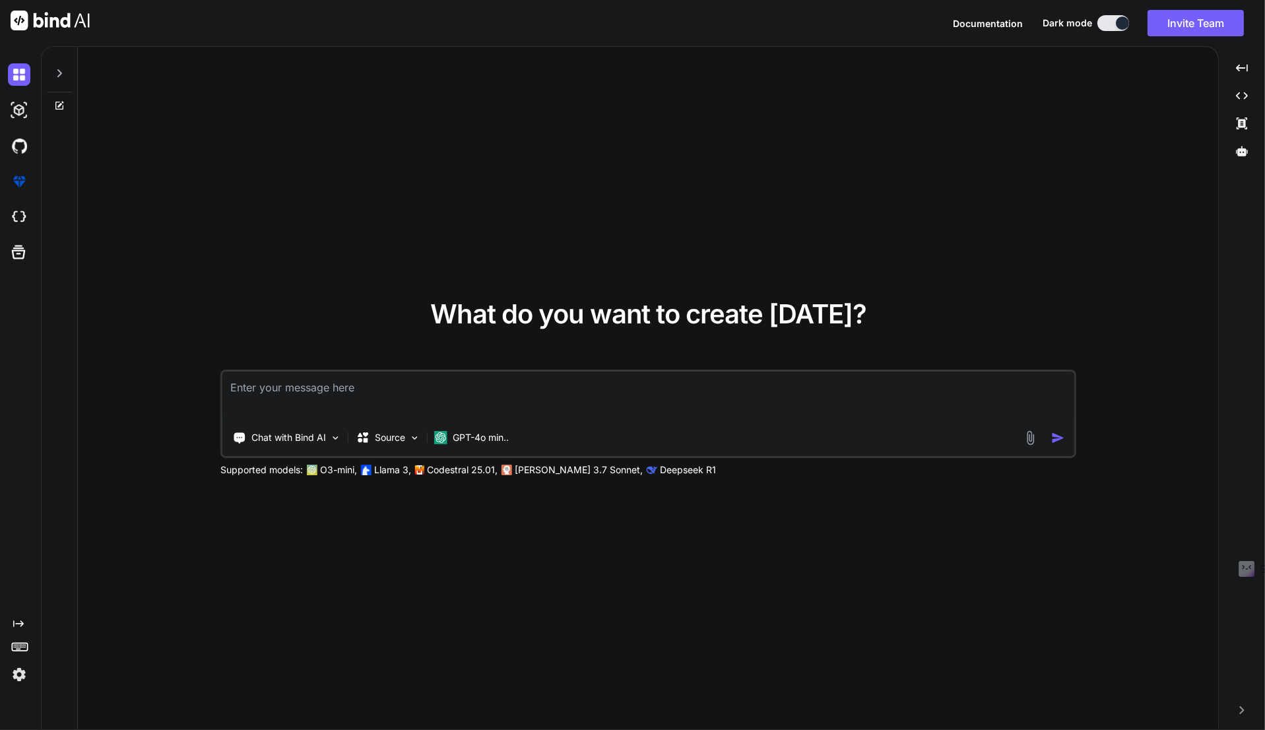
click at [349, 380] on textarea at bounding box center [647, 395] width 851 height 49
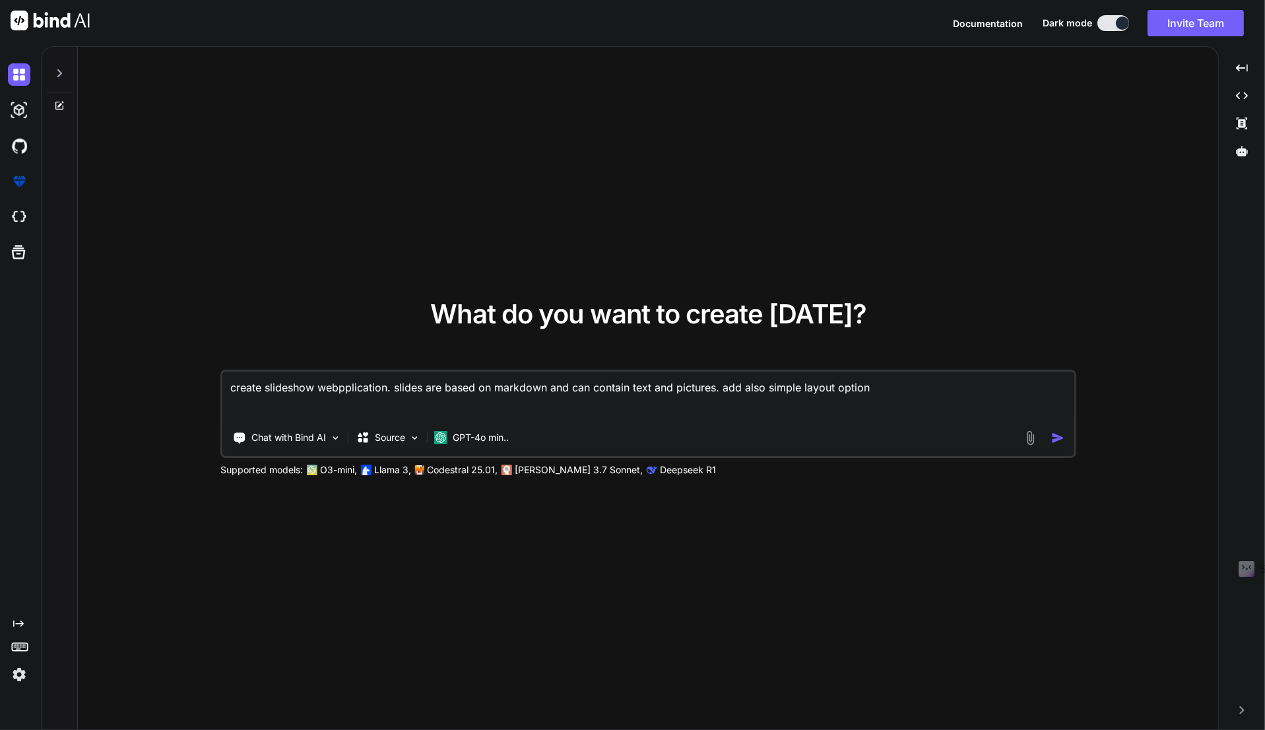
type textarea "create slideshow webpplication. slides are based on markdown and can contain te…"
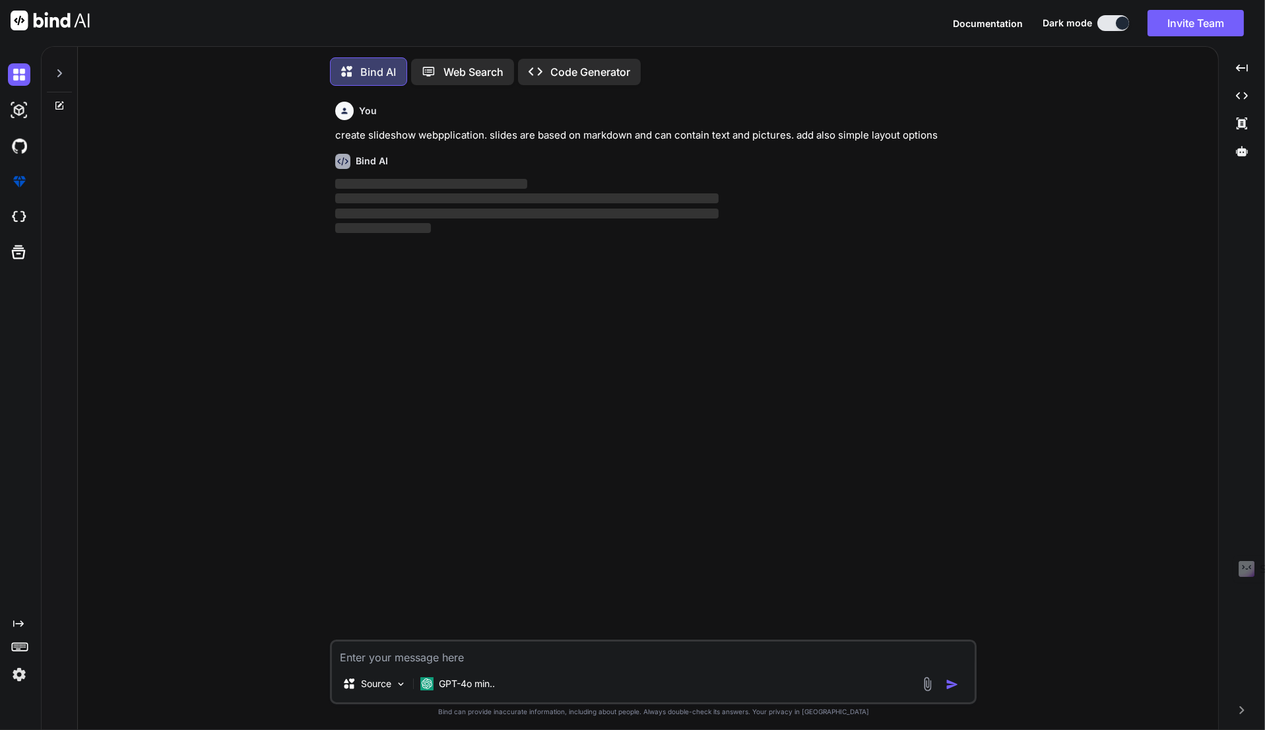
scroll to position [5, 0]
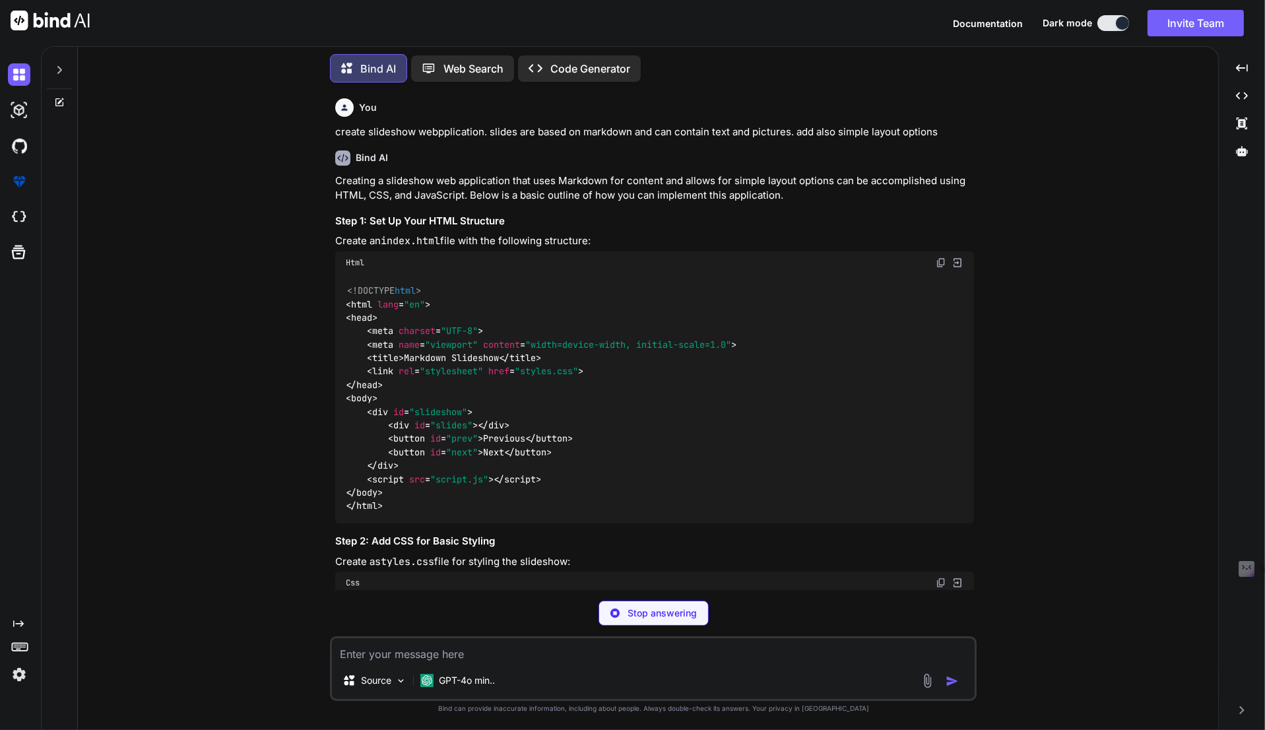
click at [1236, 104] on div "Created with Pixso." at bounding box center [1242, 95] width 36 height 22
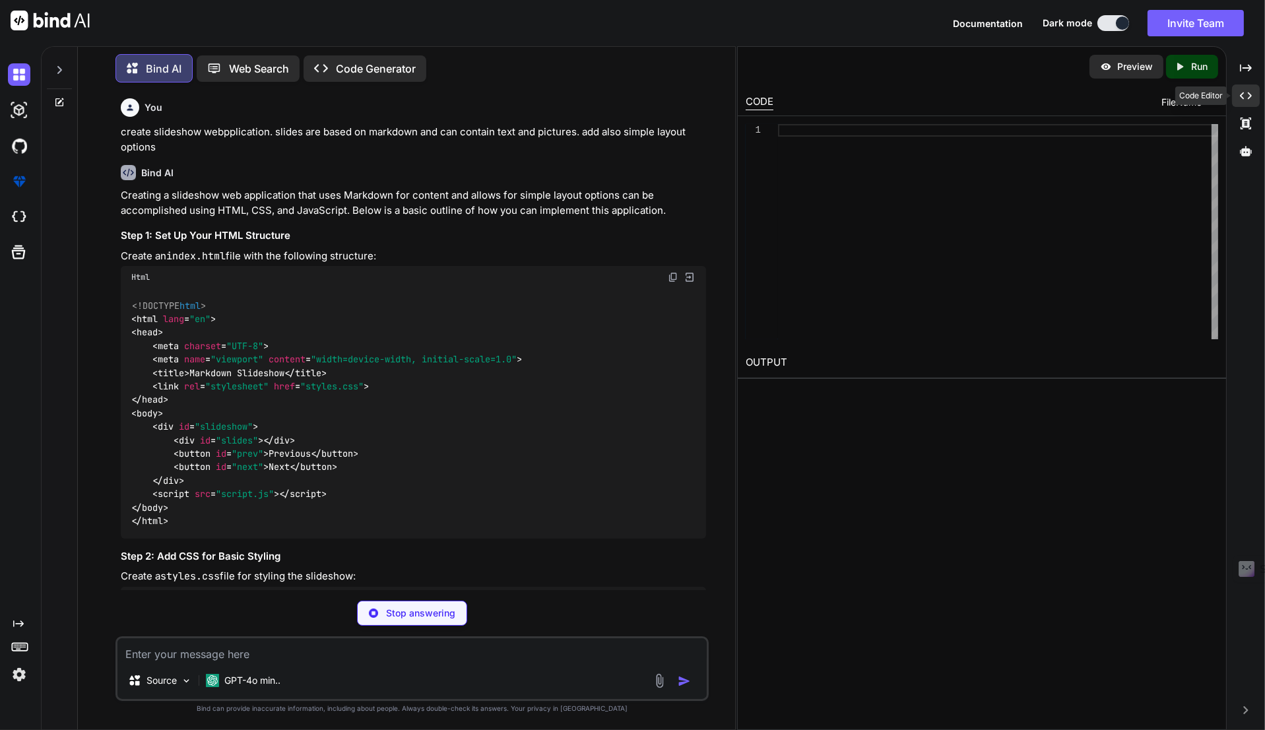
click at [1239, 101] on div "Created with Pixso." at bounding box center [1246, 95] width 28 height 22
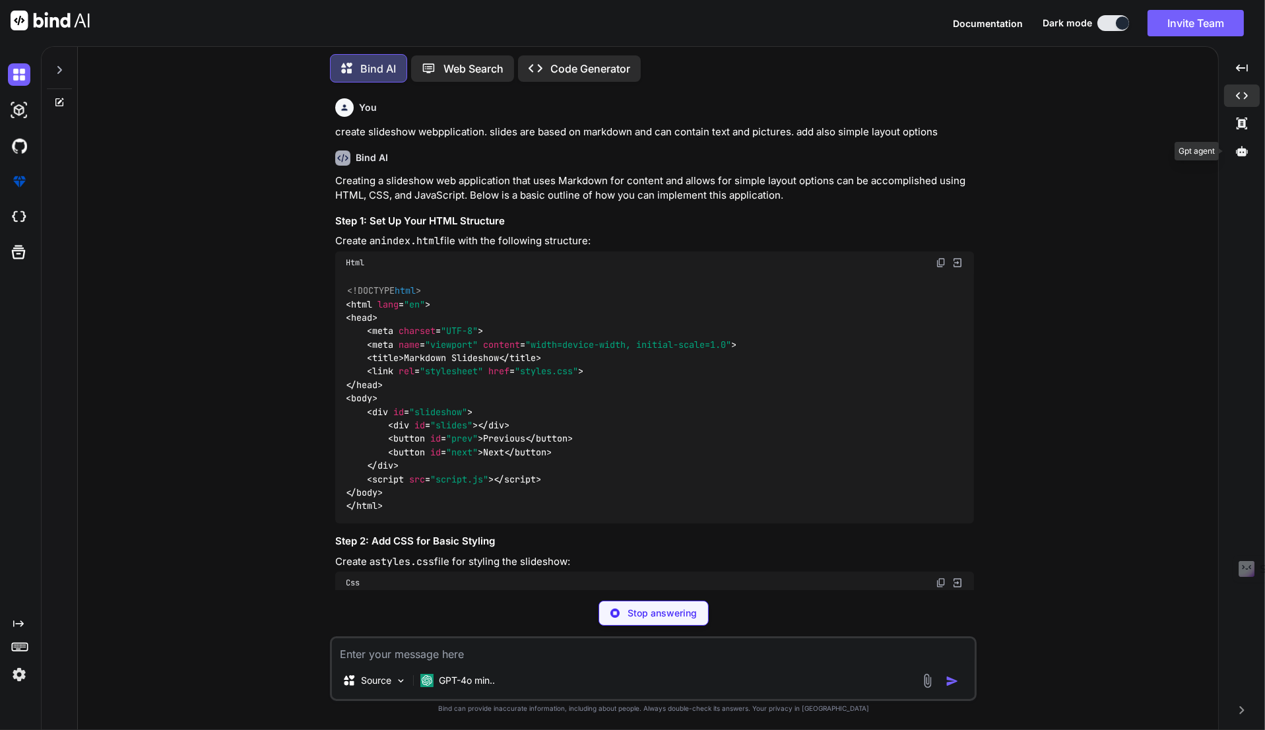
click at [1246, 144] on div at bounding box center [1242, 151] width 36 height 22
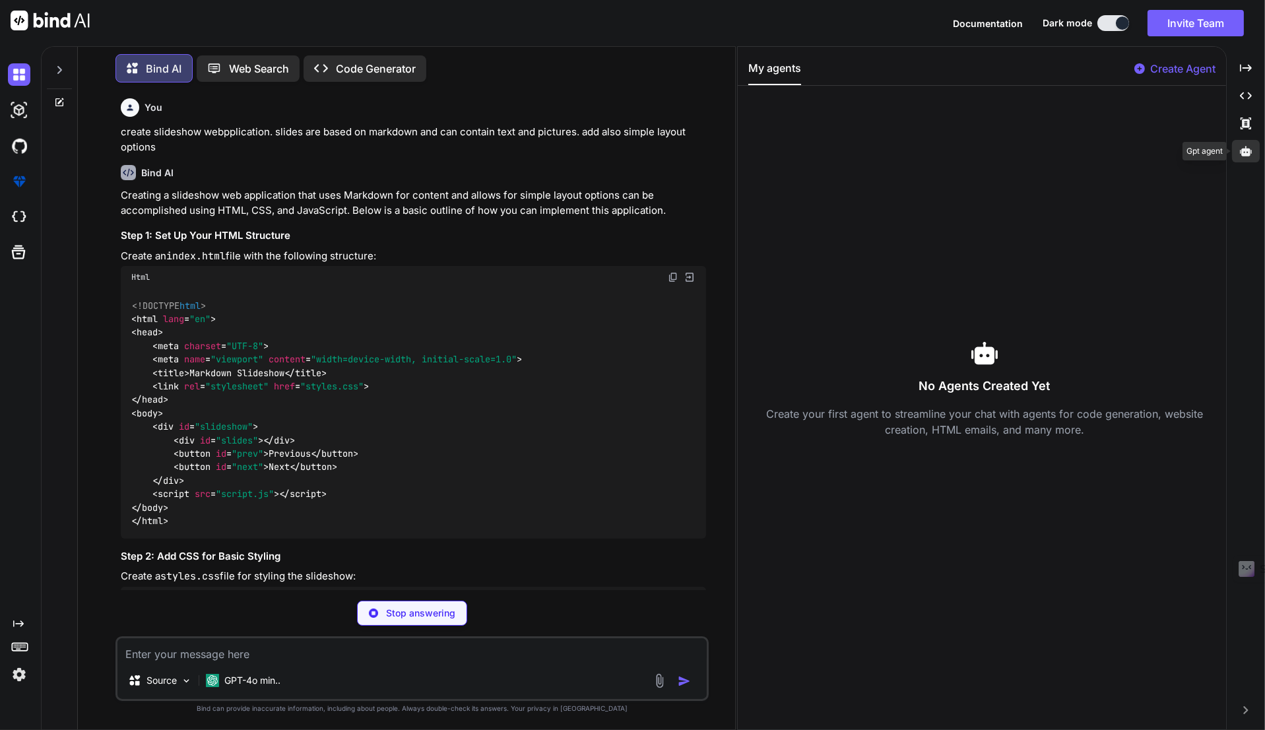
click at [1246, 144] on div at bounding box center [1246, 151] width 28 height 22
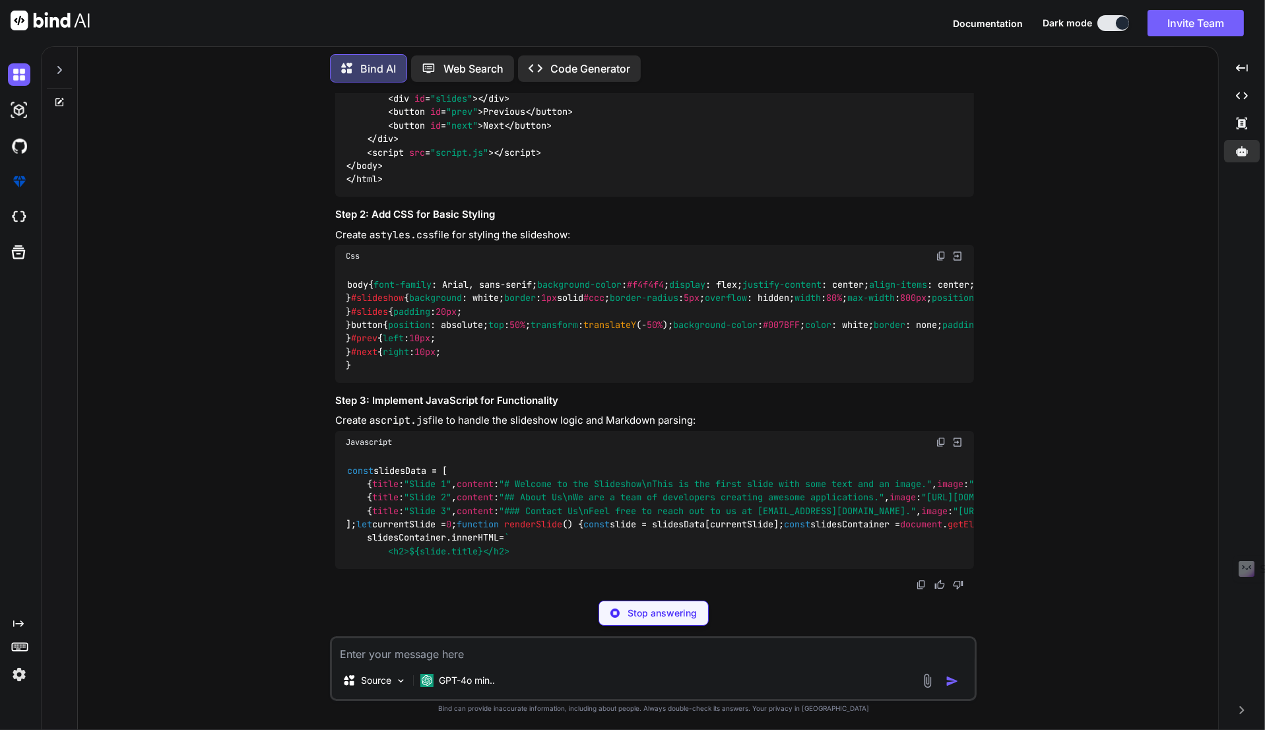
scroll to position [1052, 0]
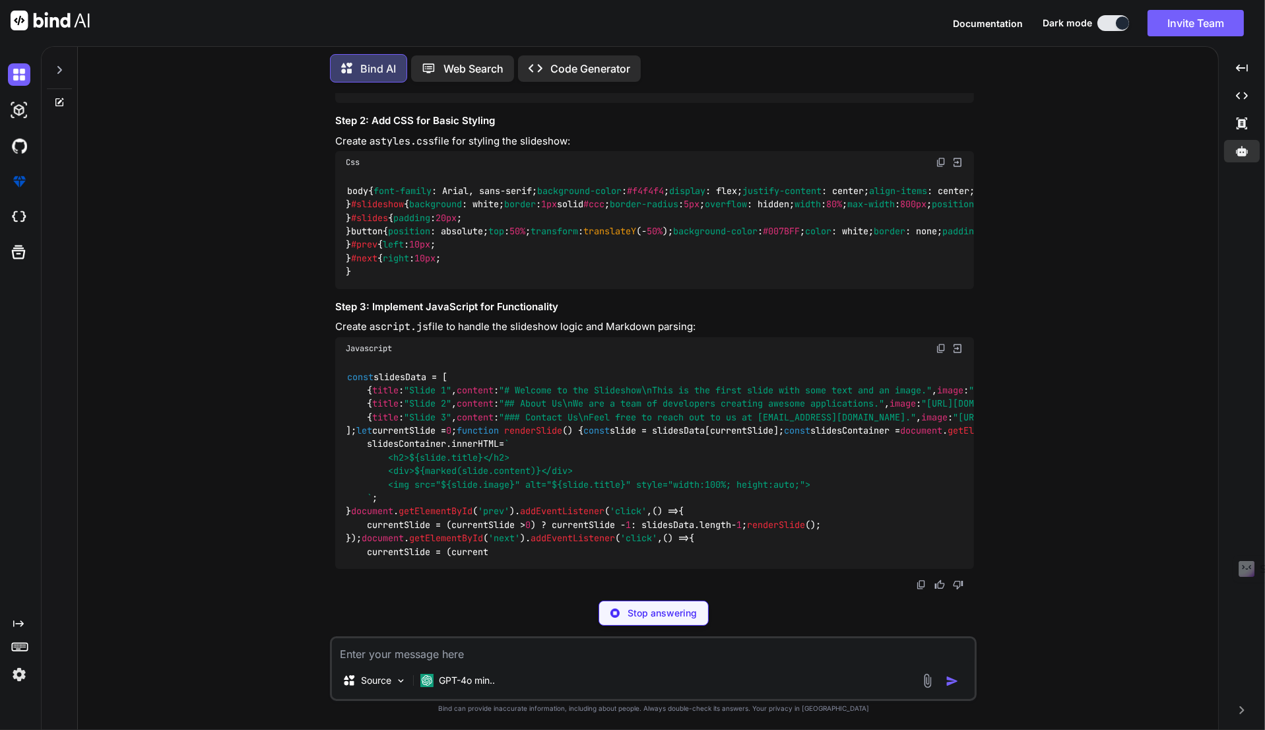
click at [22, 104] on img at bounding box center [19, 110] width 22 height 22
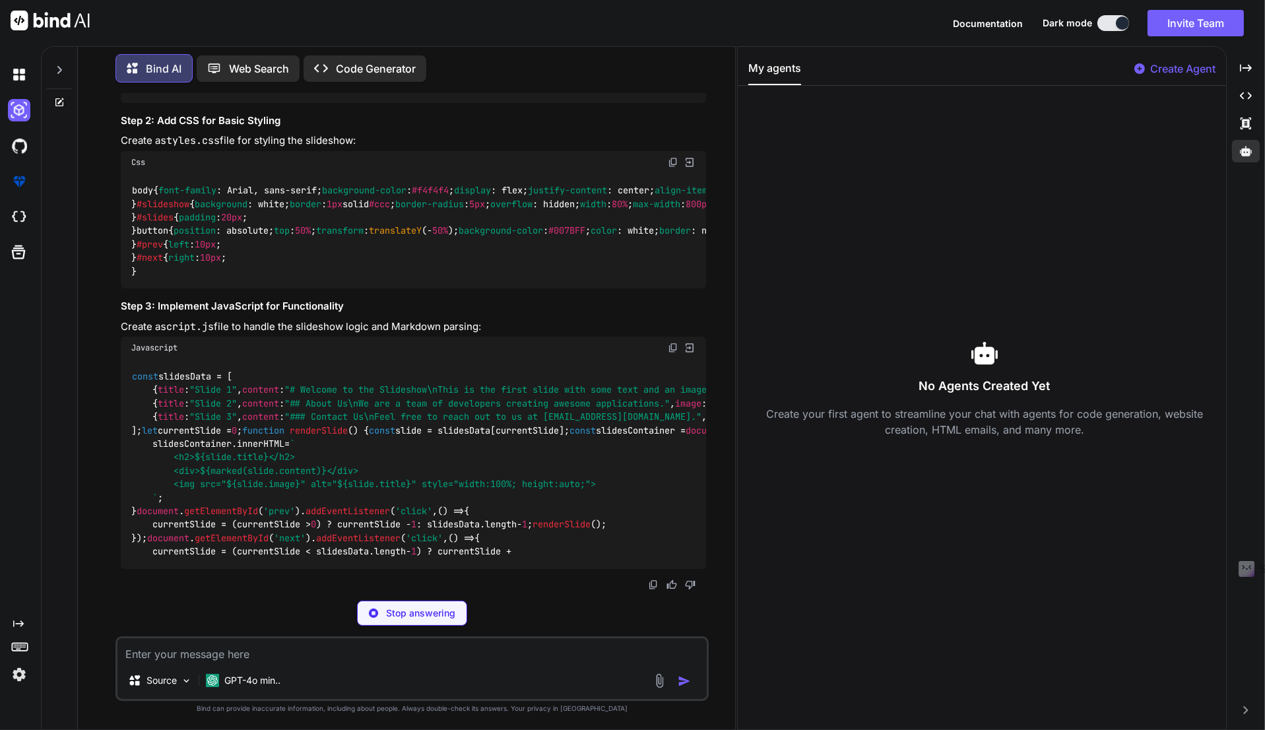
scroll to position [1067, 0]
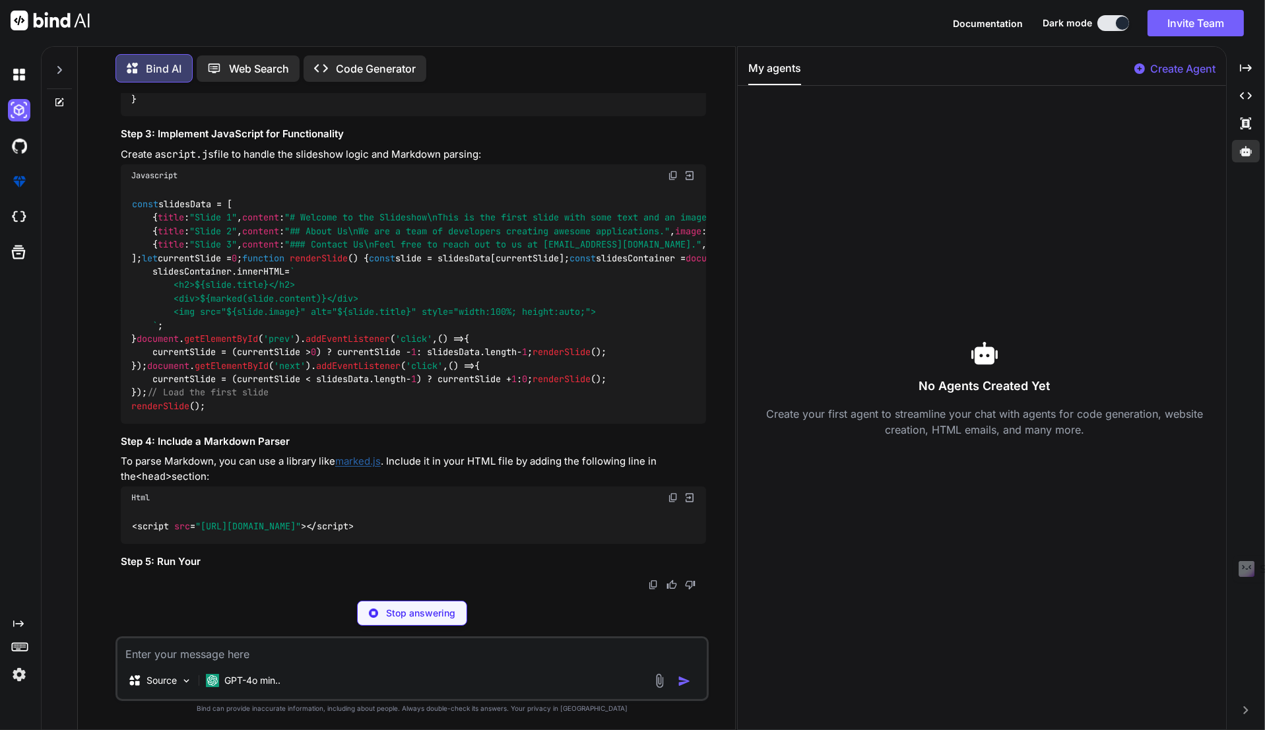
click at [9, 148] on img at bounding box center [19, 146] width 22 height 22
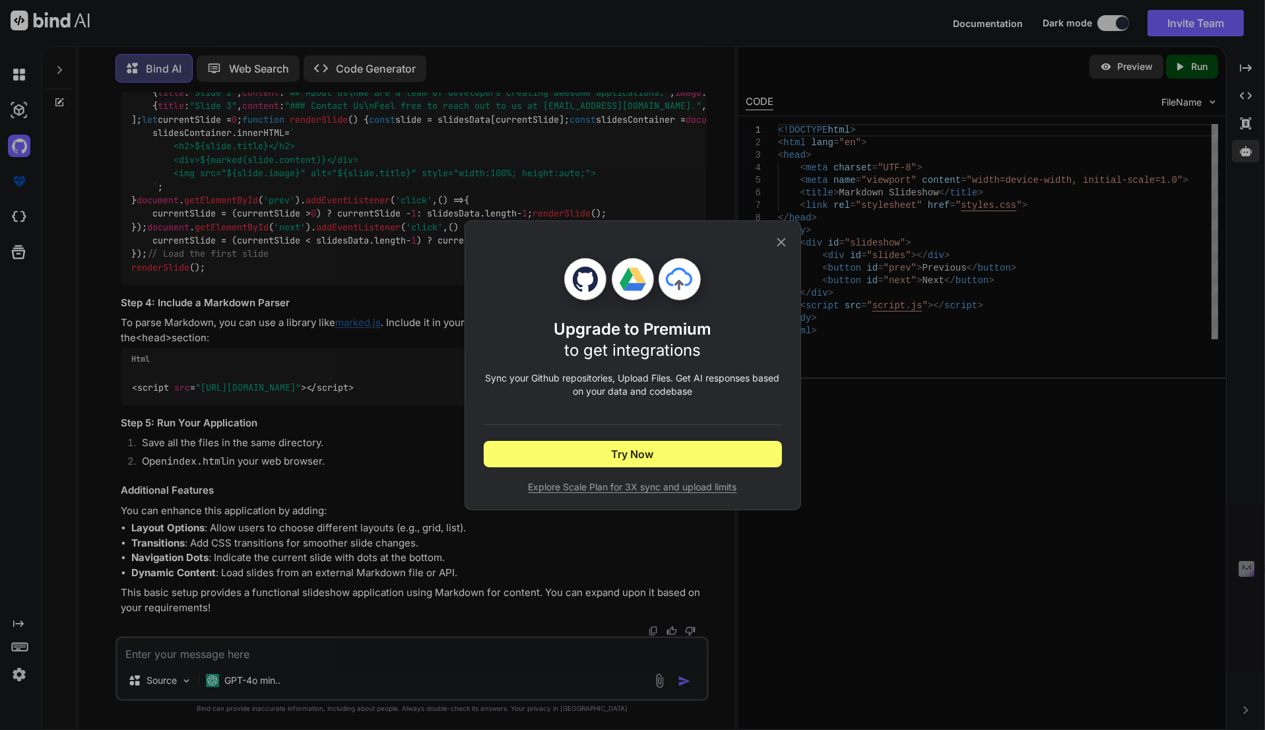
click at [782, 240] on icon at bounding box center [781, 242] width 15 height 15
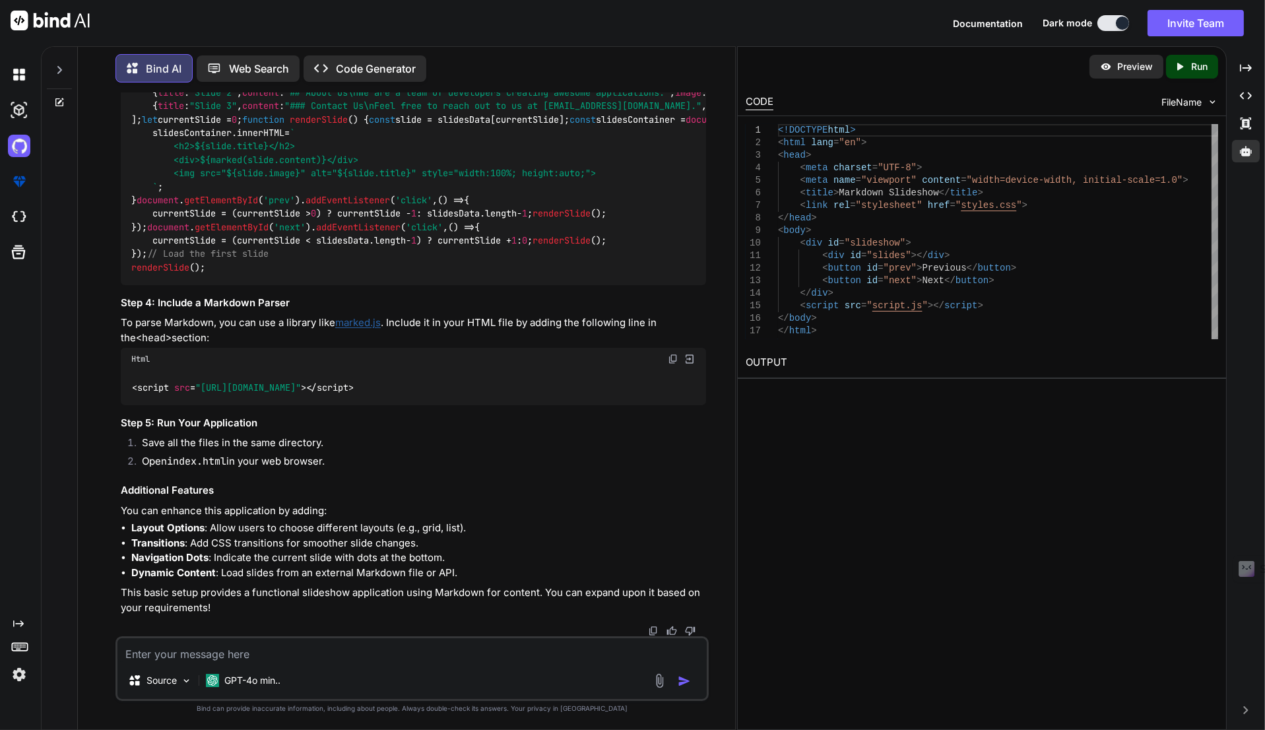
click at [12, 181] on img at bounding box center [19, 181] width 22 height 22
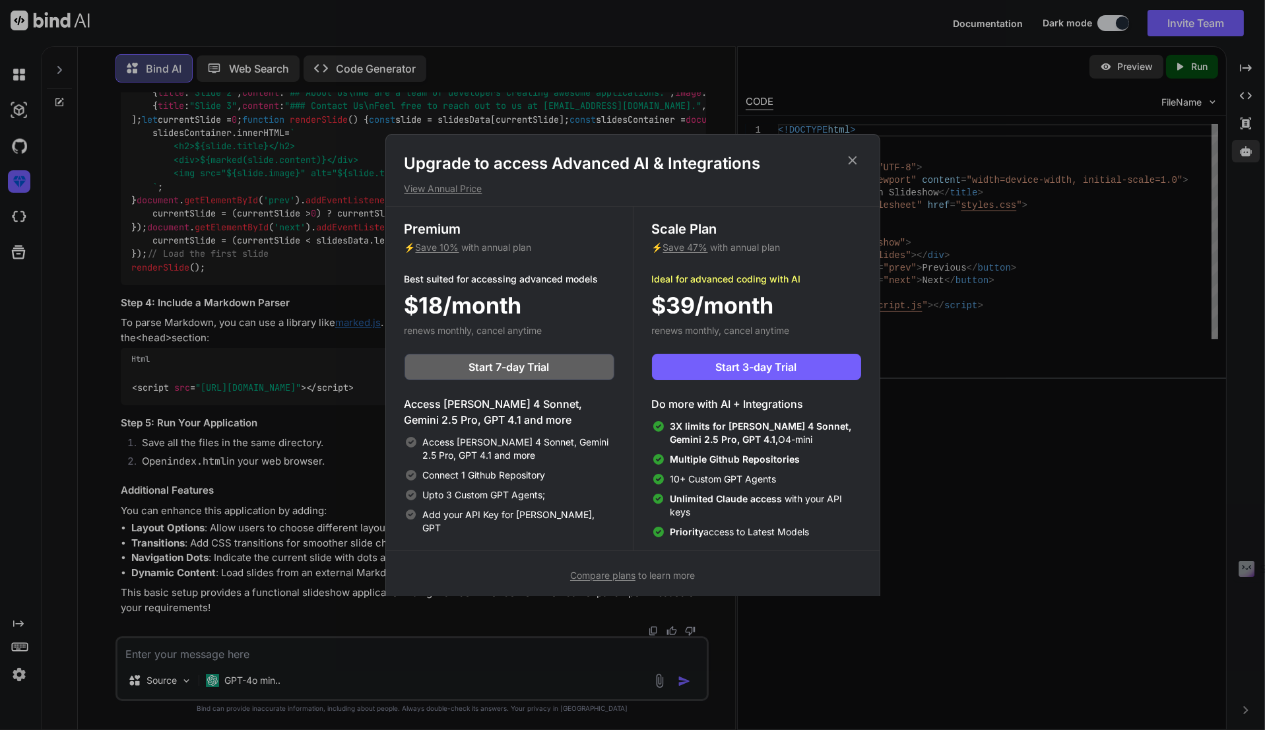
click at [854, 163] on icon at bounding box center [852, 160] width 9 height 9
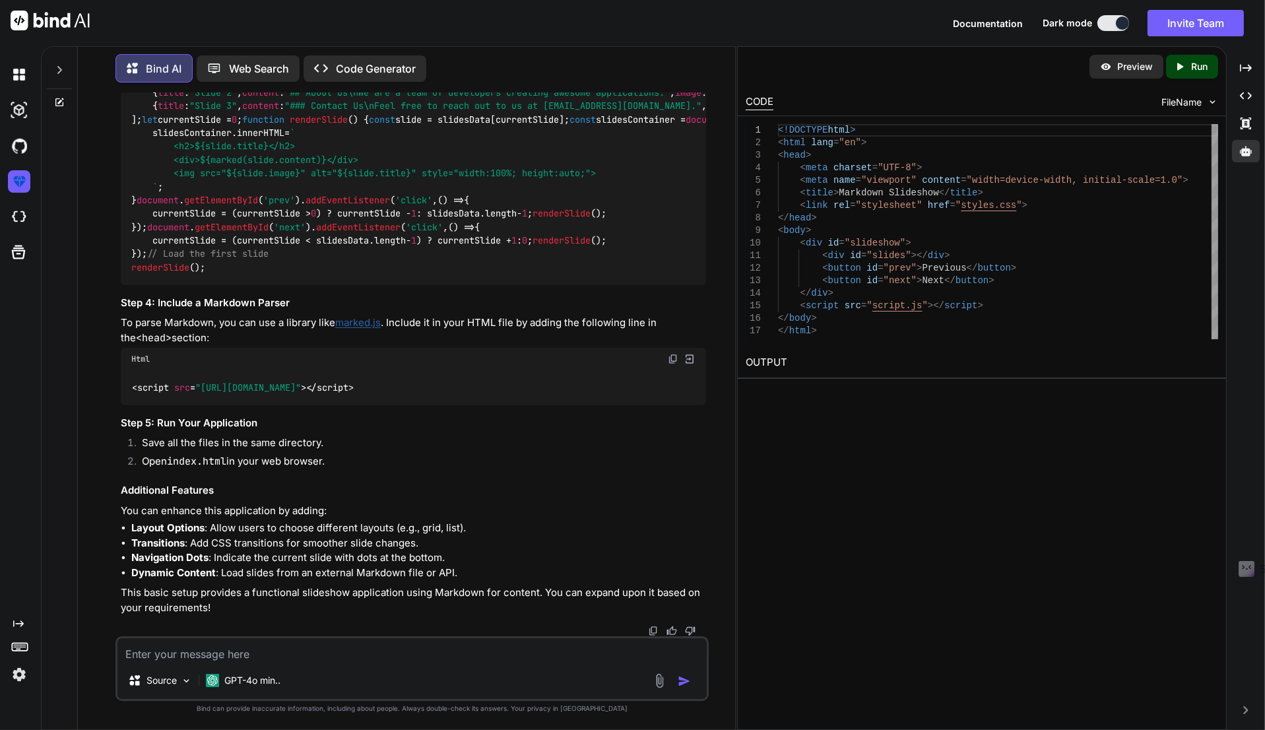
click at [14, 217] on img at bounding box center [19, 217] width 22 height 22
click at [66, 65] on div at bounding box center [59, 67] width 25 height 46
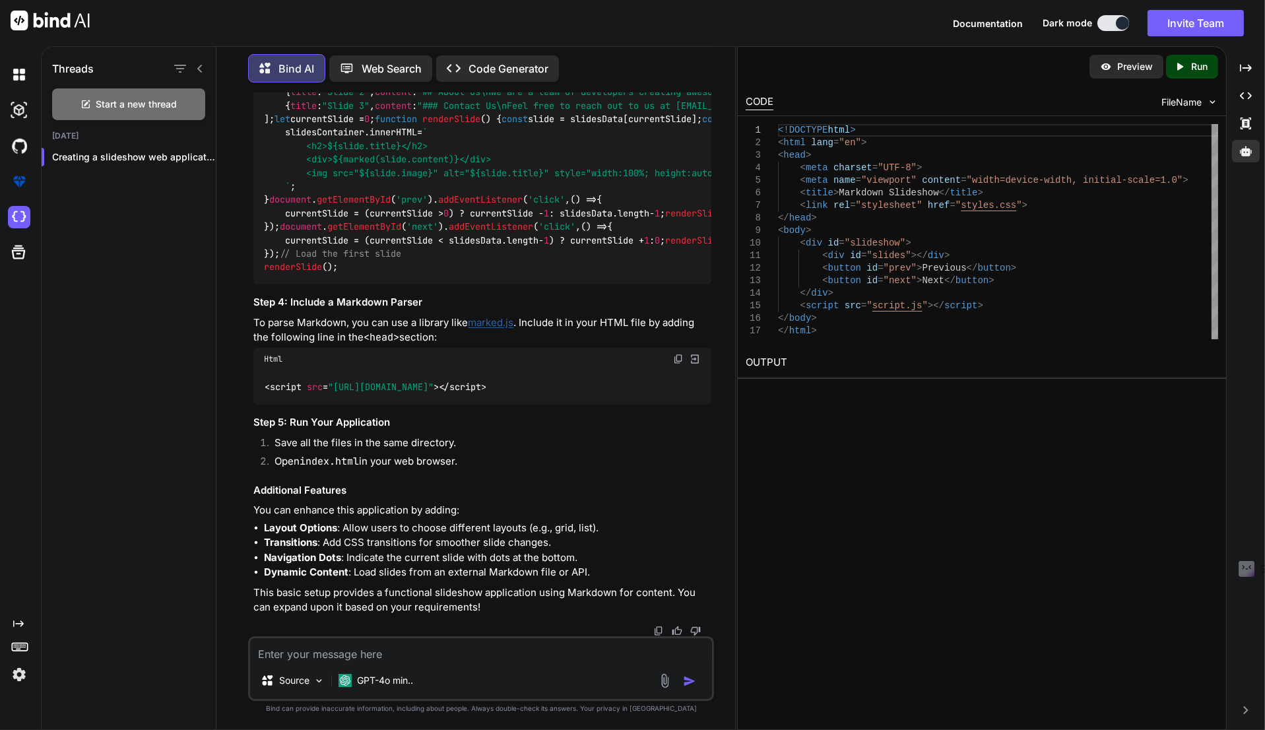
click at [22, 251] on icon at bounding box center [19, 252] width 14 height 14
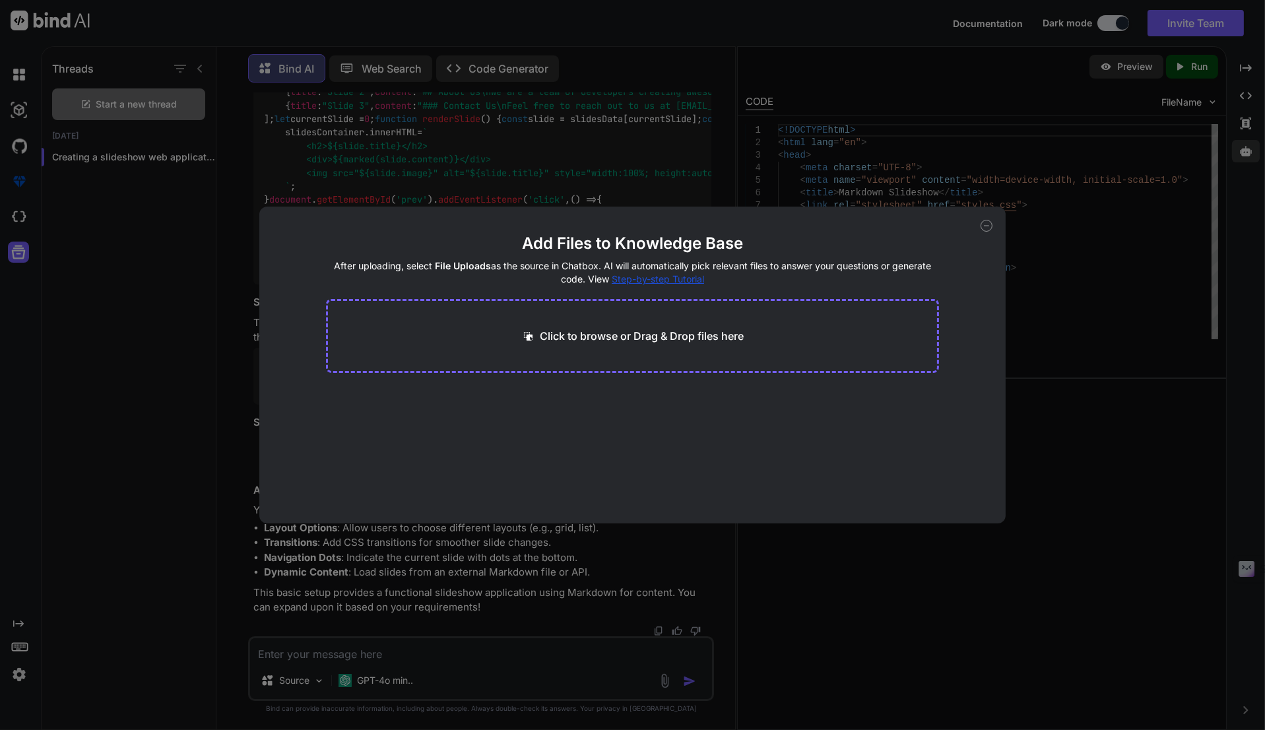
click at [22, 251] on div "Add Files to Knowledge Base After uploading, select File Uploads as the source …" at bounding box center [632, 365] width 1265 height 730
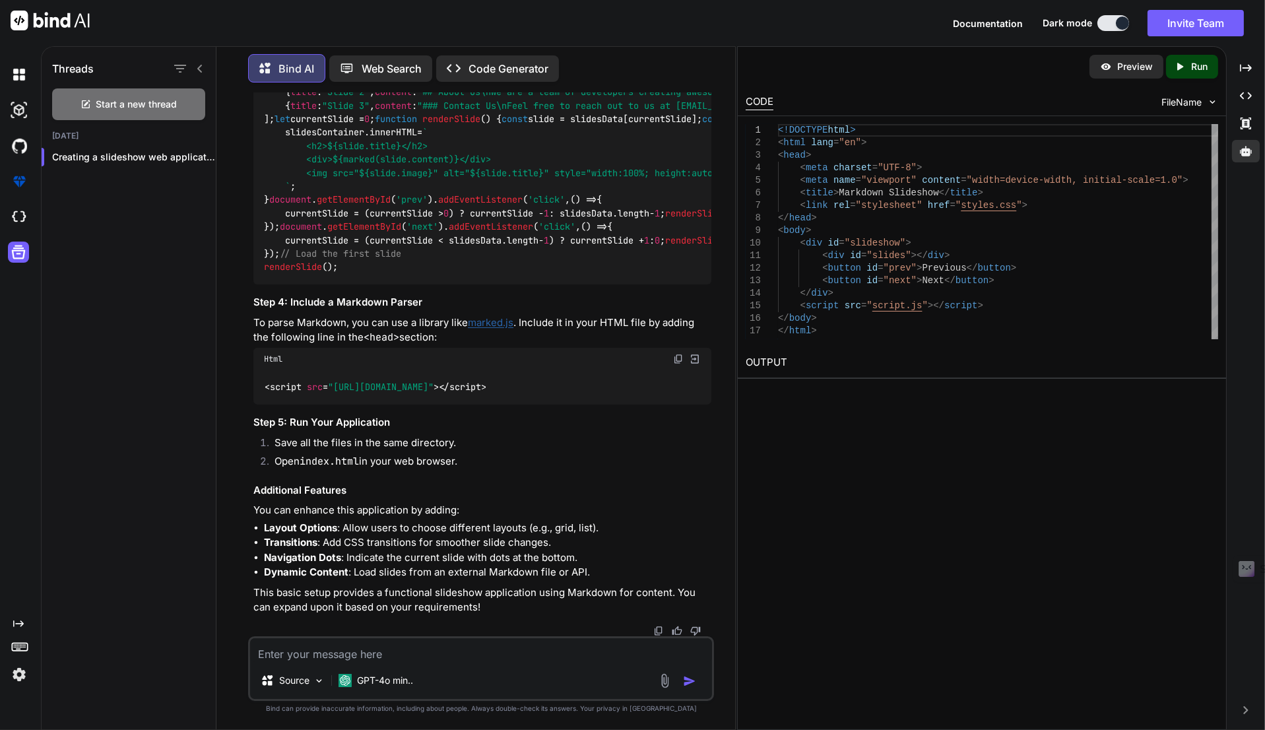
click at [20, 77] on img at bounding box center [19, 74] width 22 height 22
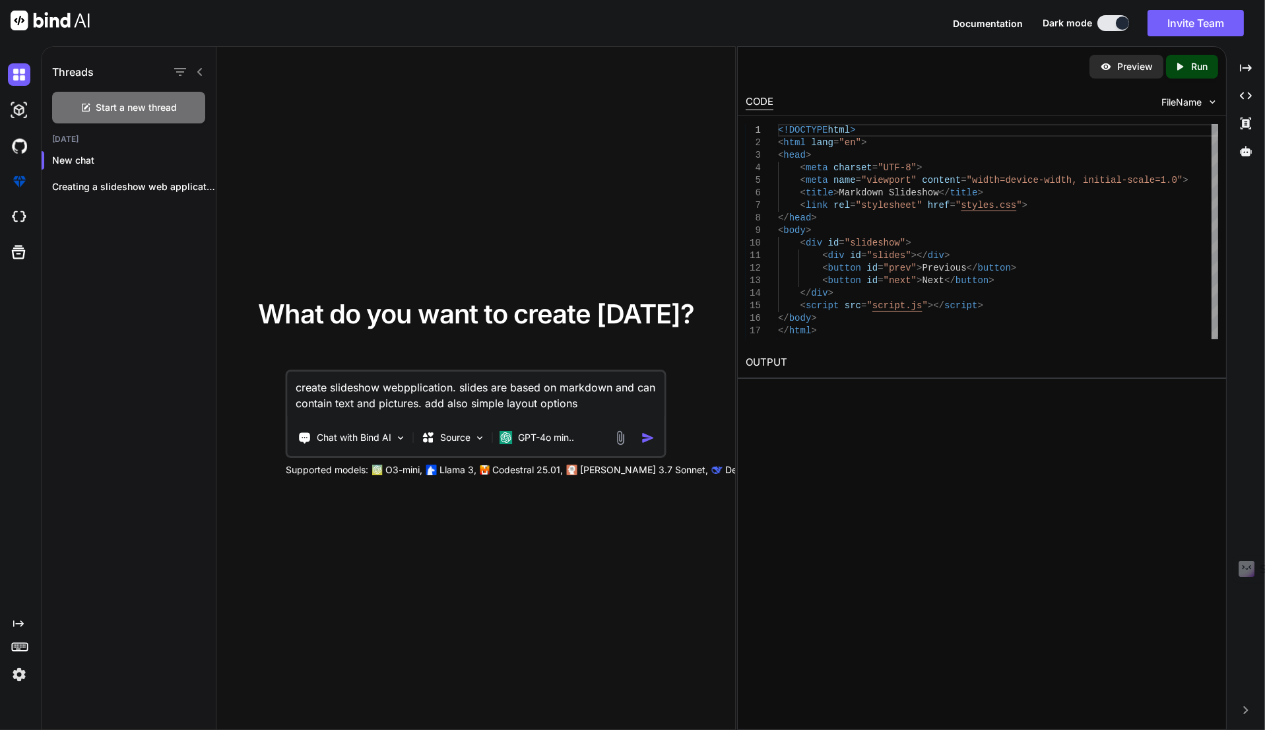
click at [100, 183] on p "Creating a slideshow web application that uses..." at bounding box center [134, 186] width 164 height 13
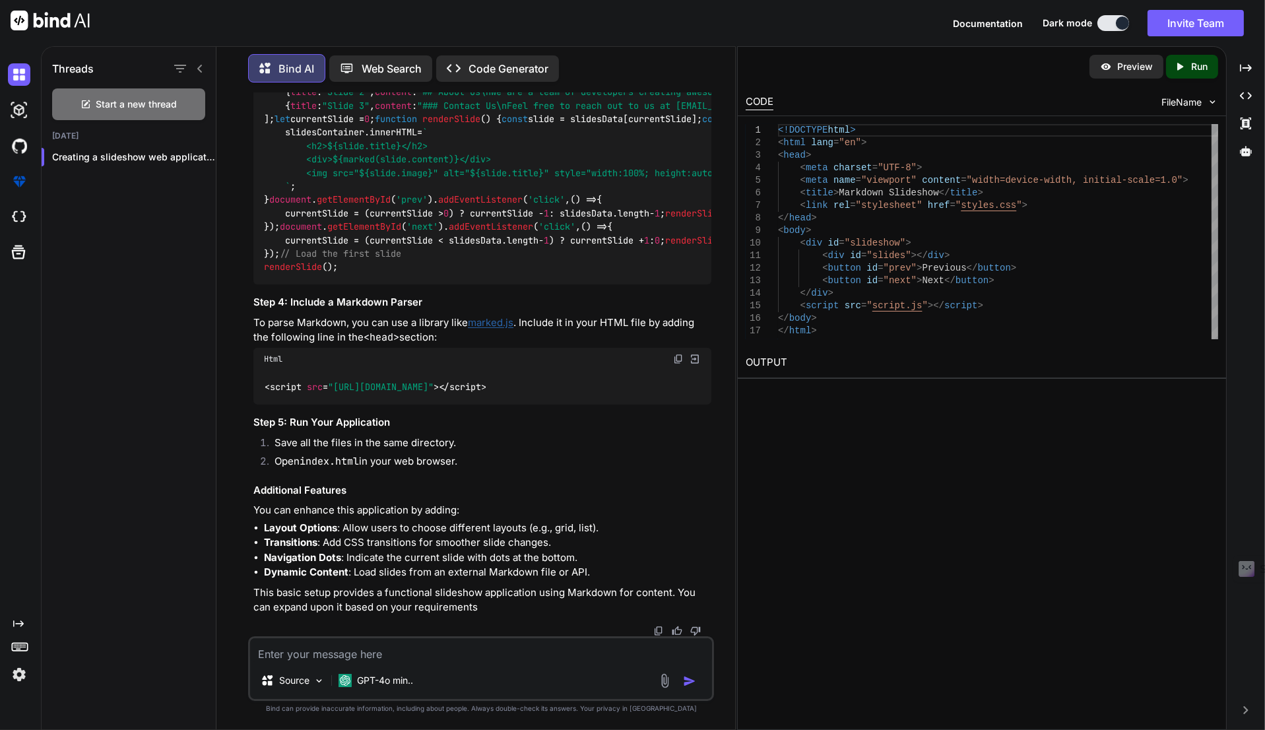
scroll to position [1591, 0]
click at [1116, 63] on div "Preview" at bounding box center [1126, 67] width 74 height 24
click at [1205, 69] on p "Run" at bounding box center [1199, 66] width 16 height 13
click at [852, 389] on link "[URL][DOMAIN_NAME]" at bounding box center [799, 393] width 107 height 13
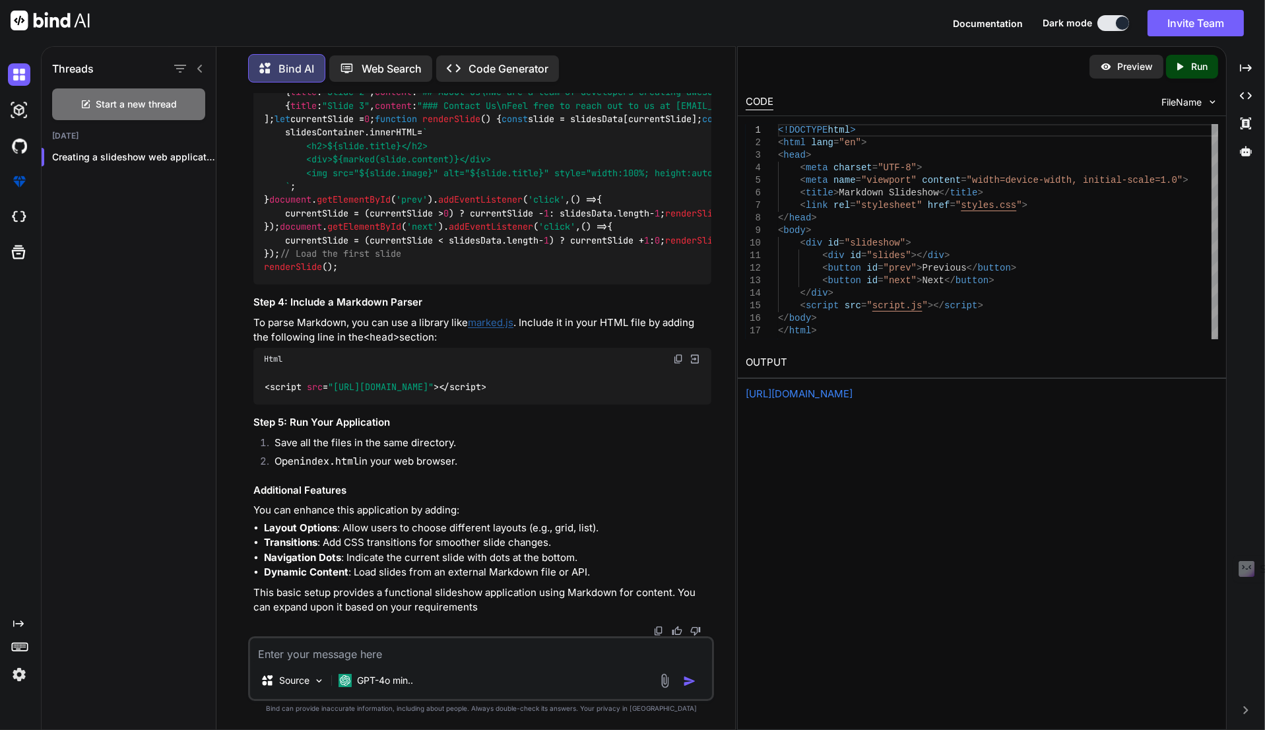
click at [141, 156] on p "Creating a slideshow web application that uses..." at bounding box center [134, 156] width 164 height 13
click at [1246, 94] on icon "Created with Pixso." at bounding box center [1246, 96] width 12 height 12
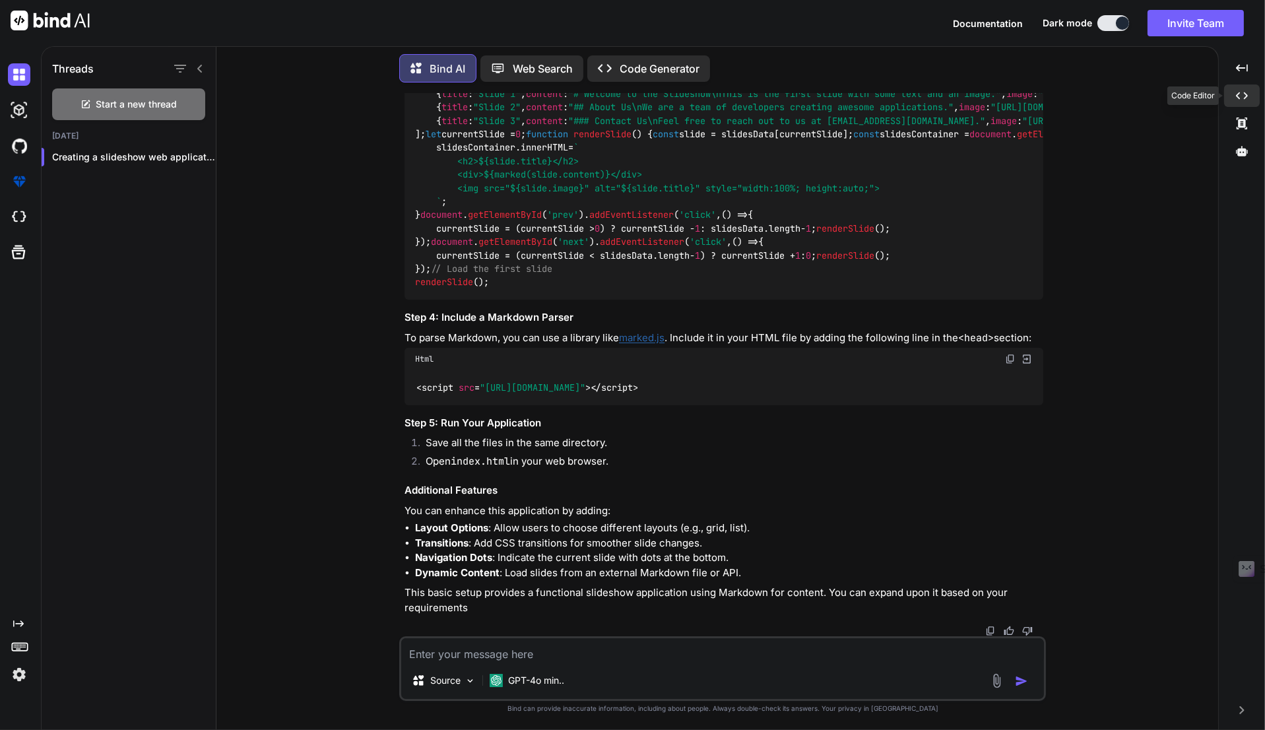
click at [1246, 94] on icon "Created with Pixso." at bounding box center [1242, 96] width 12 height 12
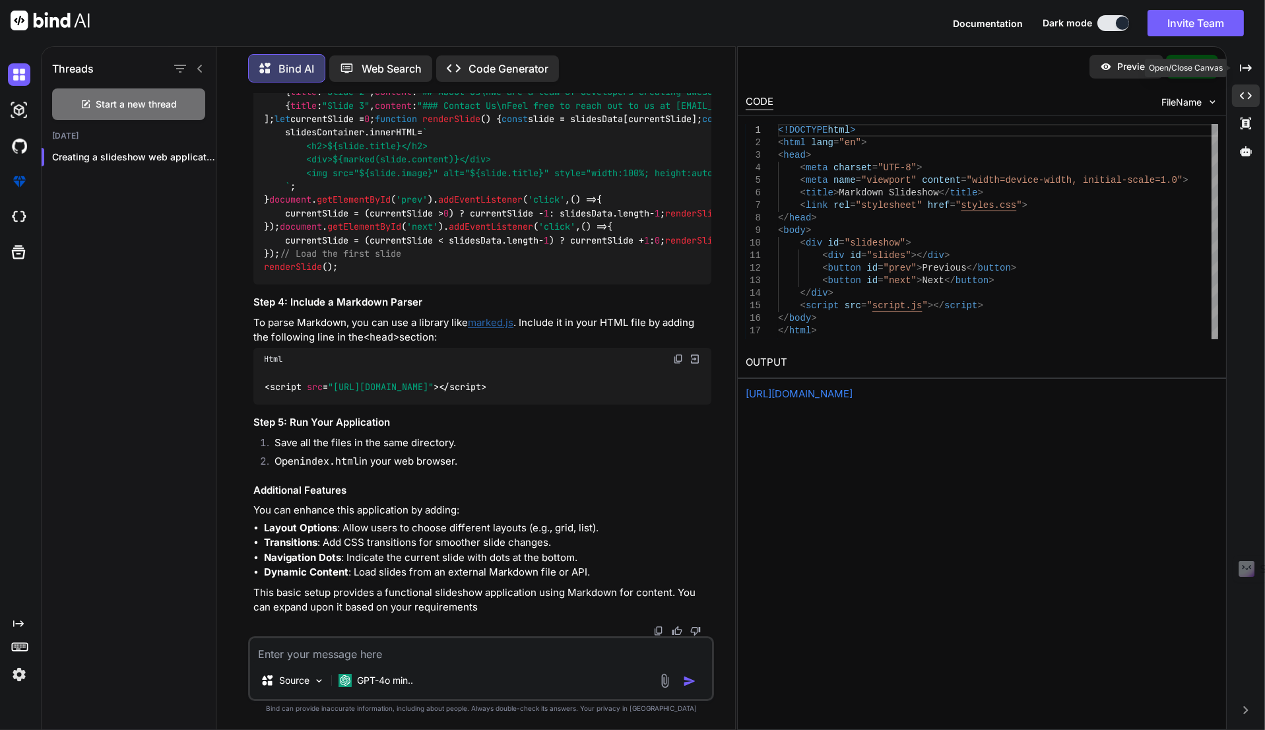
click at [1242, 67] on icon "Created with Pixso." at bounding box center [1246, 68] width 12 height 12
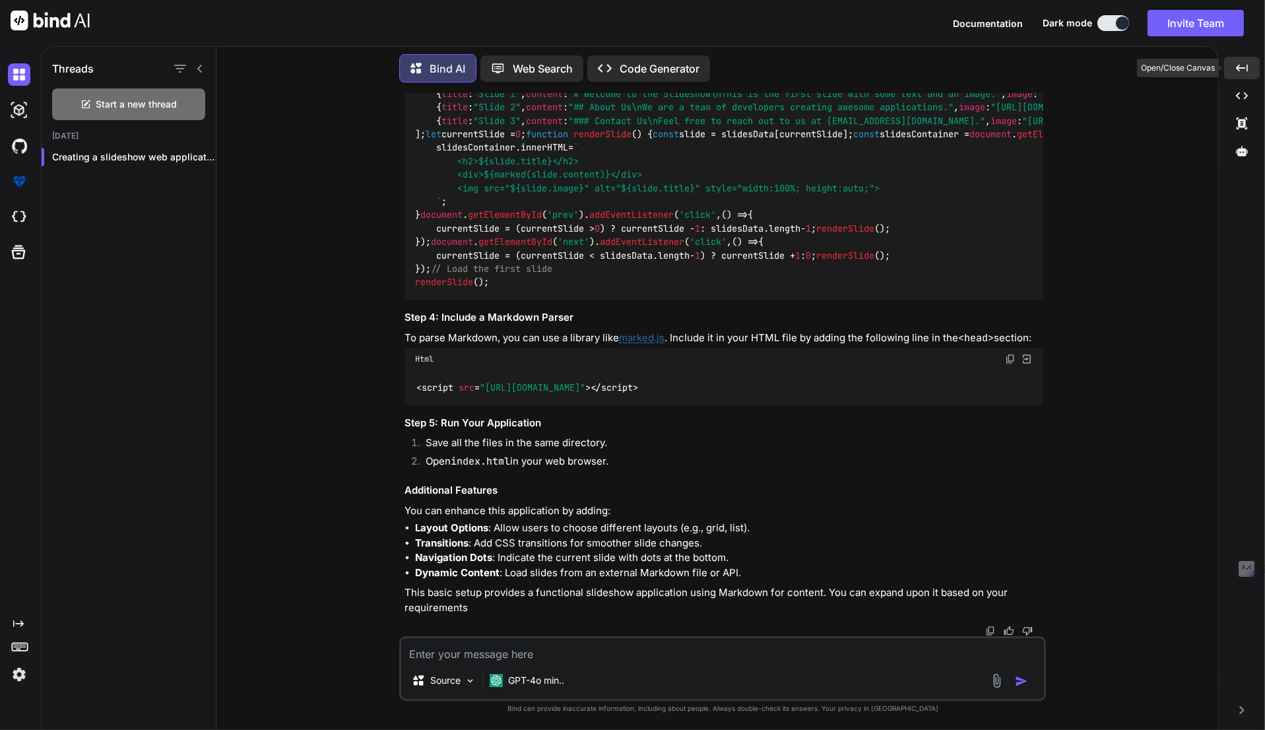
click at [1242, 67] on icon at bounding box center [1242, 67] width 12 height 7
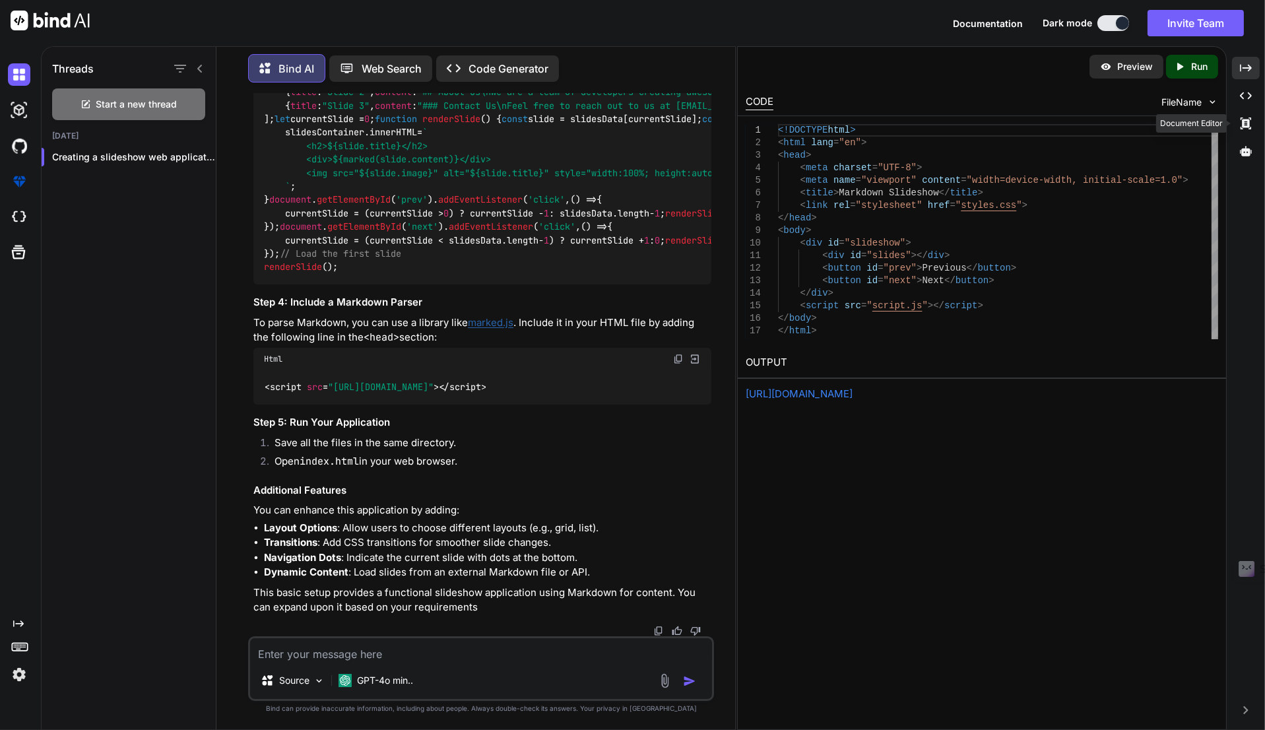
click at [1242, 124] on icon "Created with Pixso." at bounding box center [1246, 123] width 12 height 12
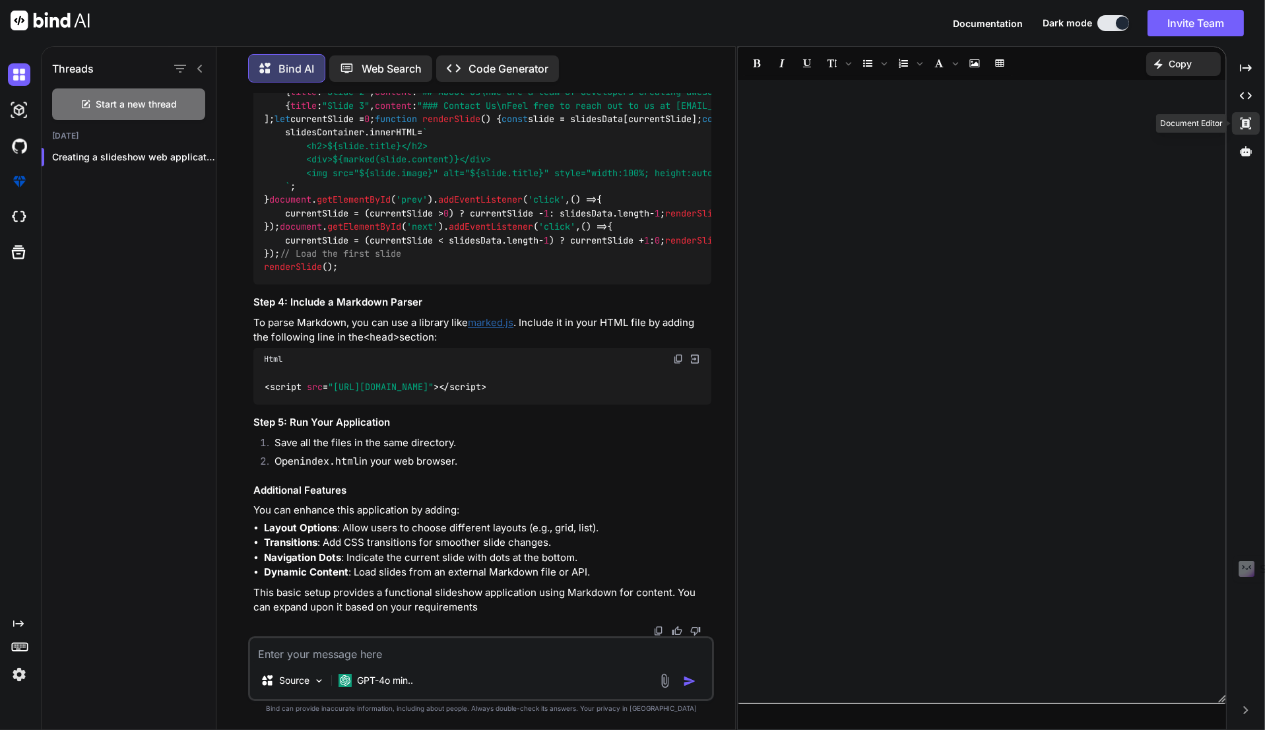
click at [1242, 124] on icon "Created with Pixso." at bounding box center [1246, 123] width 12 height 12
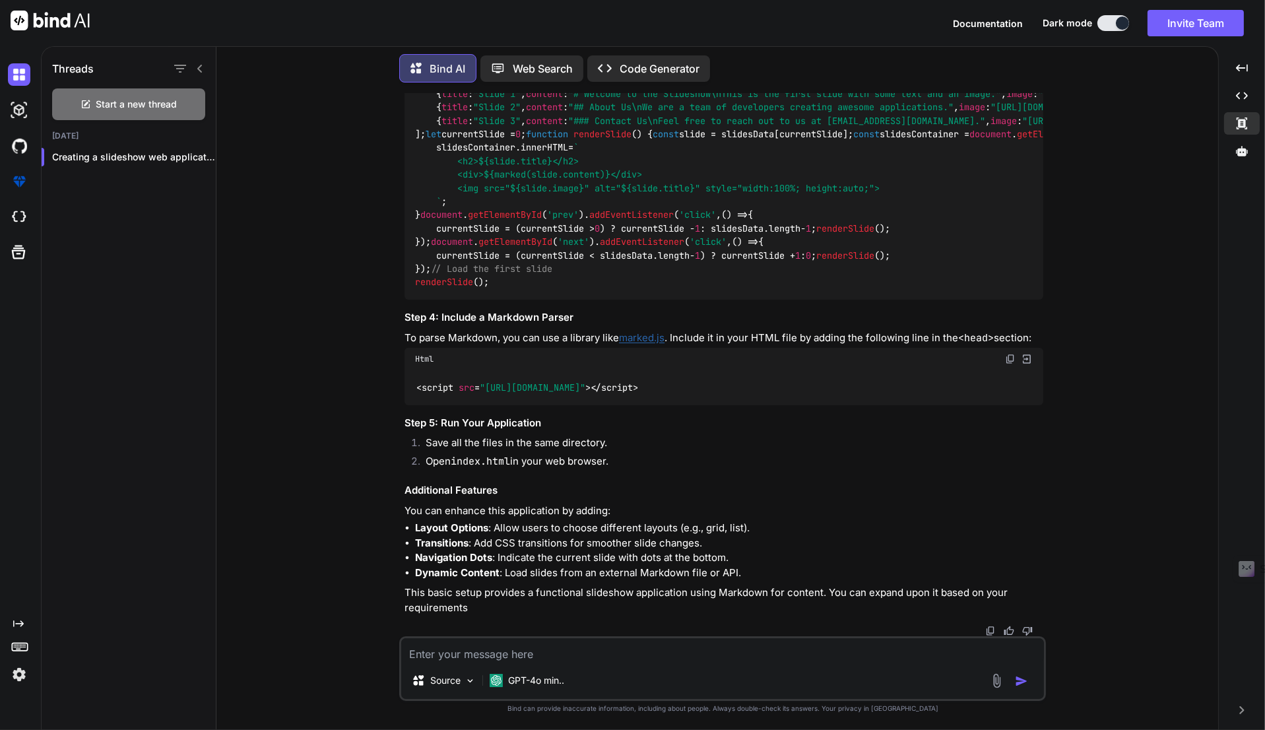
click at [22, 625] on icon "Created with Pixso." at bounding box center [18, 623] width 11 height 11
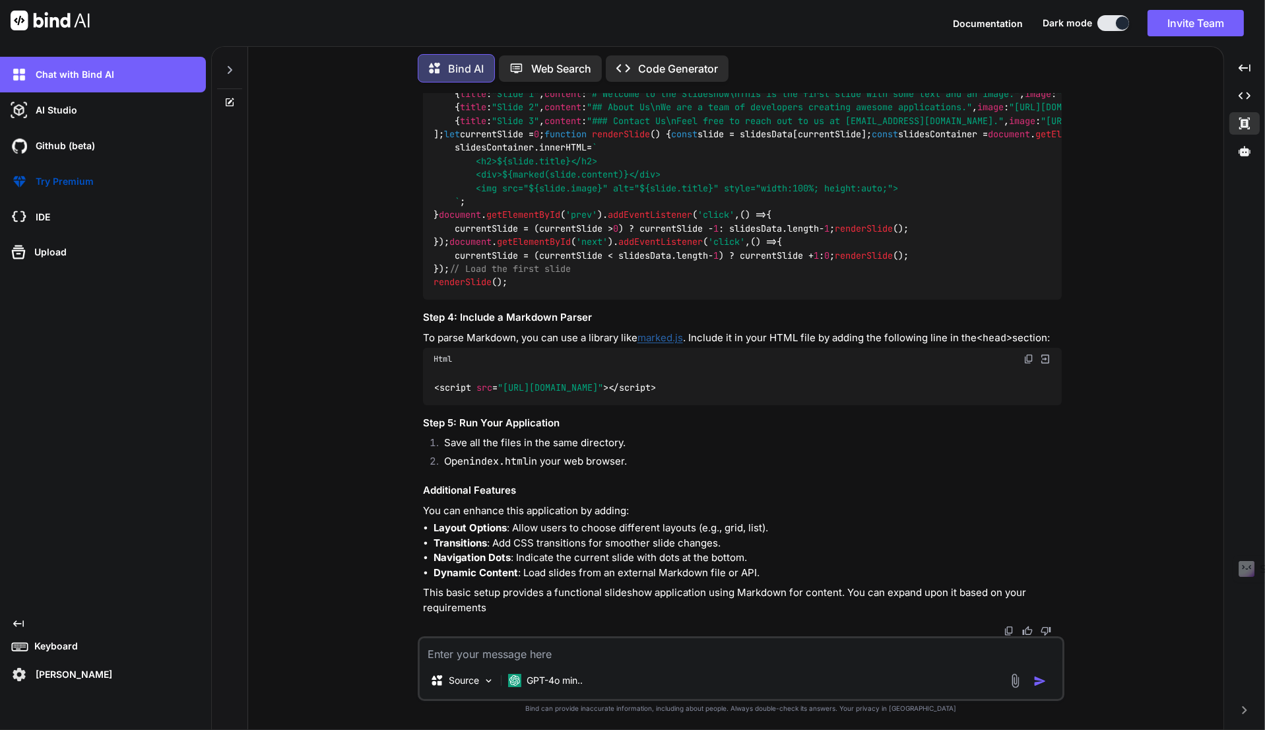
click at [71, 225] on div "IDE" at bounding box center [107, 217] width 198 height 22
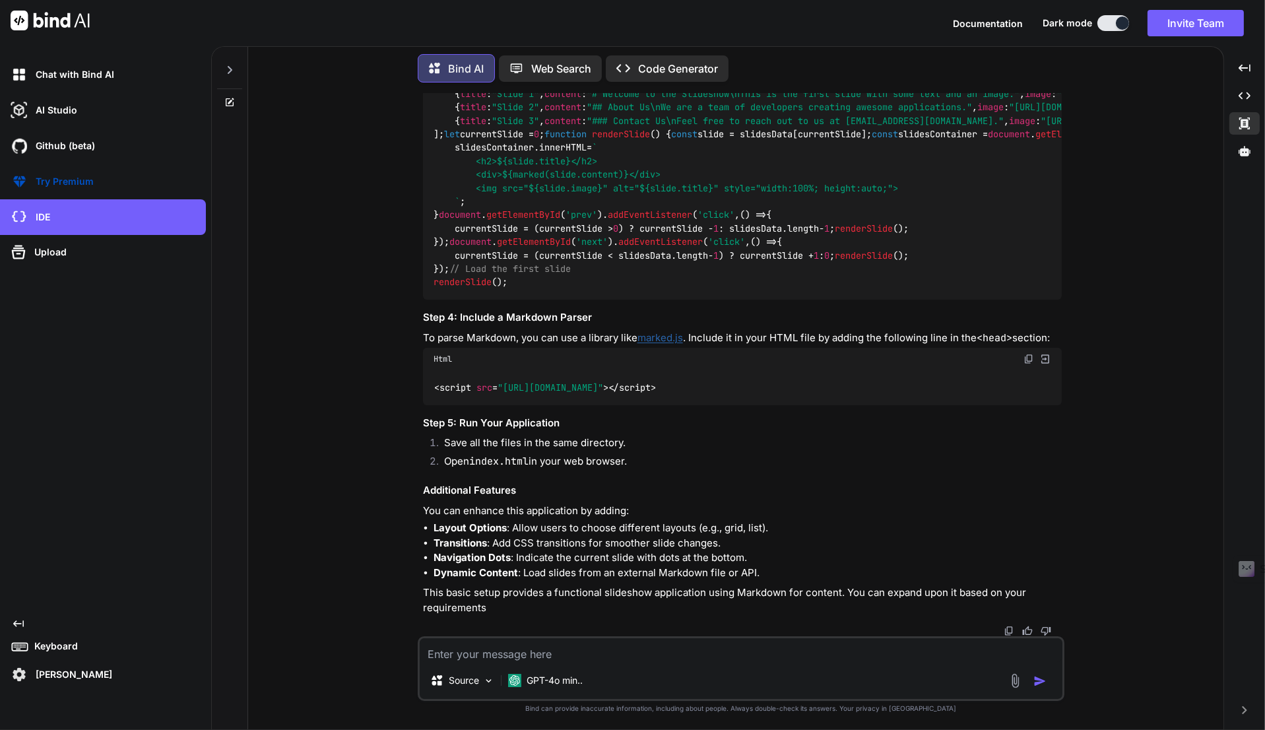
scroll to position [1537, 0]
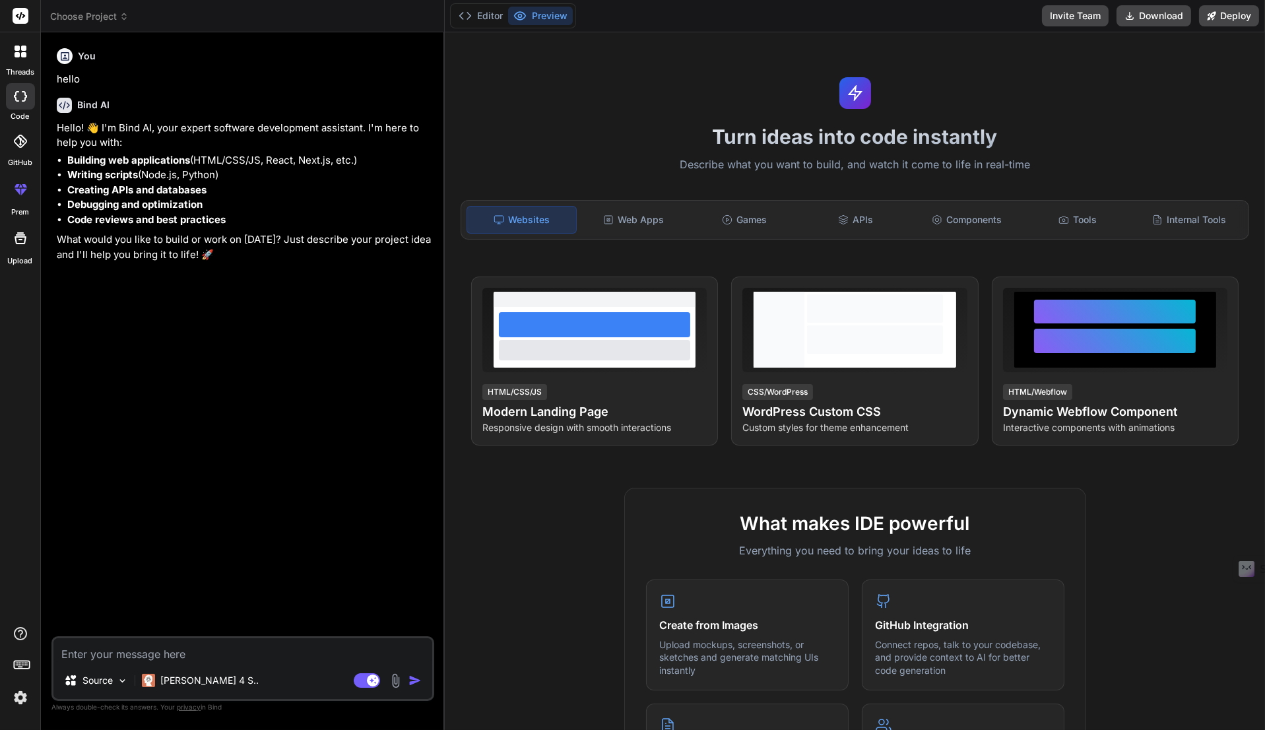
click at [600, 214] on div "Web Apps" at bounding box center [633, 220] width 108 height 28
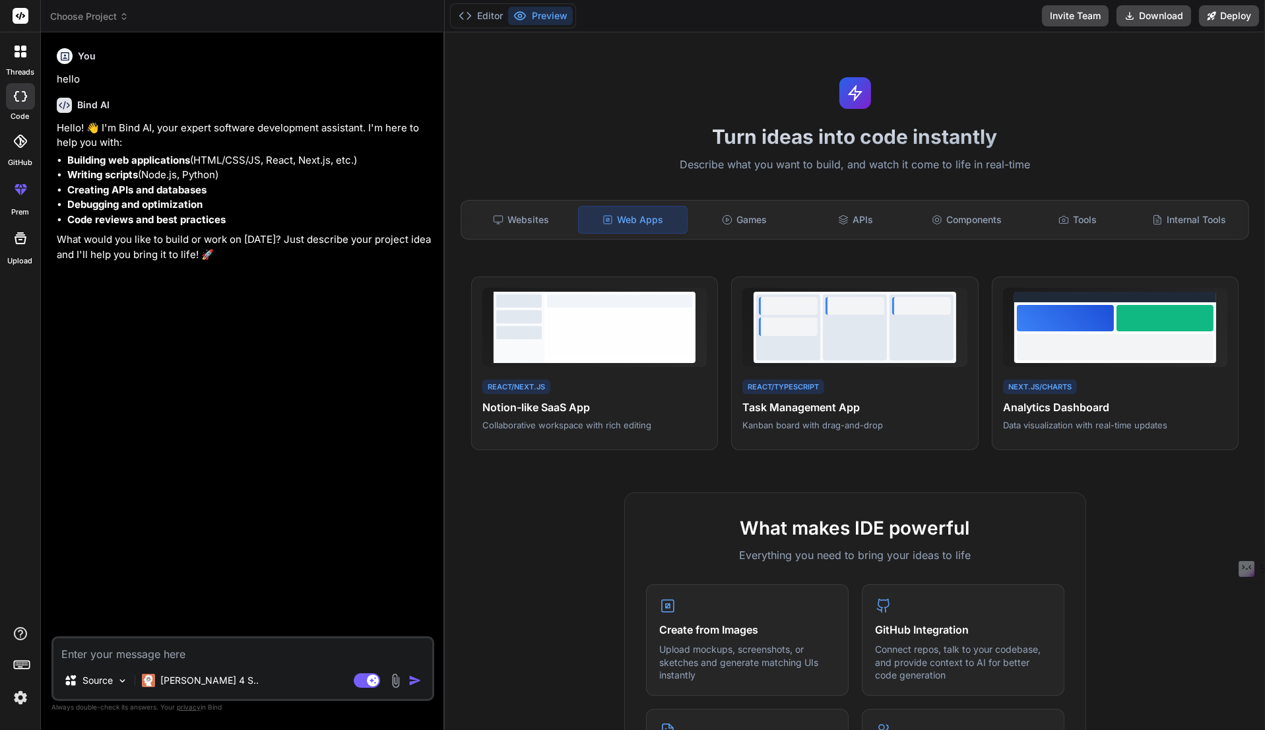
click at [858, 215] on div "APIs" at bounding box center [855, 220] width 108 height 28
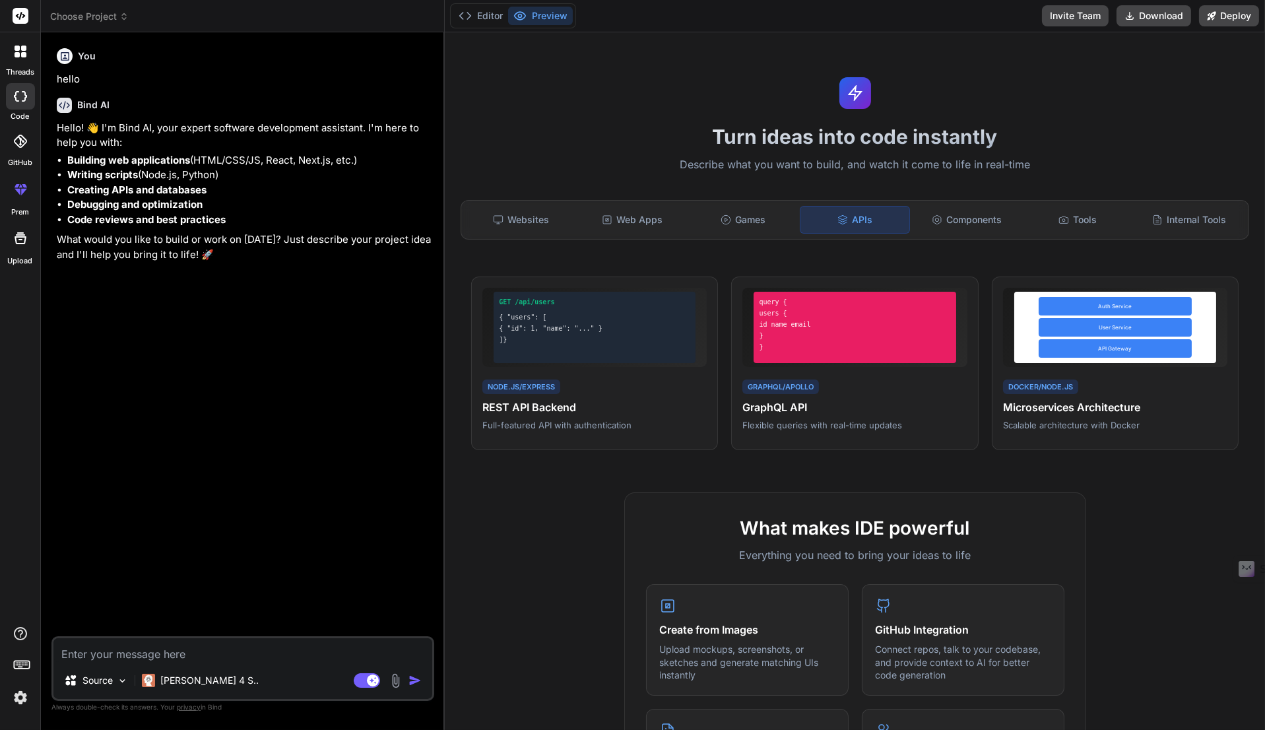
click at [658, 296] on span "View Prompt" at bounding box center [677, 294] width 49 height 12
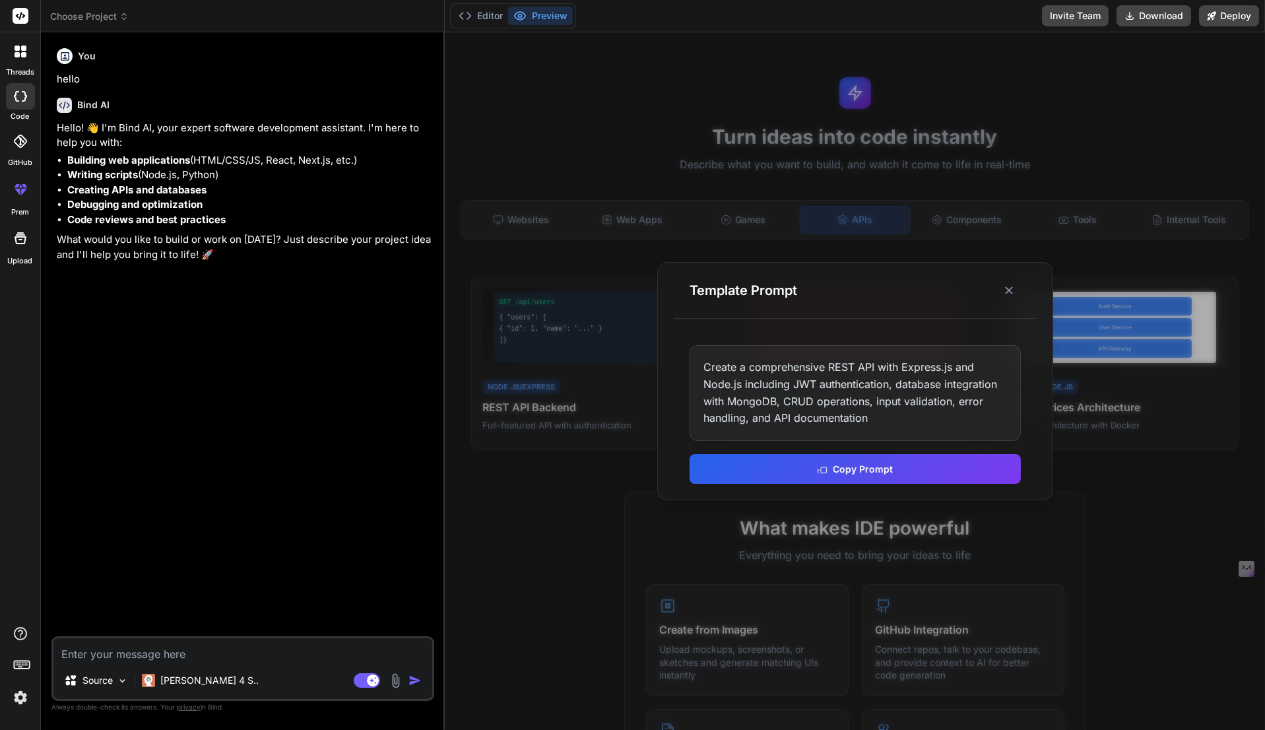
click at [885, 463] on button "Copy Prompt" at bounding box center [854, 469] width 331 height 30
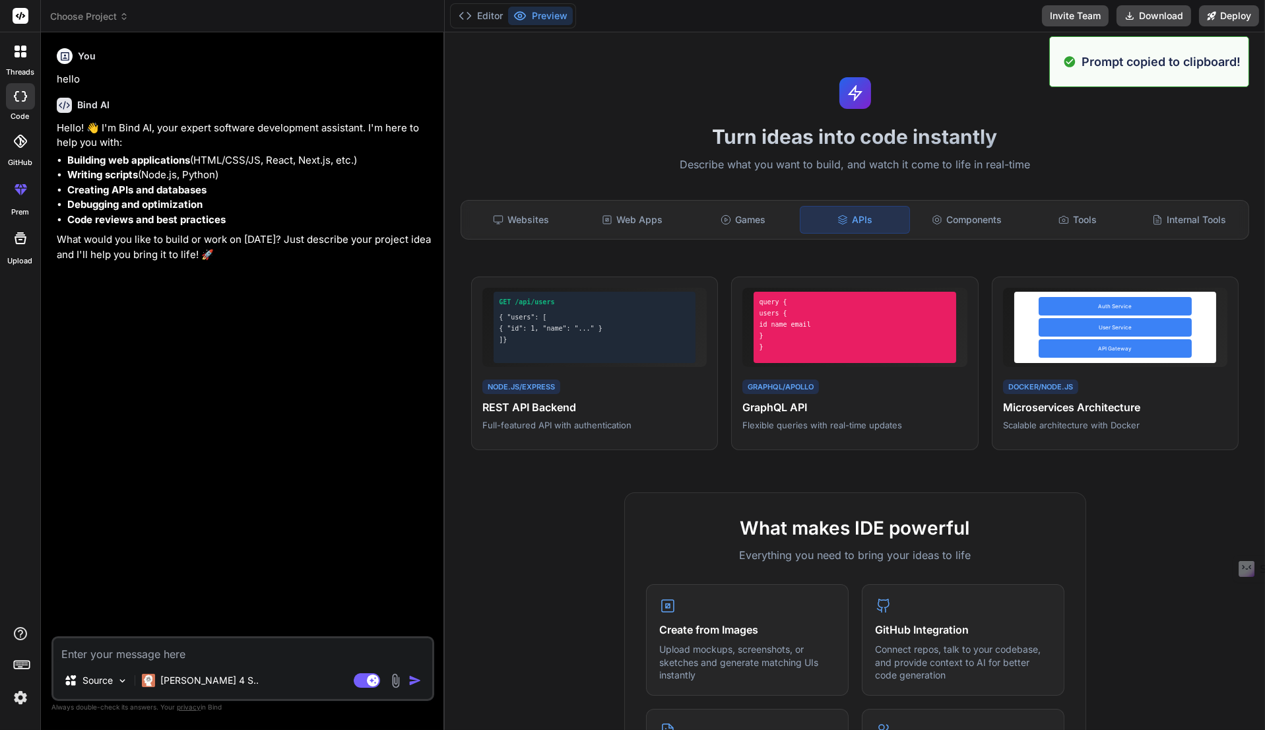
click at [178, 648] on textarea at bounding box center [242, 650] width 379 height 24
paste textarea "Create a comprehensive REST API with Express.js and Node.js including JWT authe…"
type textarea "x"
type textarea "Create a comprehensive REST API with Express.js and Node.js including JWT authe…"
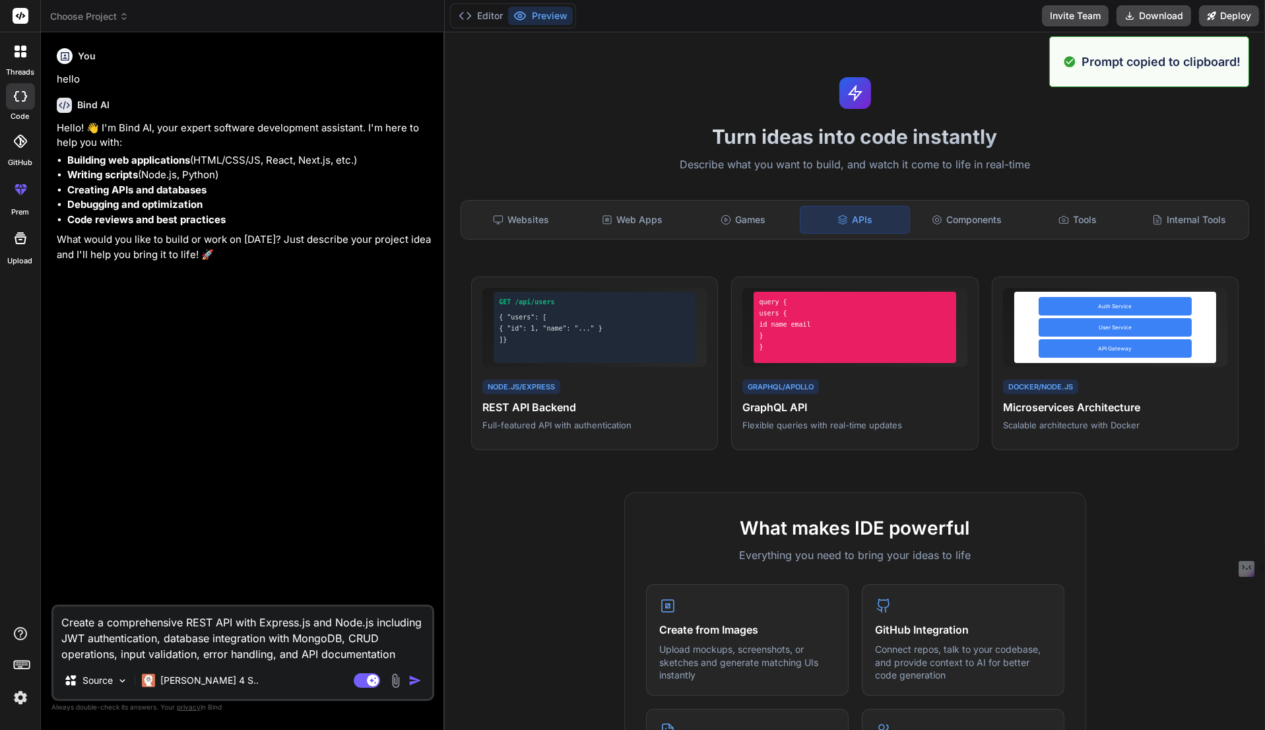
type textarea "x"
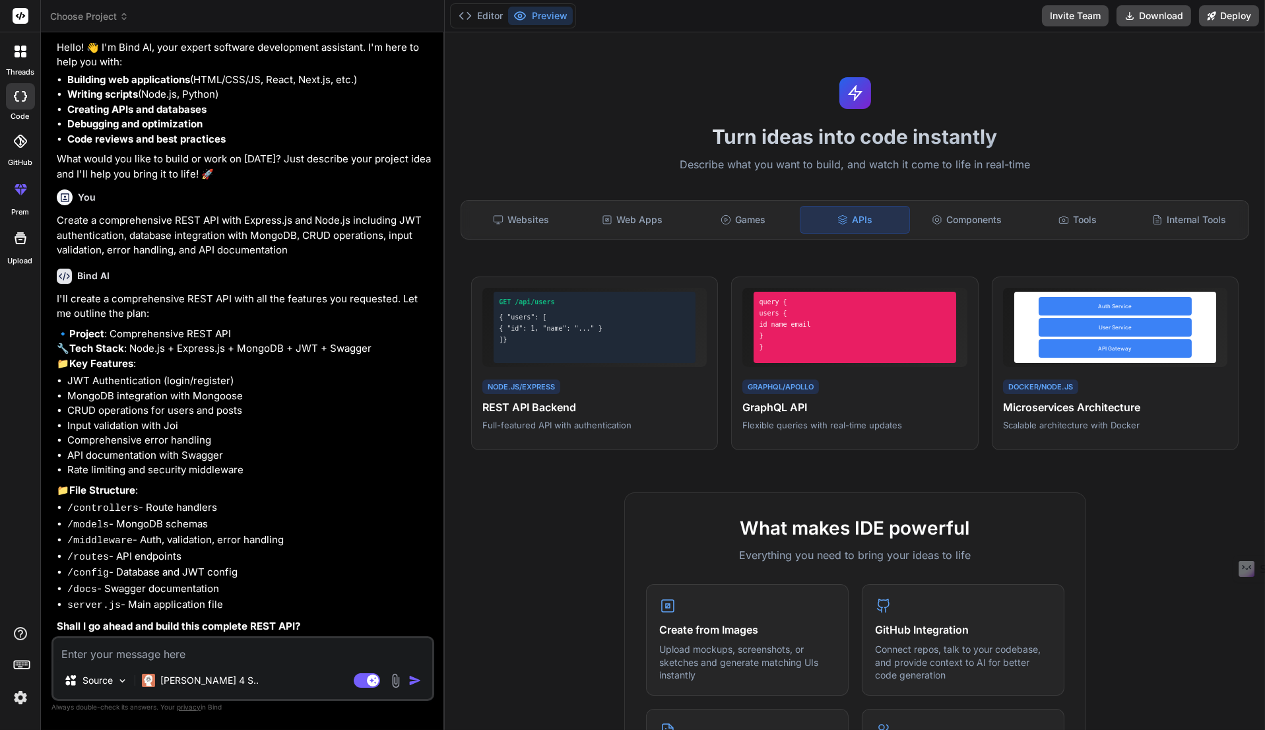
scroll to position [103, 0]
type textarea "x"
type textarea "y"
type textarea "x"
type textarea "ye"
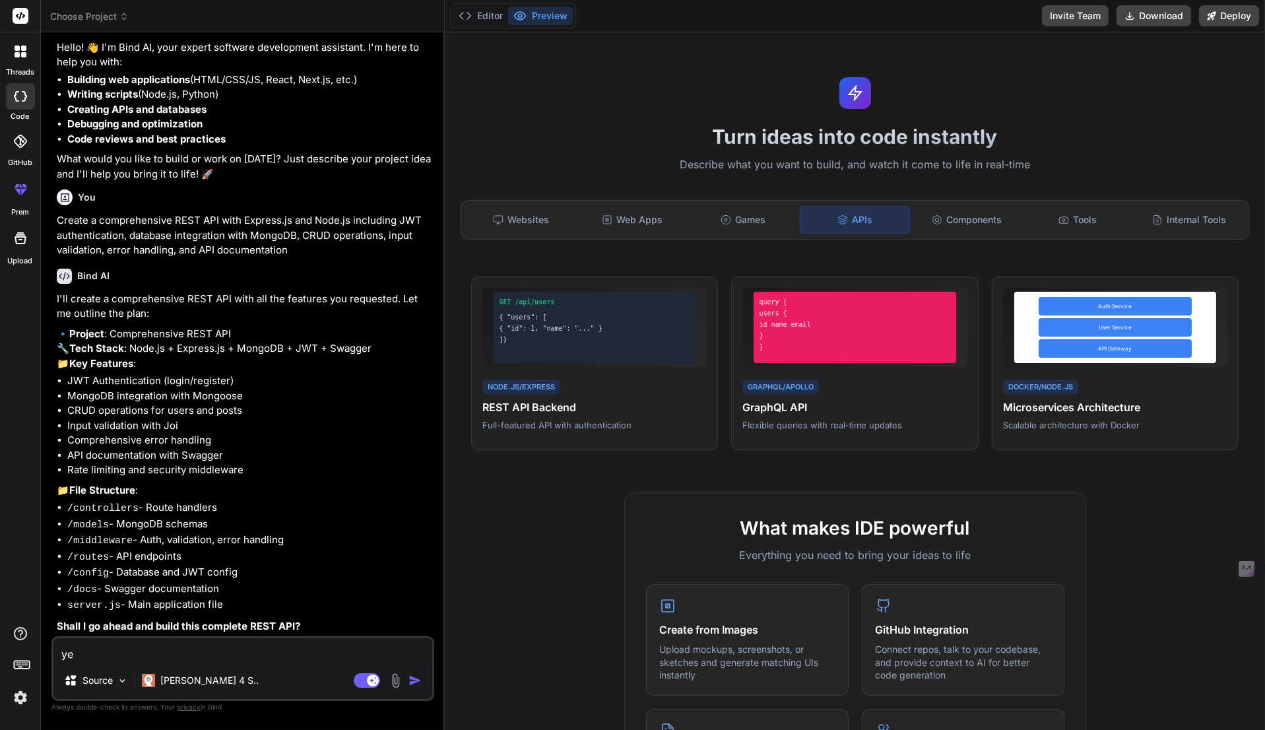
type textarea "x"
type textarea "yes"
type textarea "x"
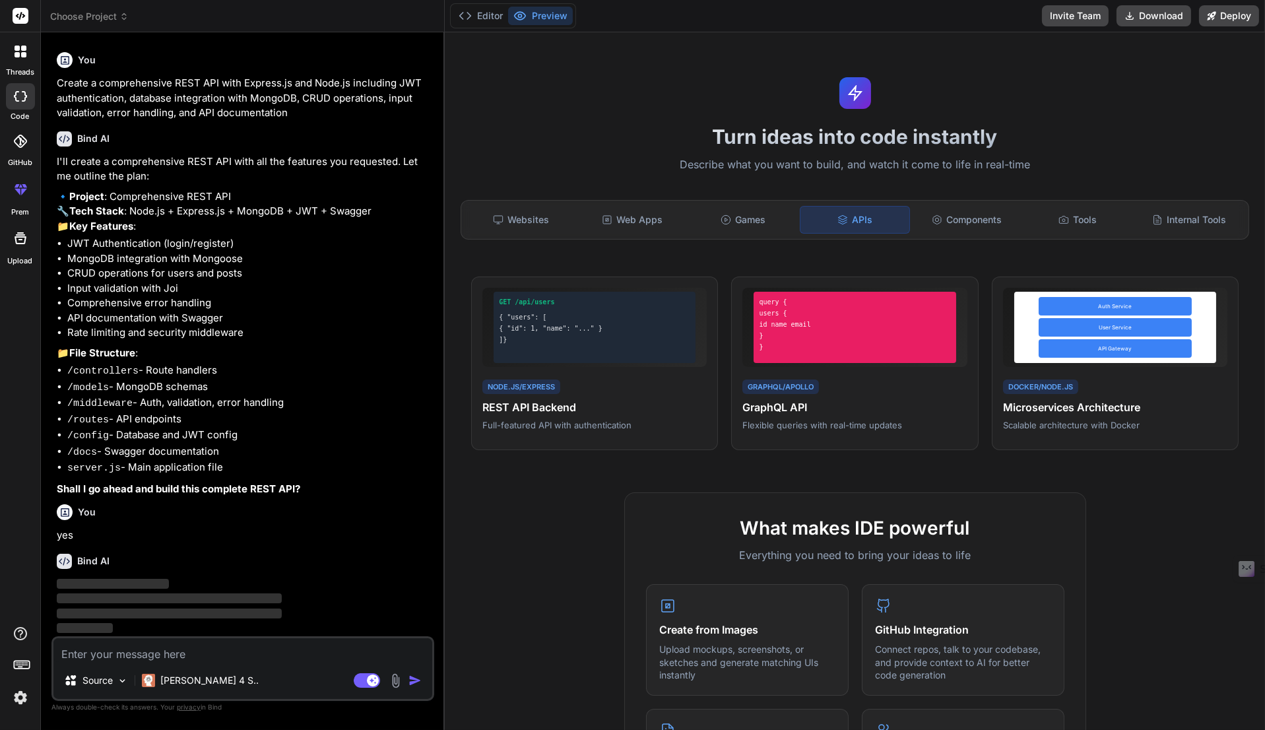
scroll to position [240, 0]
click at [509, 16] on button "Preview" at bounding box center [540, 16] width 65 height 18
click at [538, 16] on button "Preview" at bounding box center [540, 16] width 65 height 18
click at [484, 16] on button "Editor" at bounding box center [480, 16] width 55 height 18
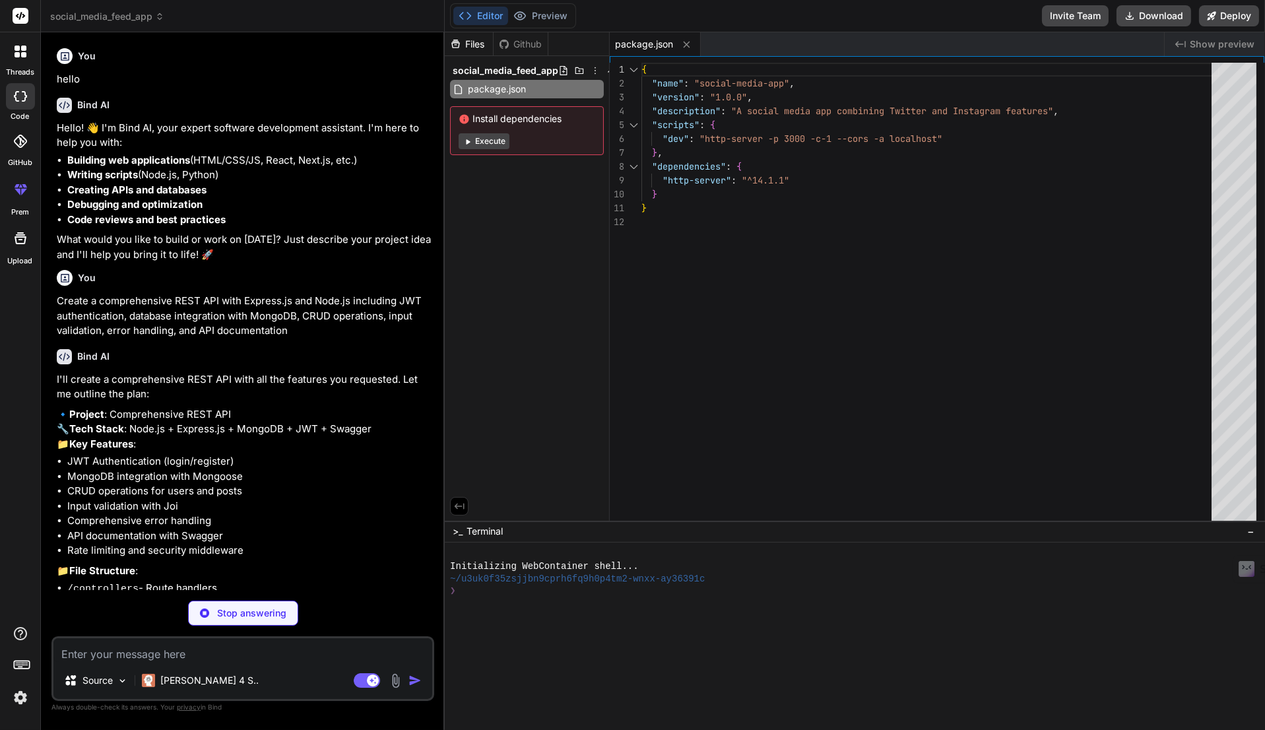
scroll to position [331, 0]
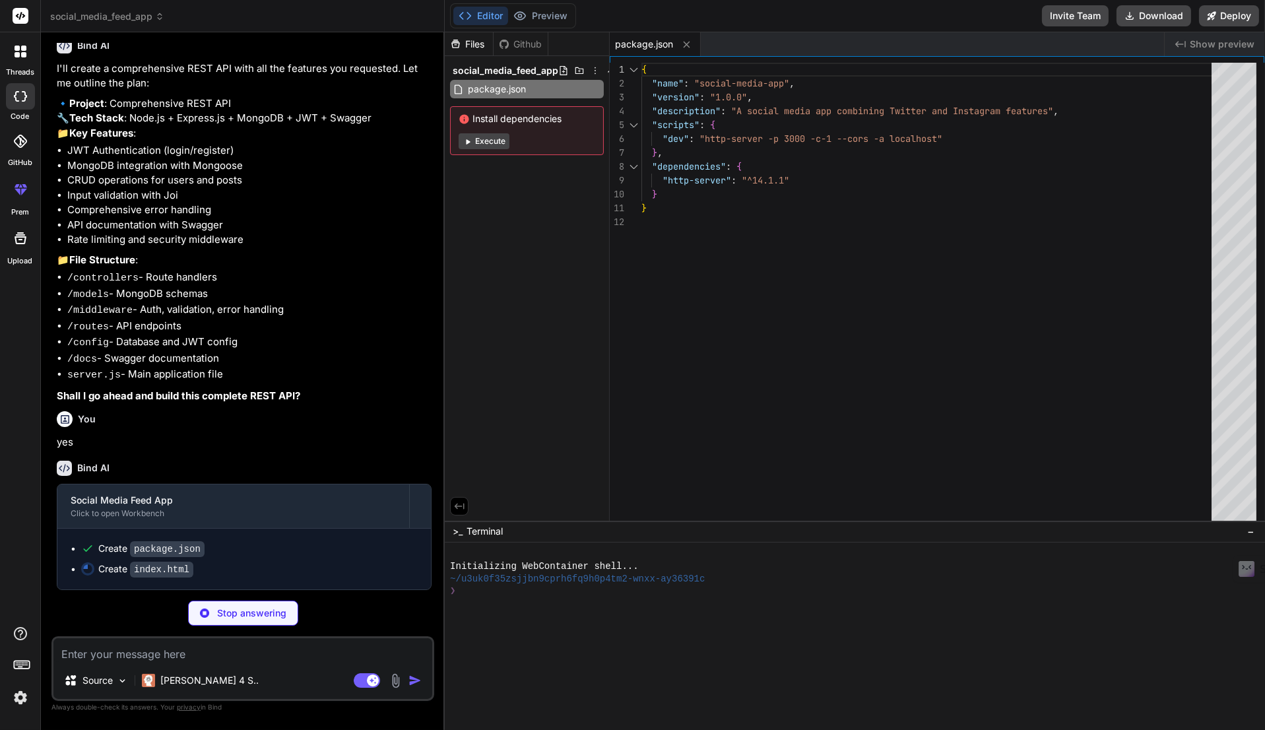
click at [490, 139] on button "Execute" at bounding box center [484, 141] width 51 height 16
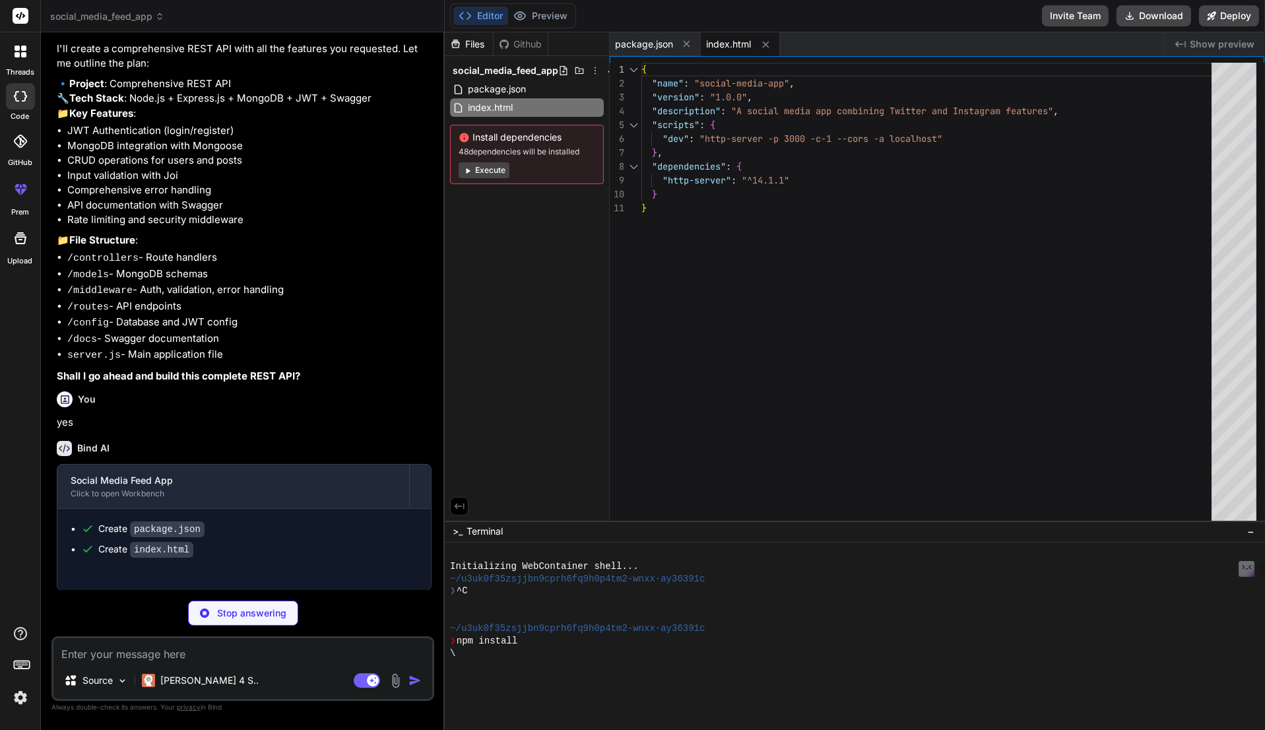
type textarea "x"
type textarea "} .post-btn { width: 100%; } }"
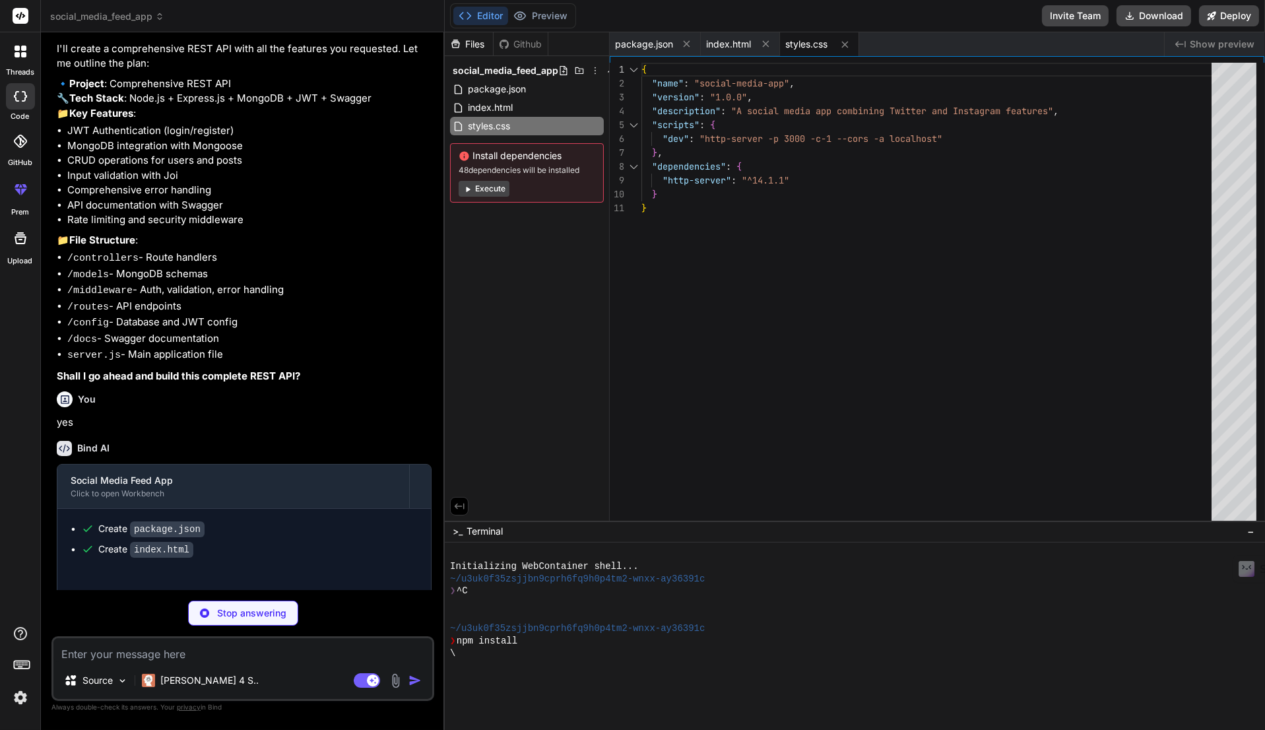
type textarea "x"
type textarea "savePosts() { localStorage.setItem('socialMediaPosts', JSON.stringify(this.post…"
type textarea "x"
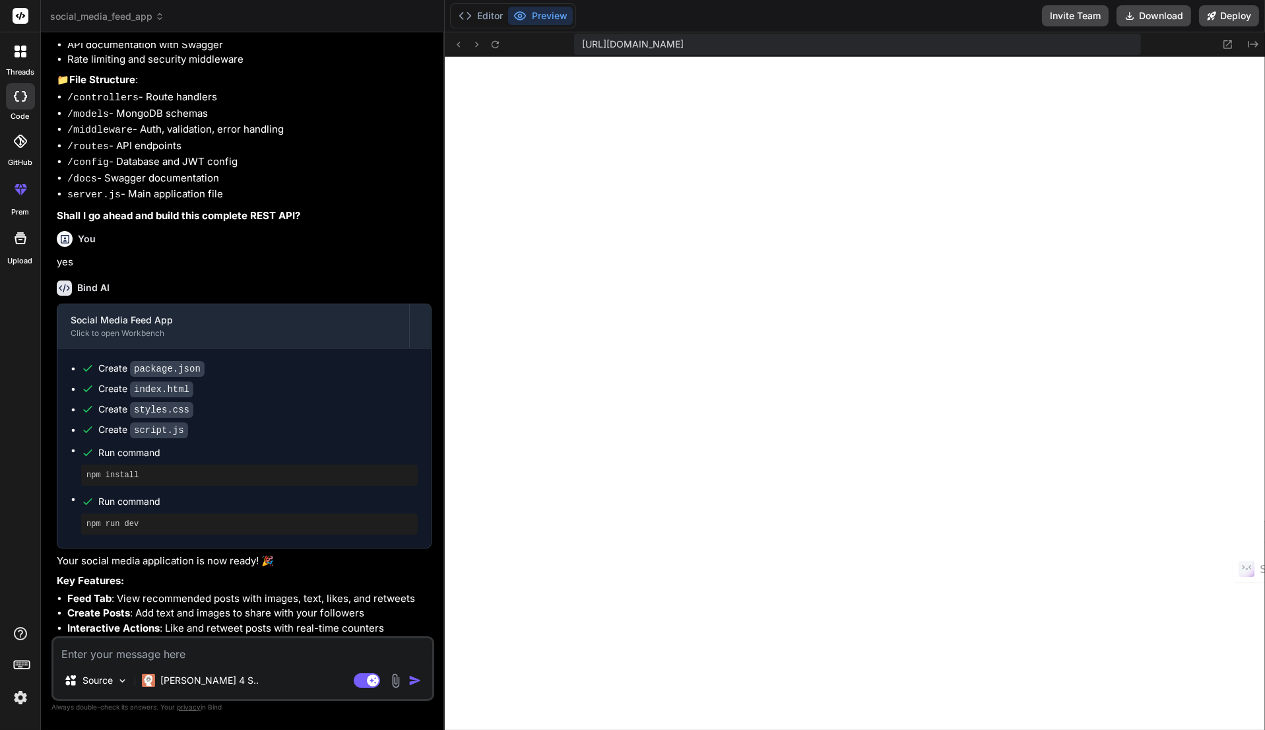
scroll to position [711, 0]
